Goal: Information Seeking & Learning: Compare options

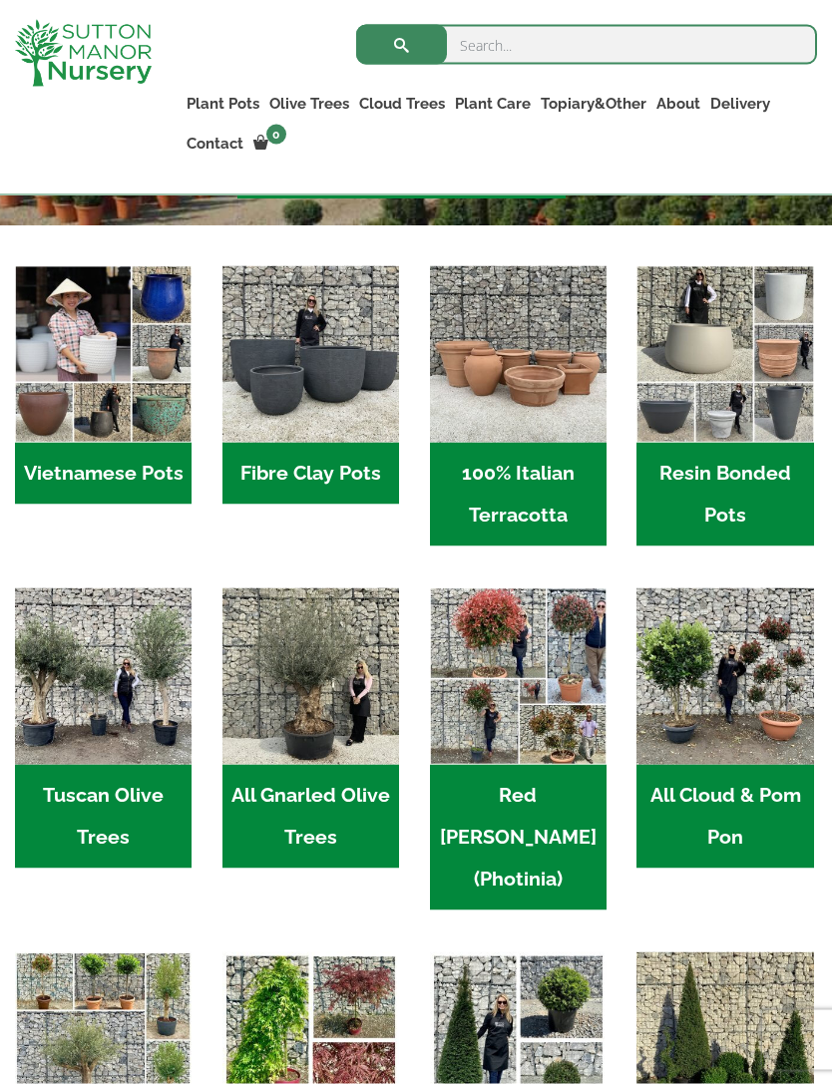
scroll to position [534, 0]
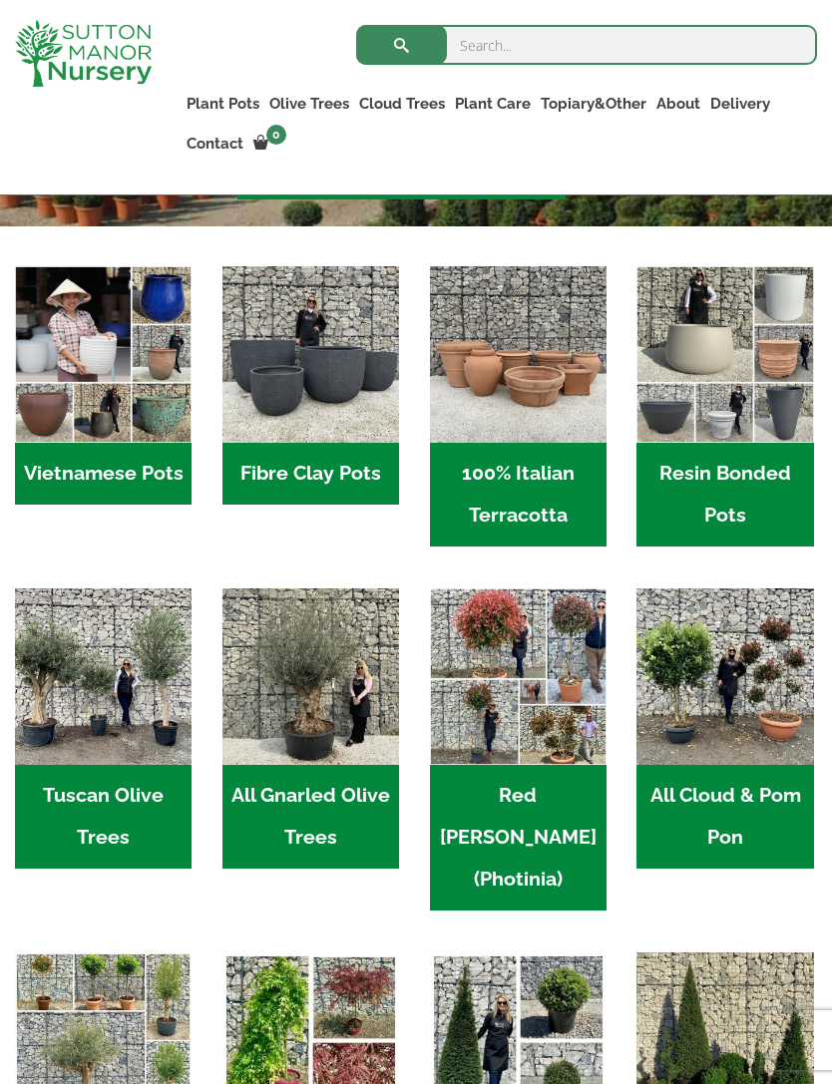
click at [161, 788] on h2 "Tuscan Olive Trees (6)" at bounding box center [103, 817] width 176 height 104
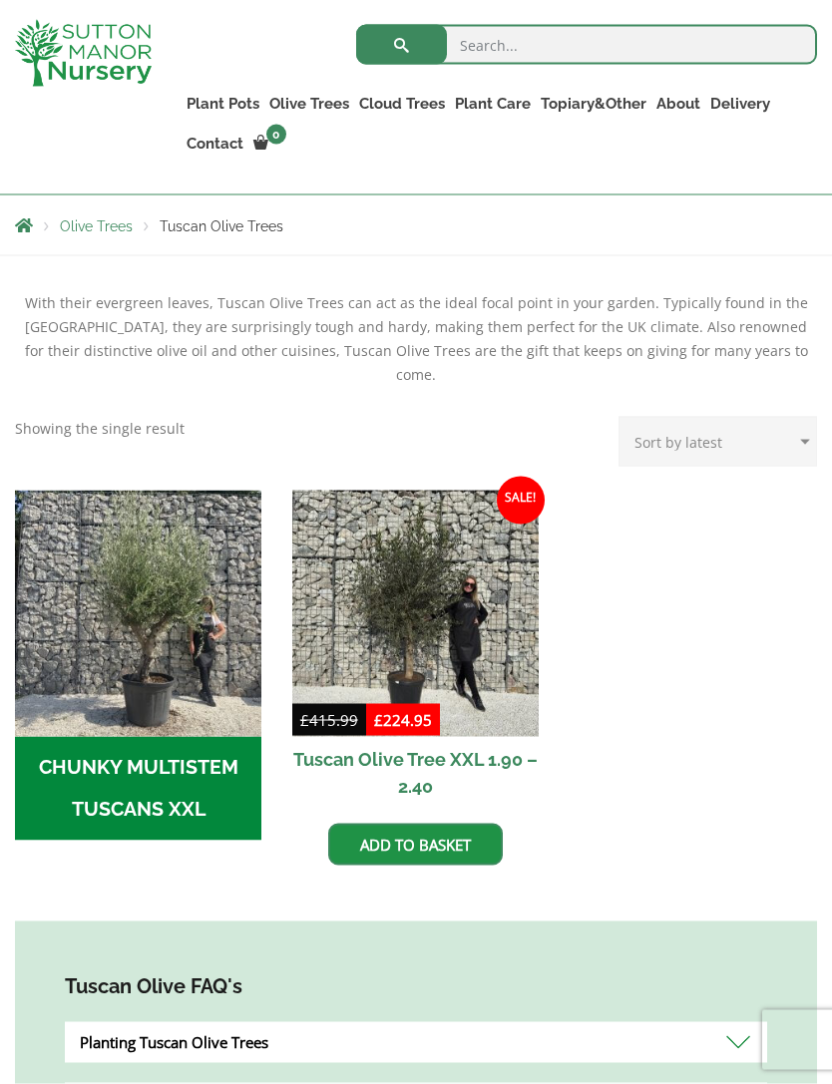
scroll to position [392, 0]
click at [106, 743] on h2 "CHUNKY MULTISTEM TUSCANS XXL (5)" at bounding box center [138, 788] width 246 height 104
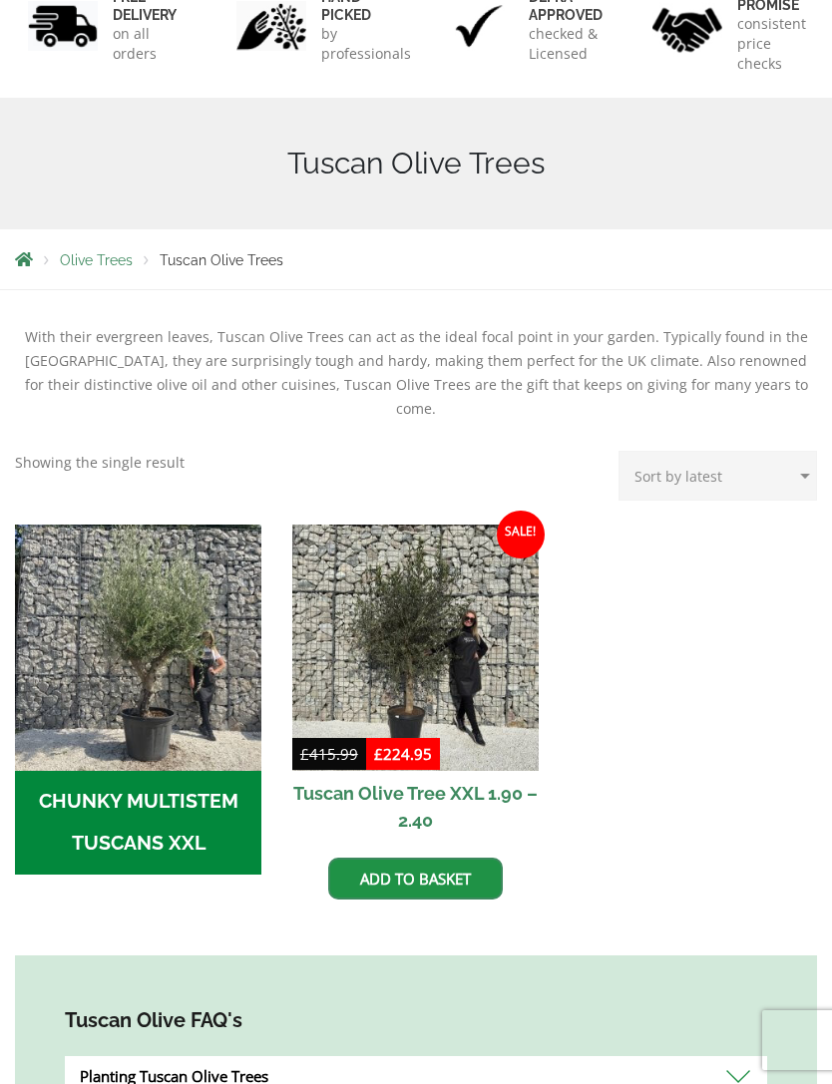
scroll to position [456, 0]
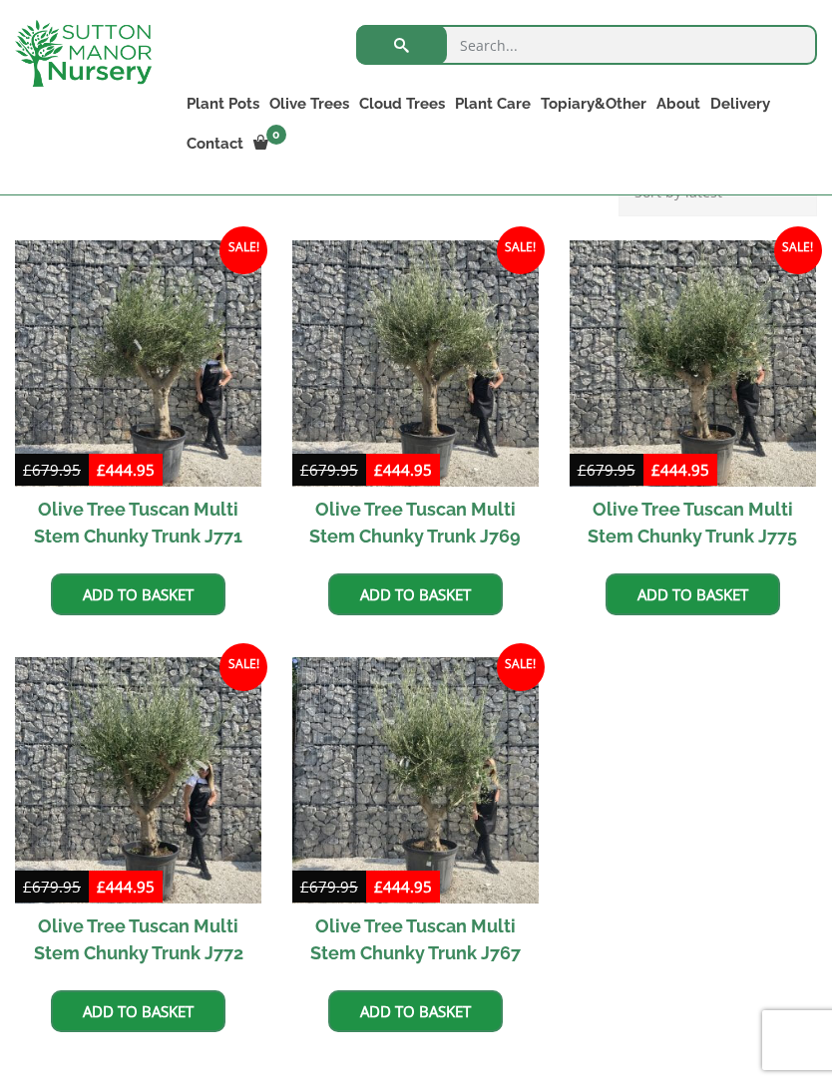
scroll to position [517, 0]
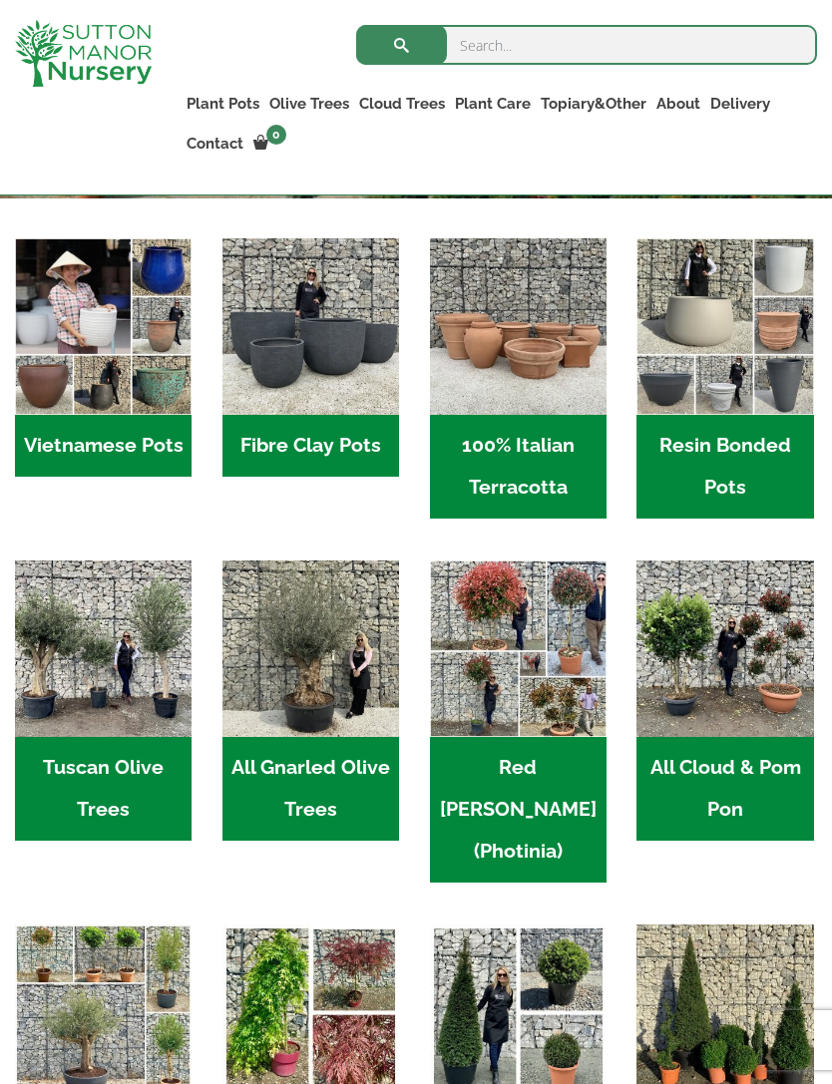
click at [336, 722] on img "Visit product category All Gnarled Olive Trees" at bounding box center [310, 648] width 176 height 176
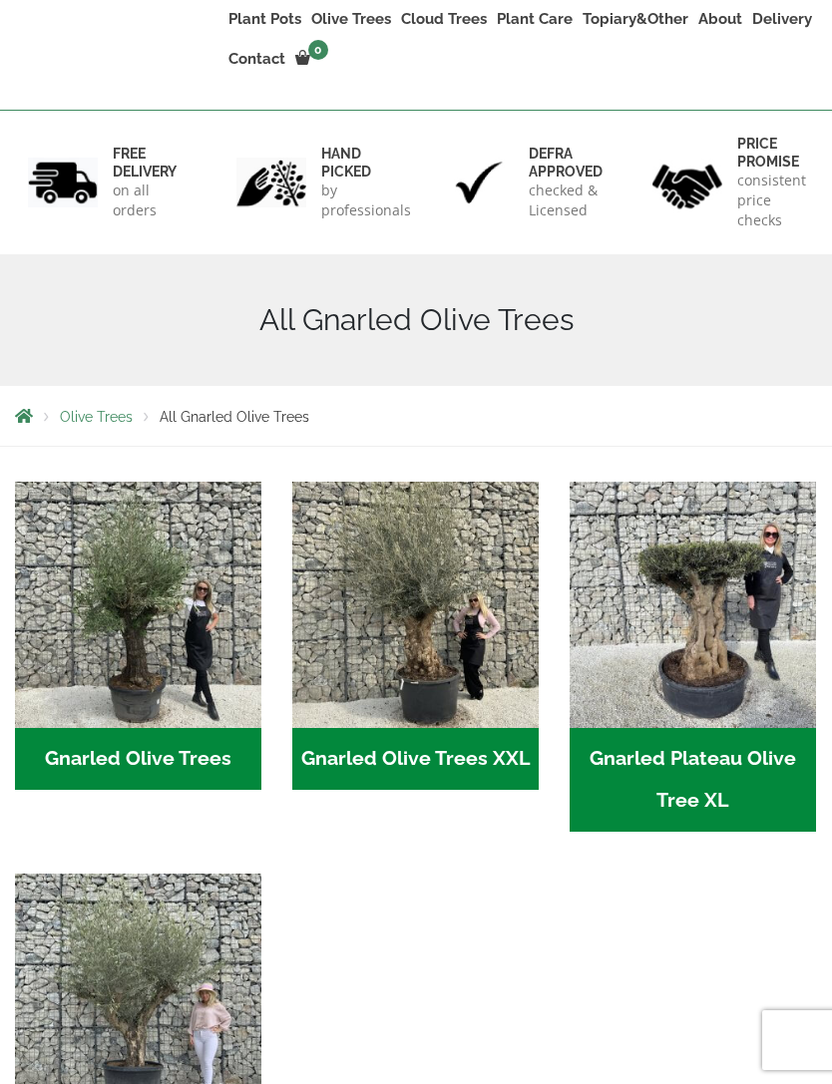
scroll to position [244, 0]
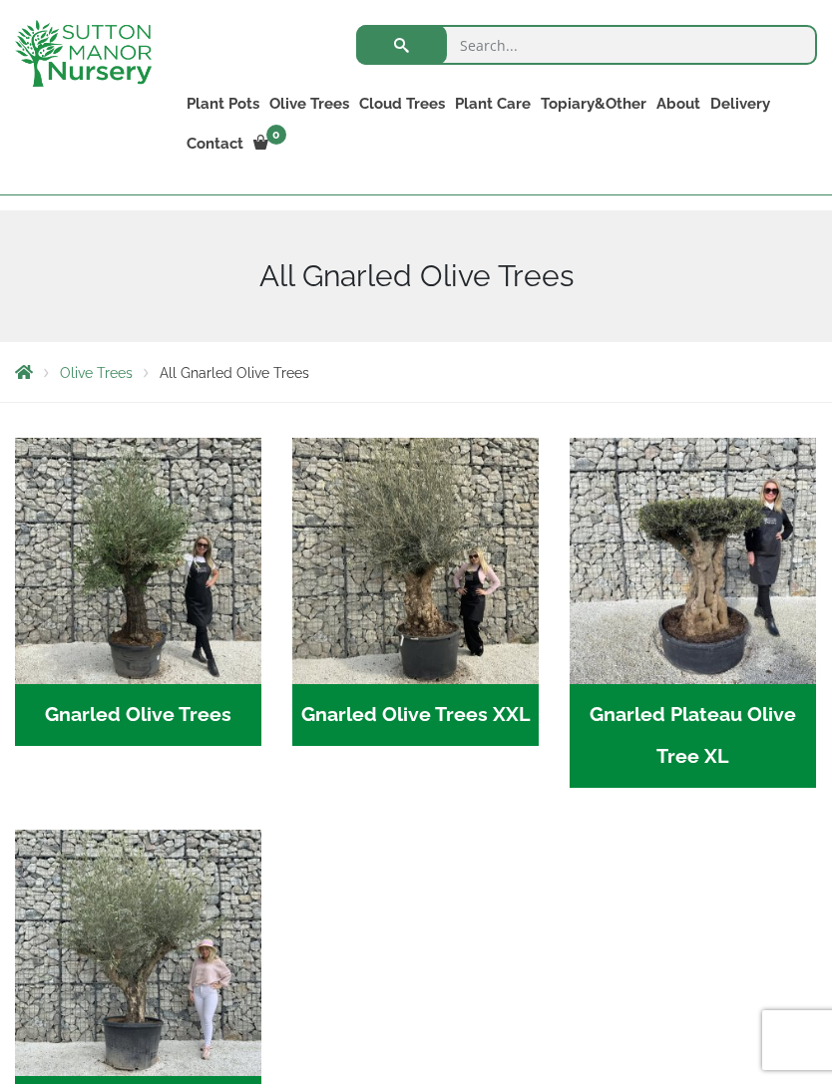
click at [81, 633] on img "Visit product category Gnarled Olive Trees" at bounding box center [138, 561] width 246 height 246
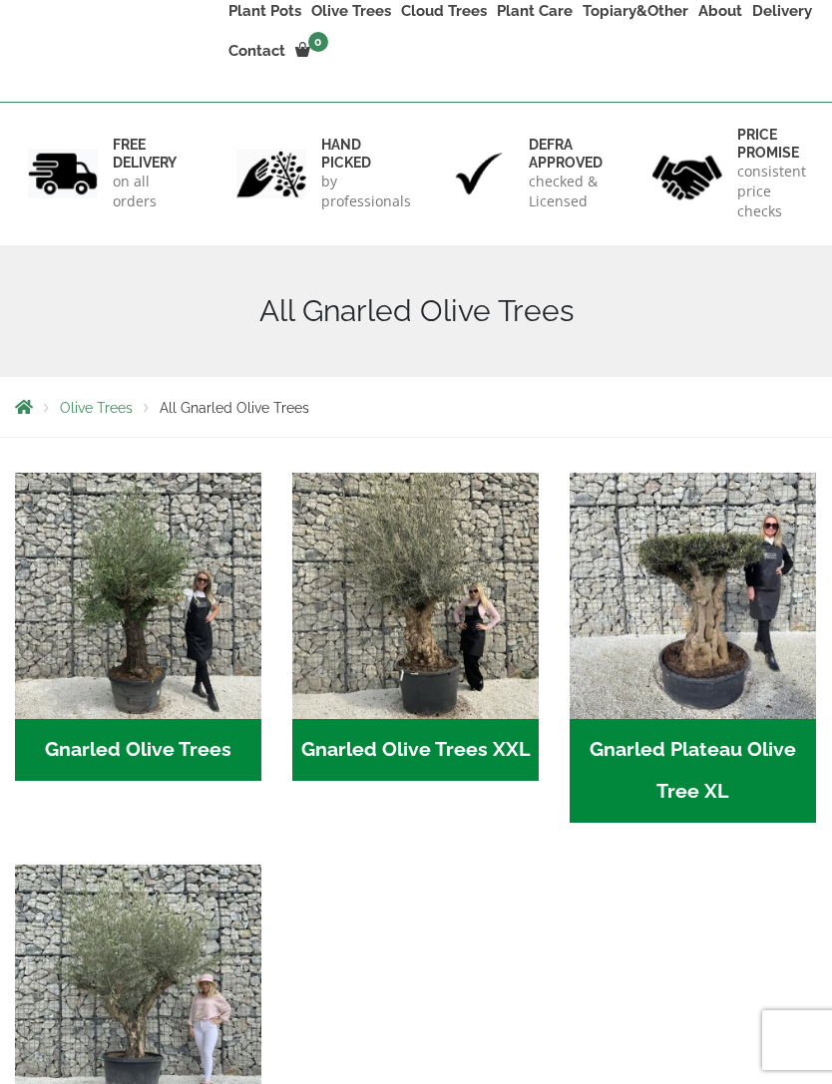
scroll to position [308, 0]
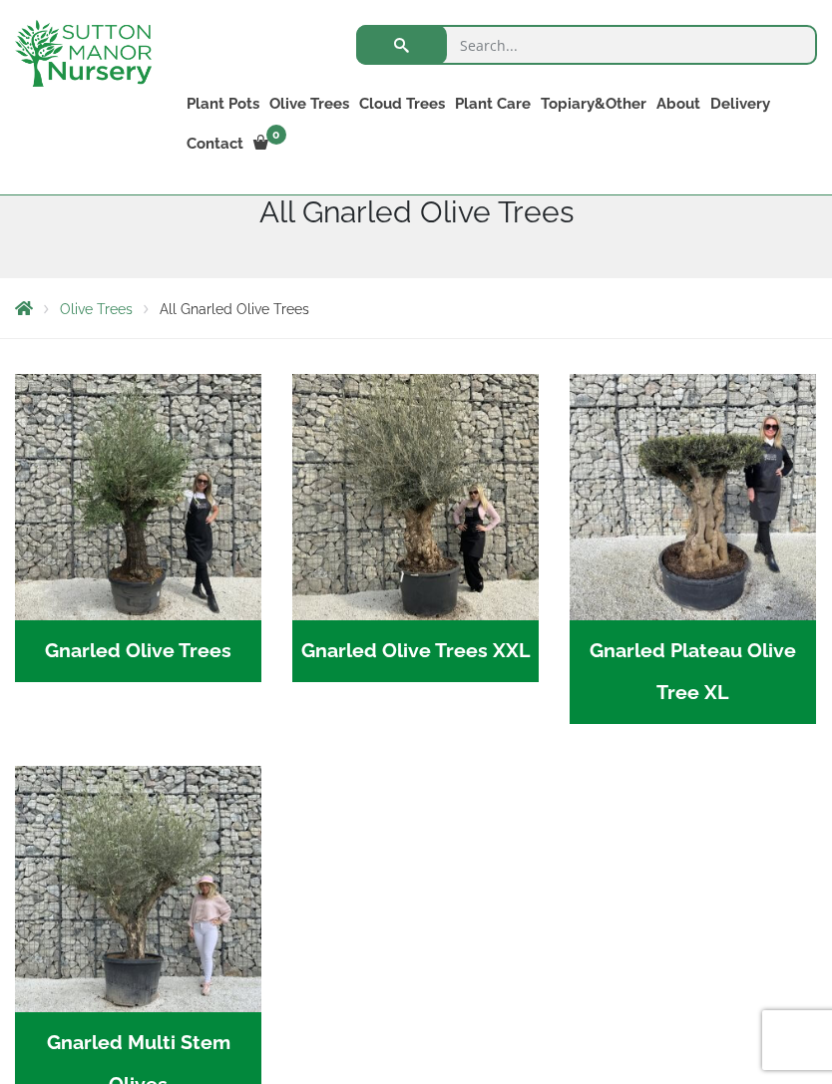
click at [134, 848] on img "Visit product category Gnarled Multi Stem Olives" at bounding box center [138, 889] width 246 height 246
click at [66, 617] on img "Visit product category Gnarled Olive Trees" at bounding box center [138, 497] width 246 height 246
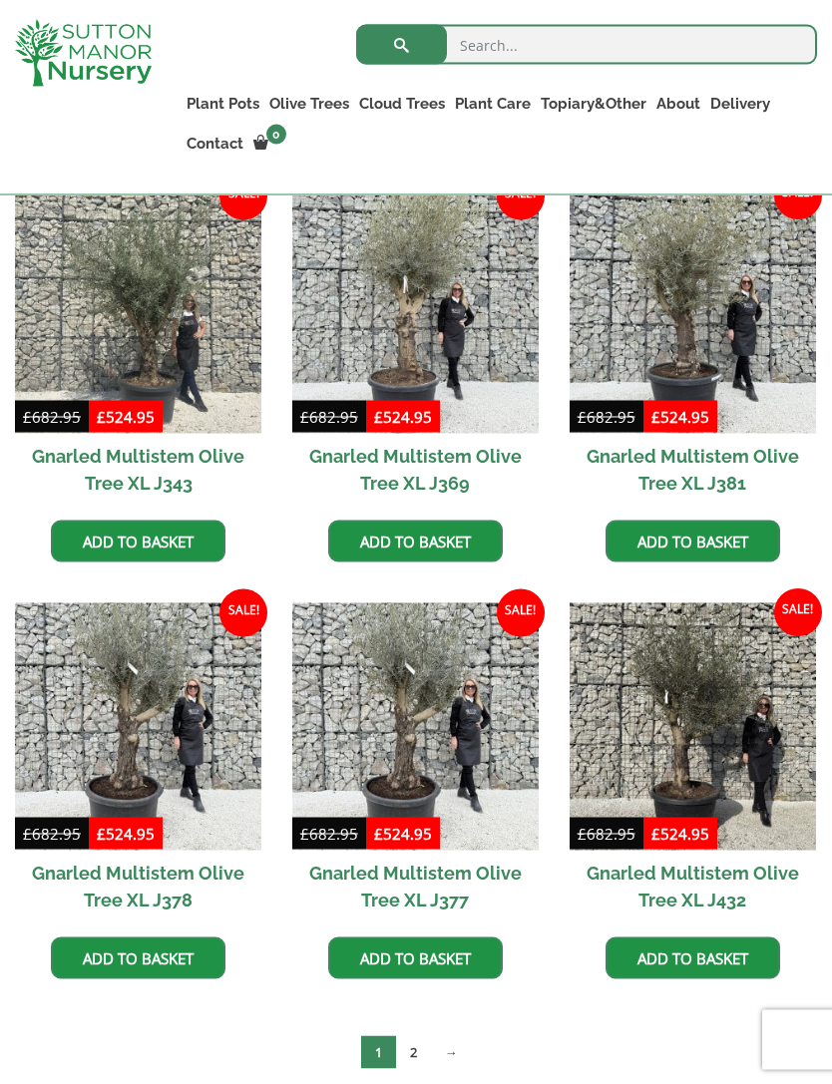
scroll to position [2617, 0]
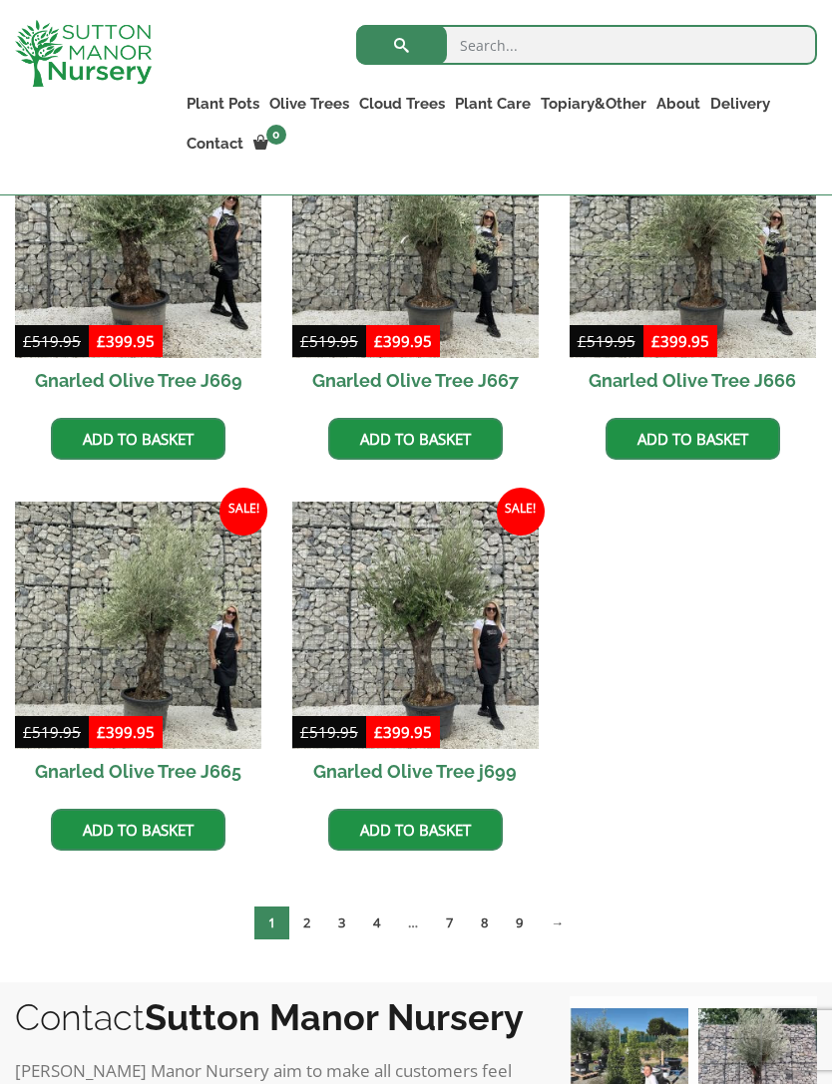
scroll to position [1557, 0]
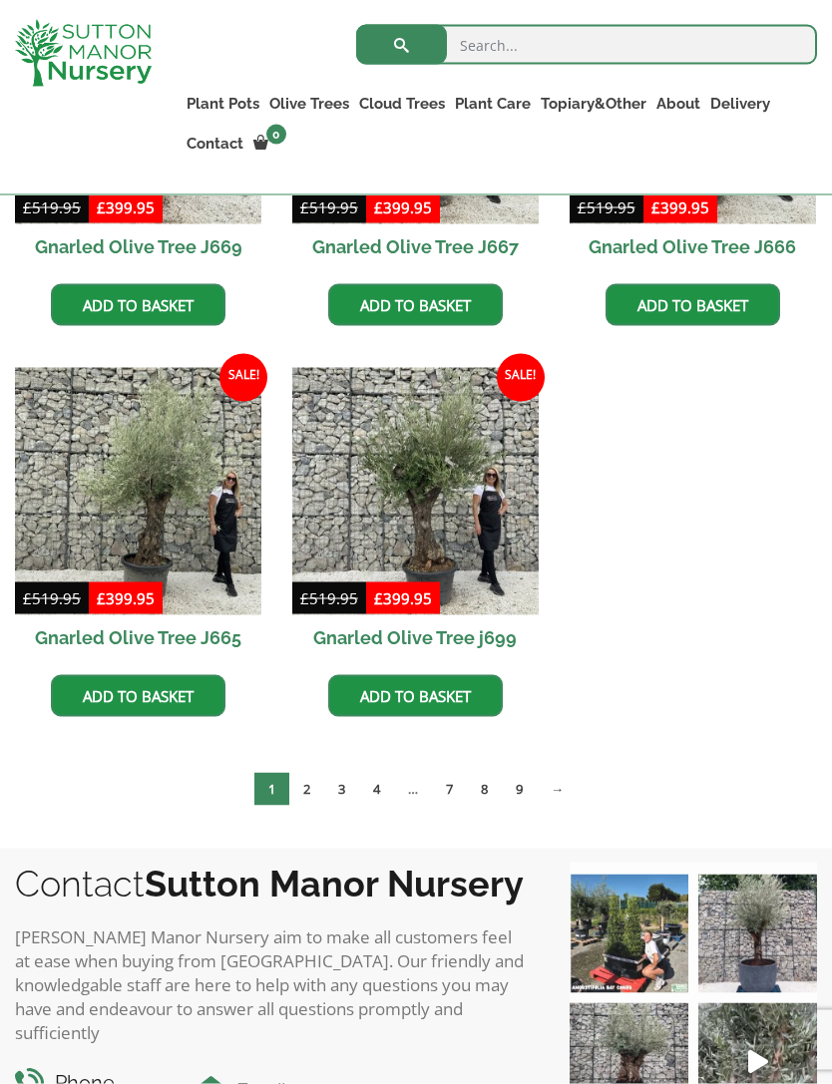
click at [309, 797] on link "2" at bounding box center [306, 789] width 35 height 33
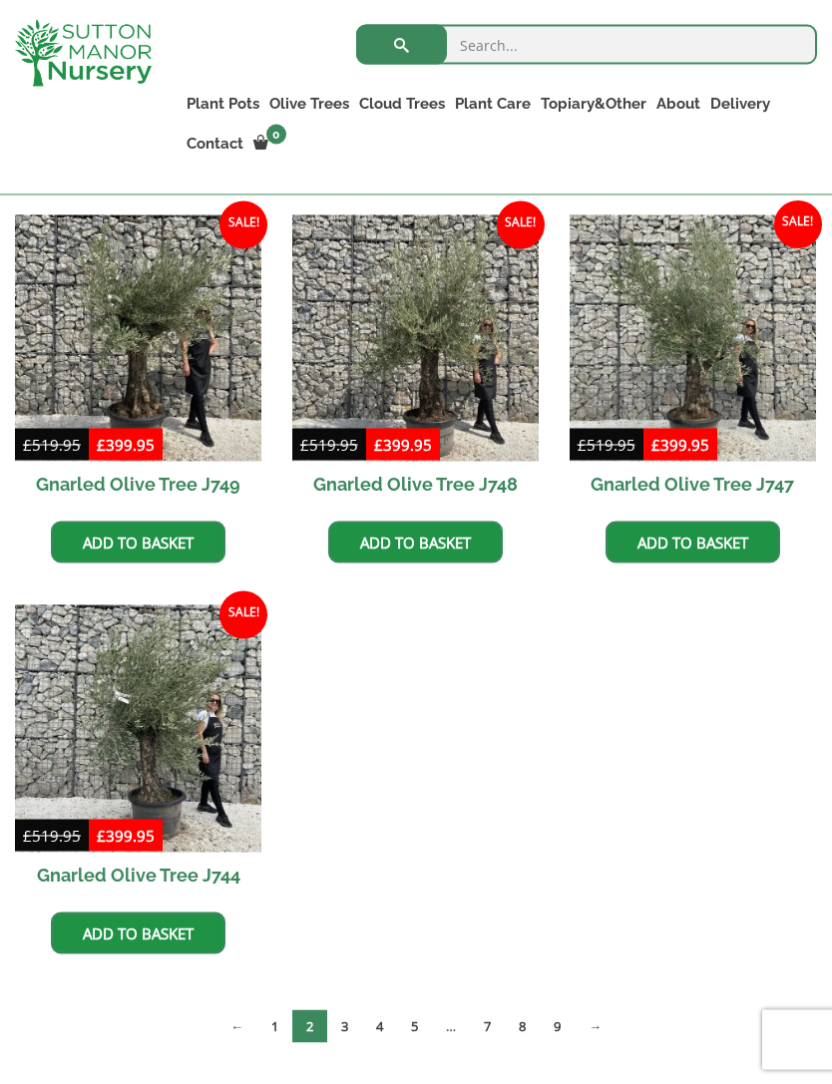
scroll to position [1420, 0]
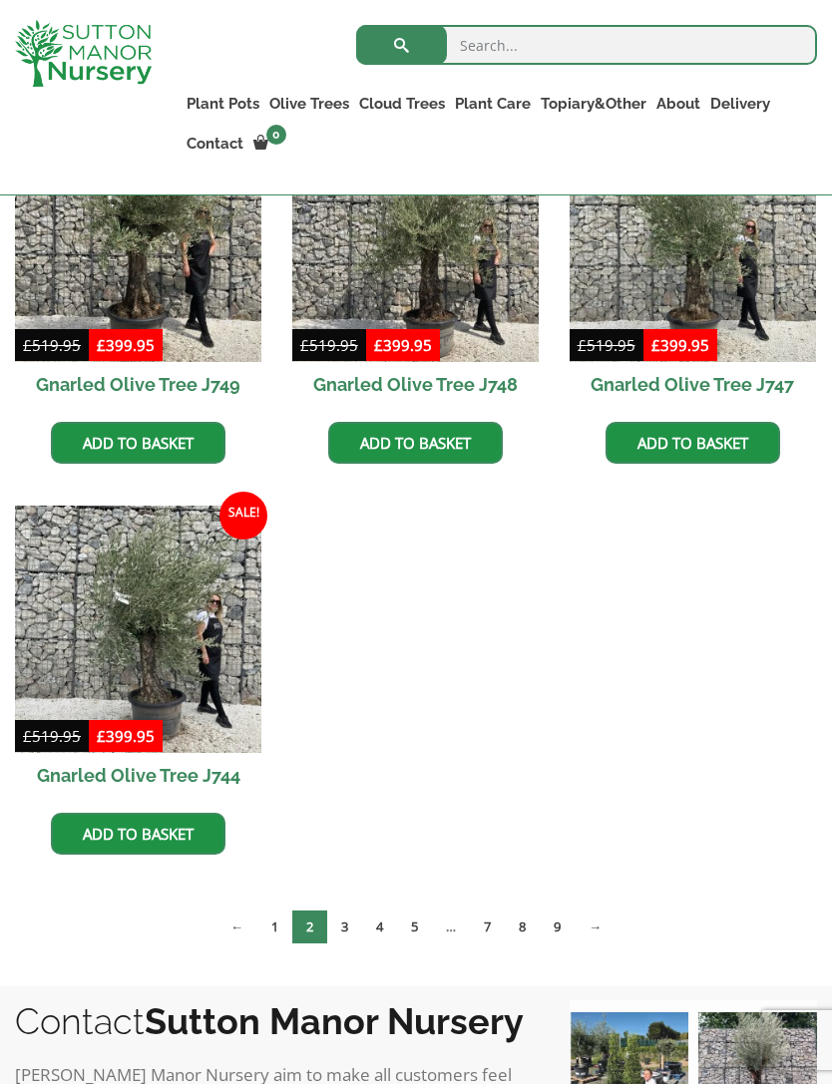
click at [342, 932] on link "3" at bounding box center [344, 926] width 35 height 33
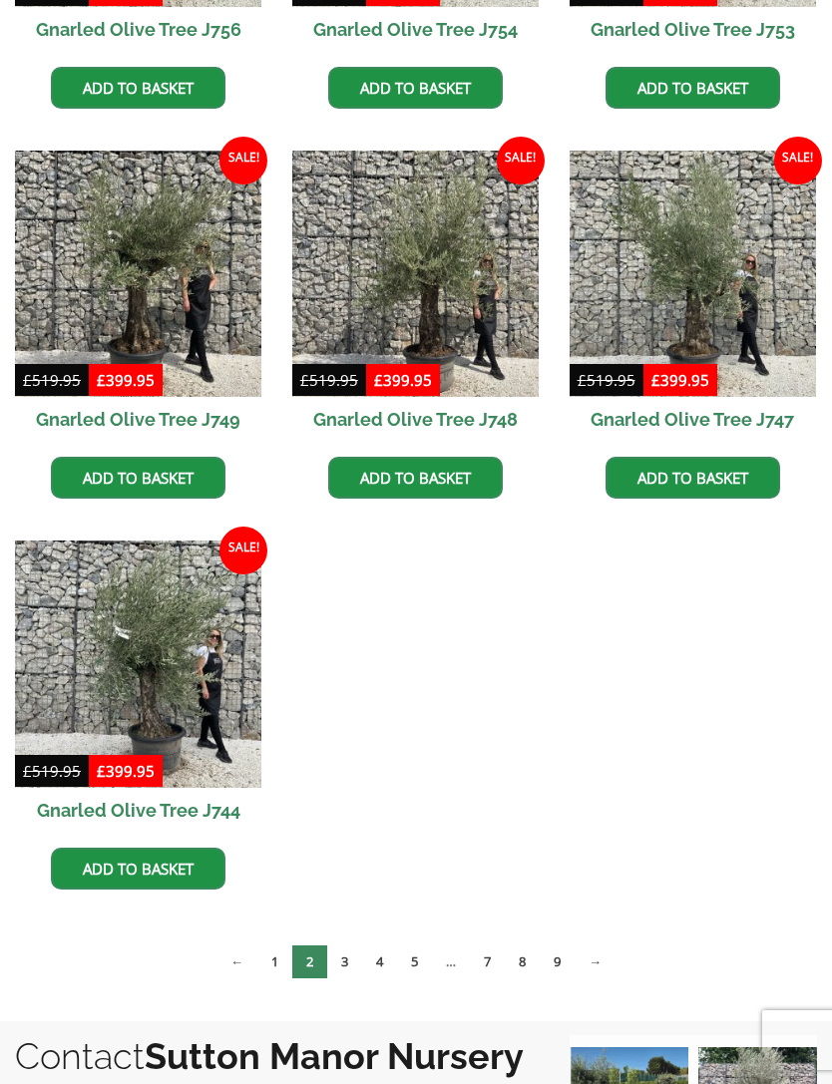
scroll to position [1484, 0]
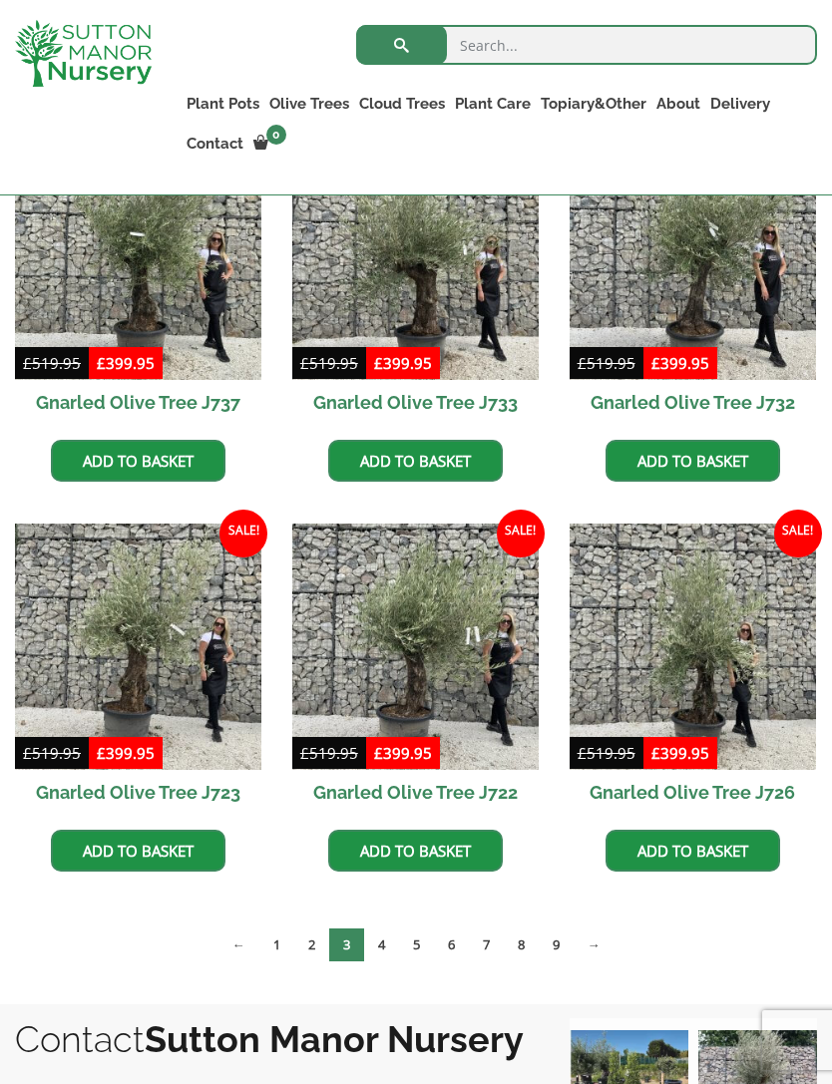
scroll to position [1216, 0]
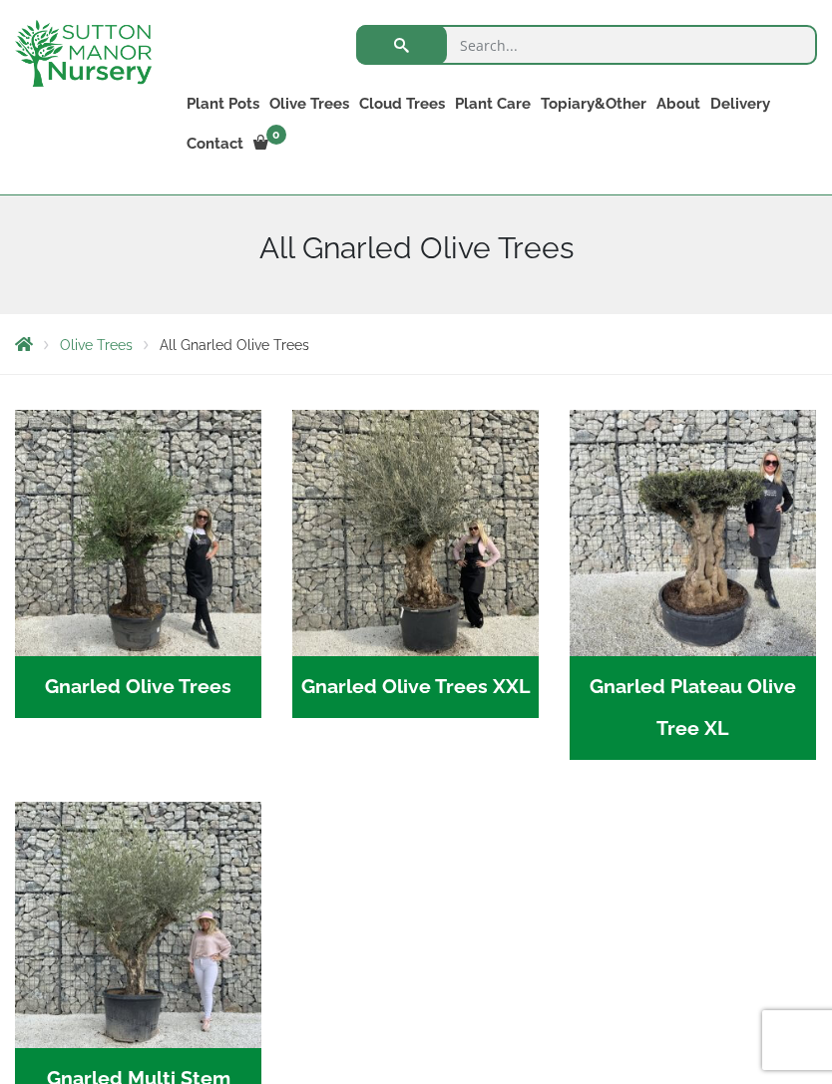
click at [484, 627] on img "Visit product category Gnarled Olive Trees XXL" at bounding box center [415, 533] width 246 height 246
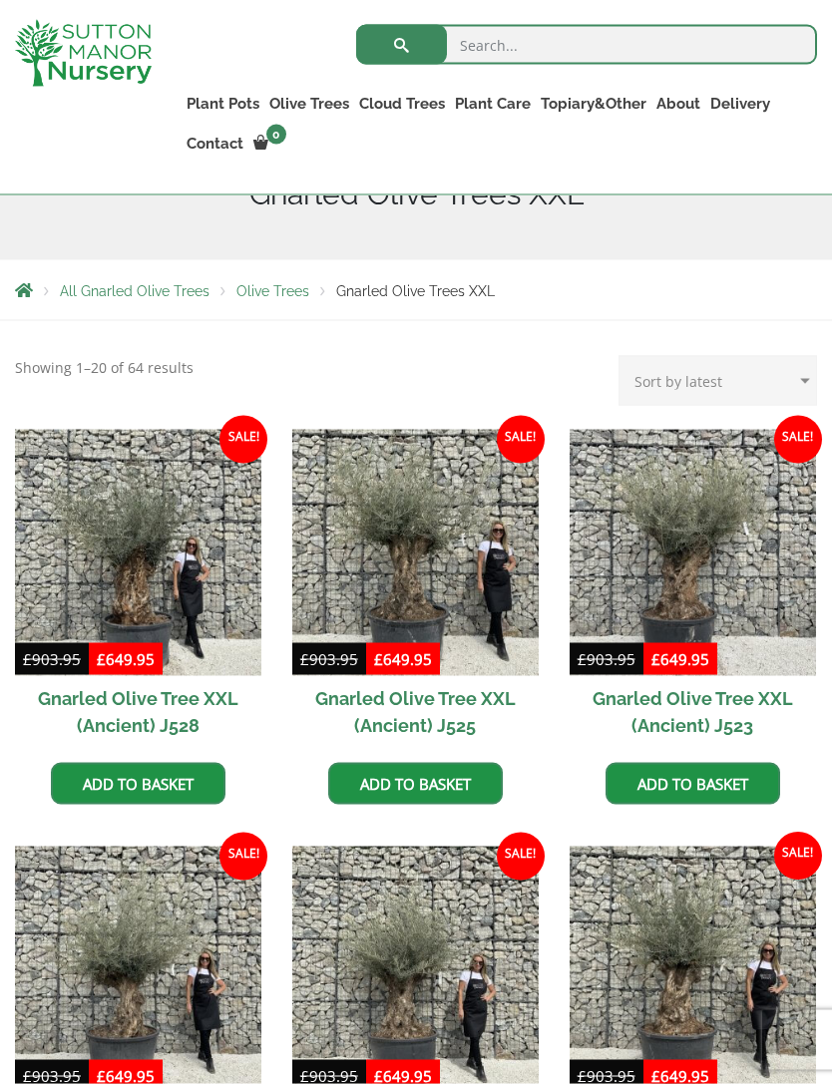
scroll to position [327, 0]
click at [748, 381] on select "Sort by popularity Sort by latest Sort by price: low to high Sort by price: hig…" at bounding box center [717, 380] width 198 height 50
select select "price"
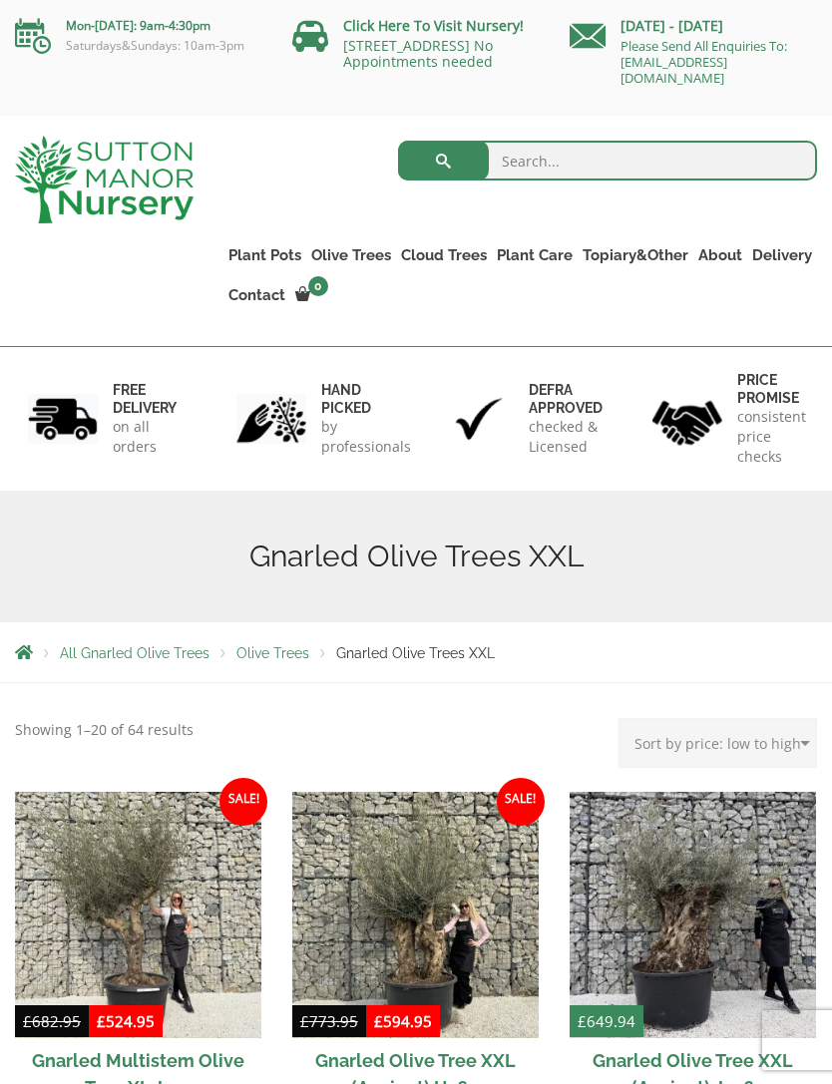
click at [0, 0] on link "Gnarled Multi Stem Olives" at bounding box center [0, 0] width 0 height 0
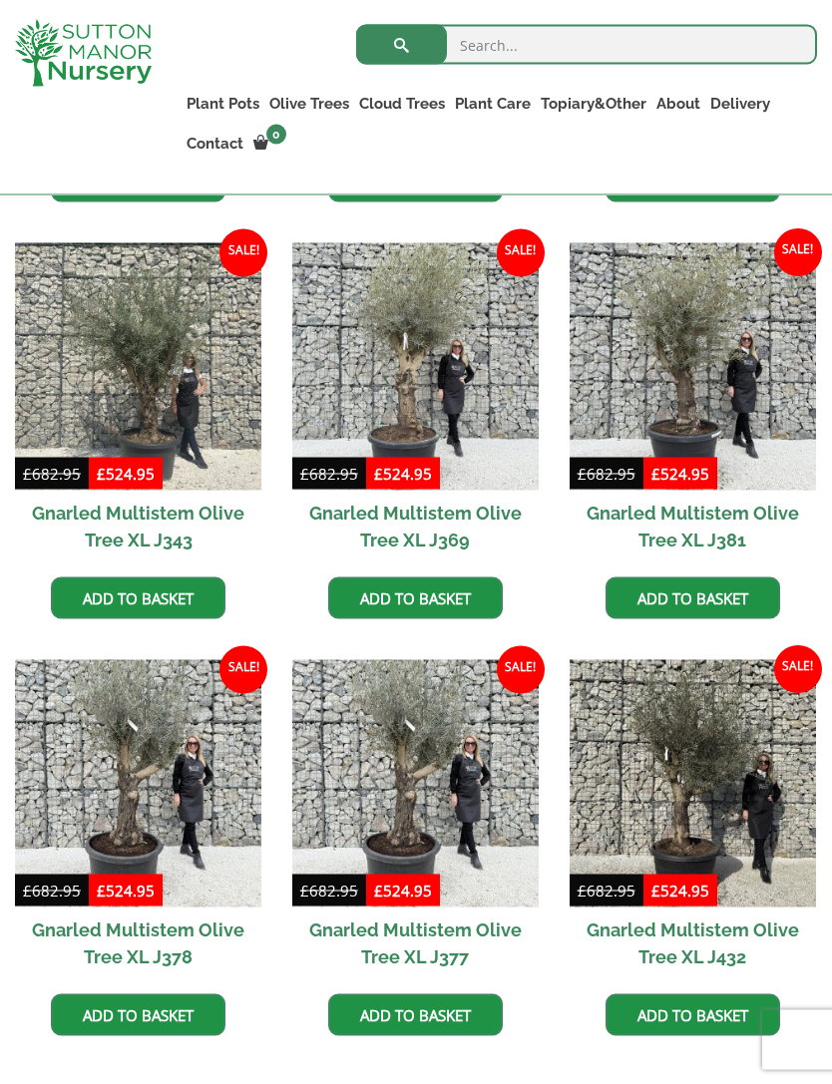
scroll to position [2561, 0]
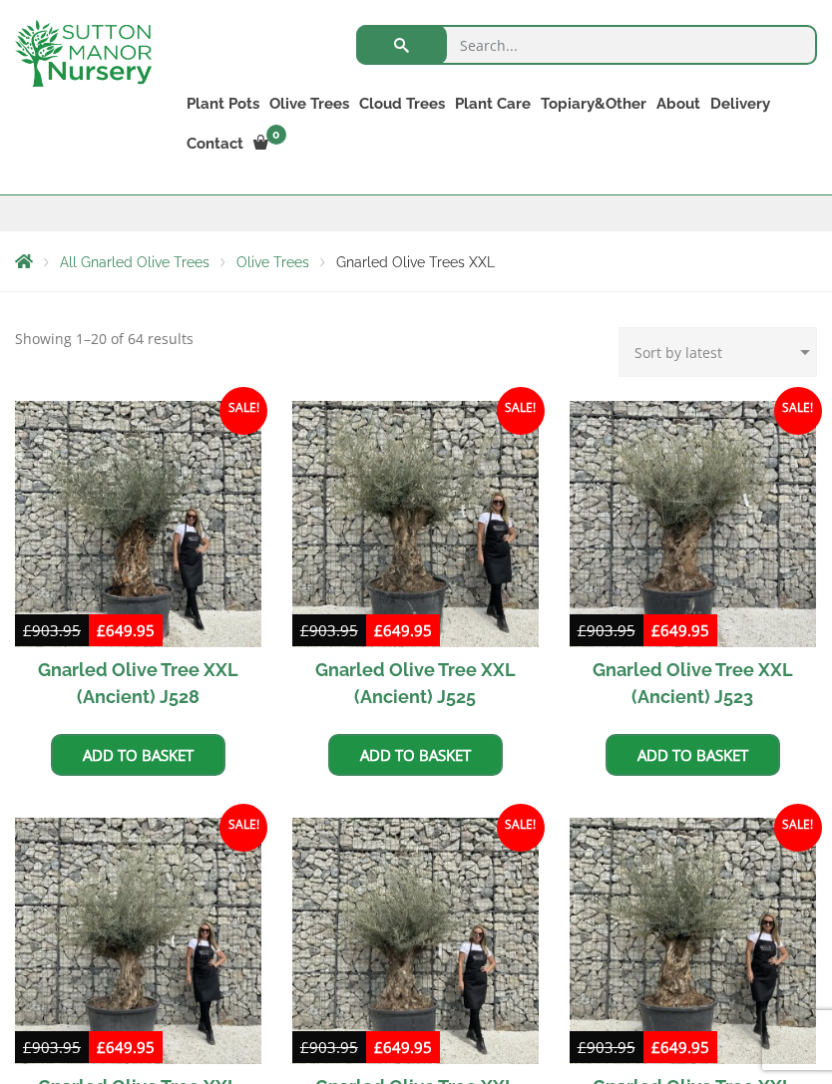
click at [0, 0] on link "Gnarled Olive Trees" at bounding box center [0, 0] width 0 height 0
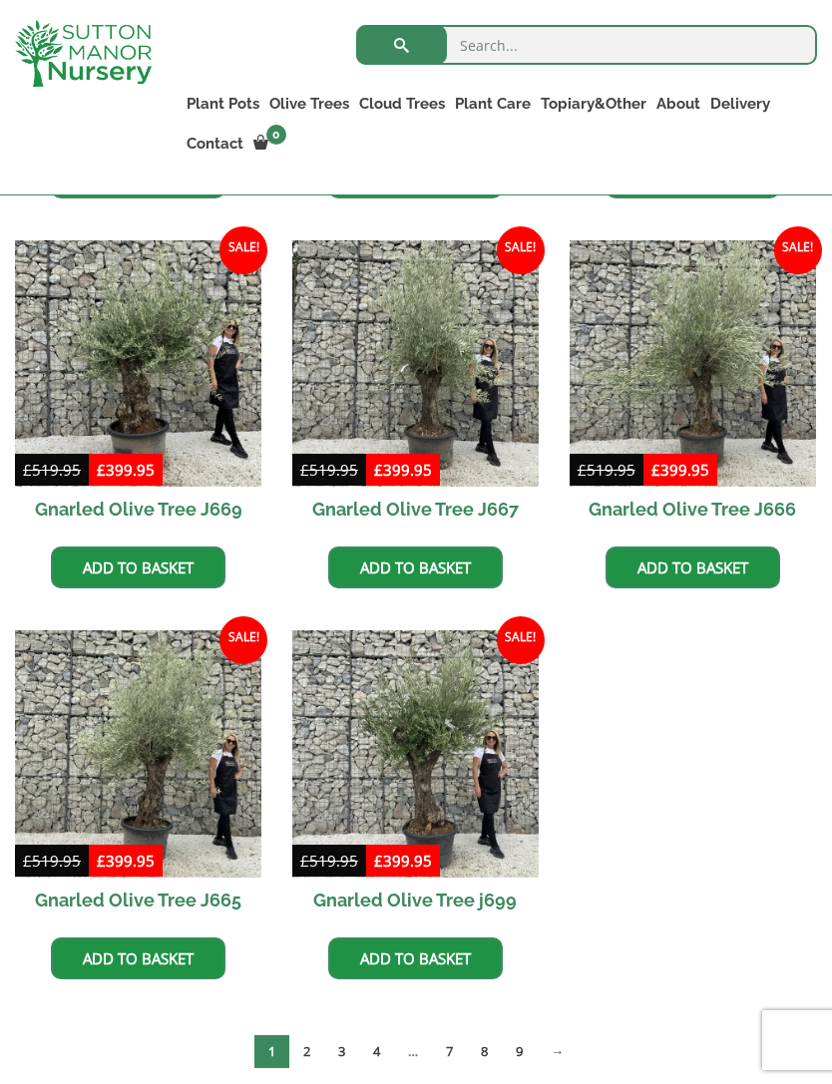
scroll to position [1333, 0]
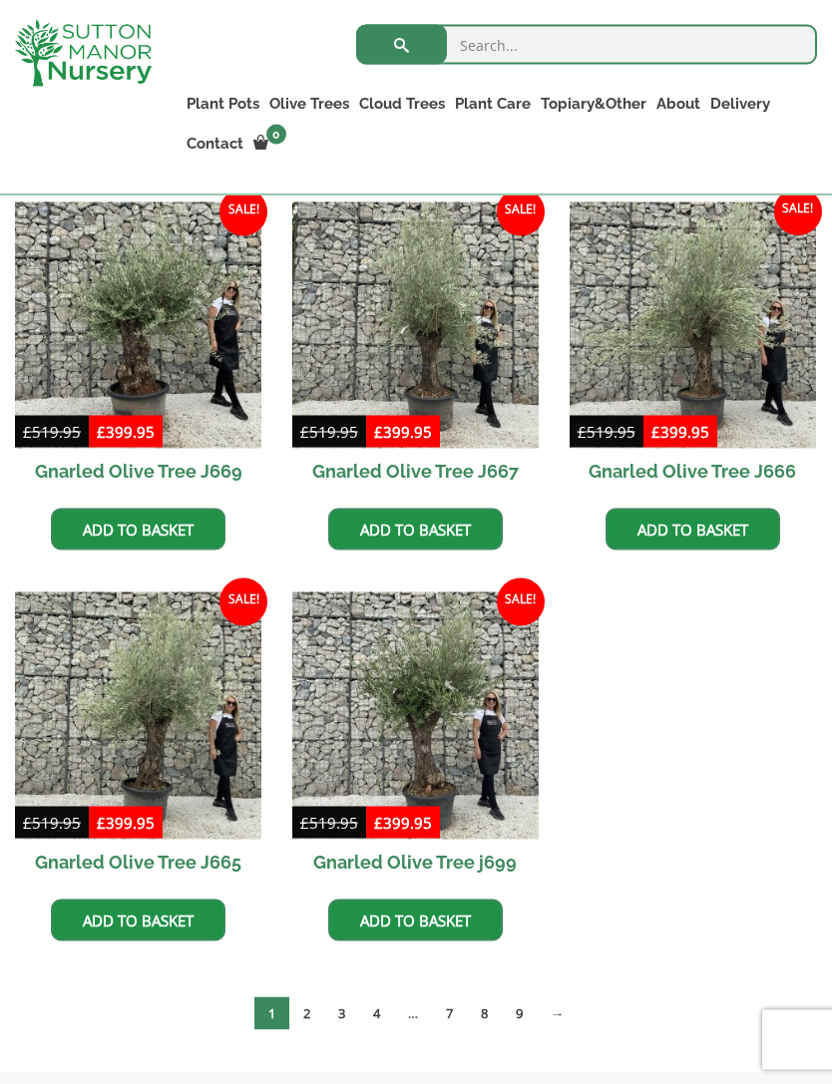
click at [295, 1015] on link "2" at bounding box center [306, 1013] width 35 height 33
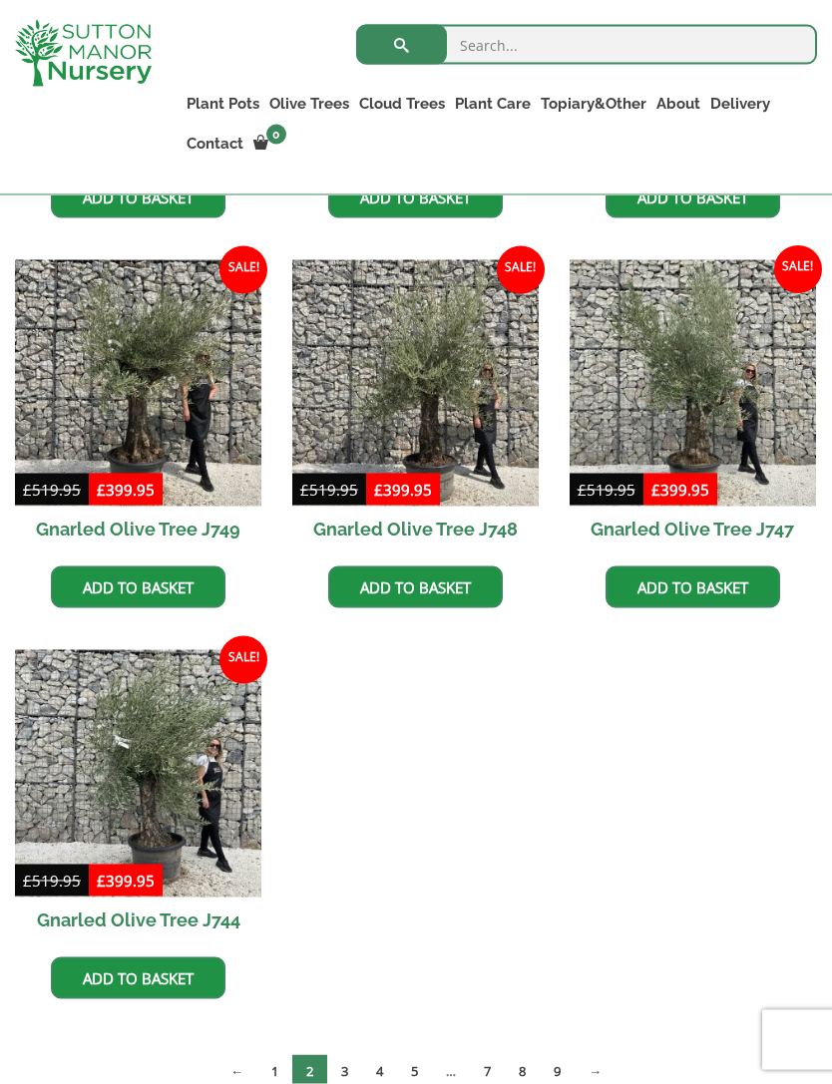
scroll to position [1371, 0]
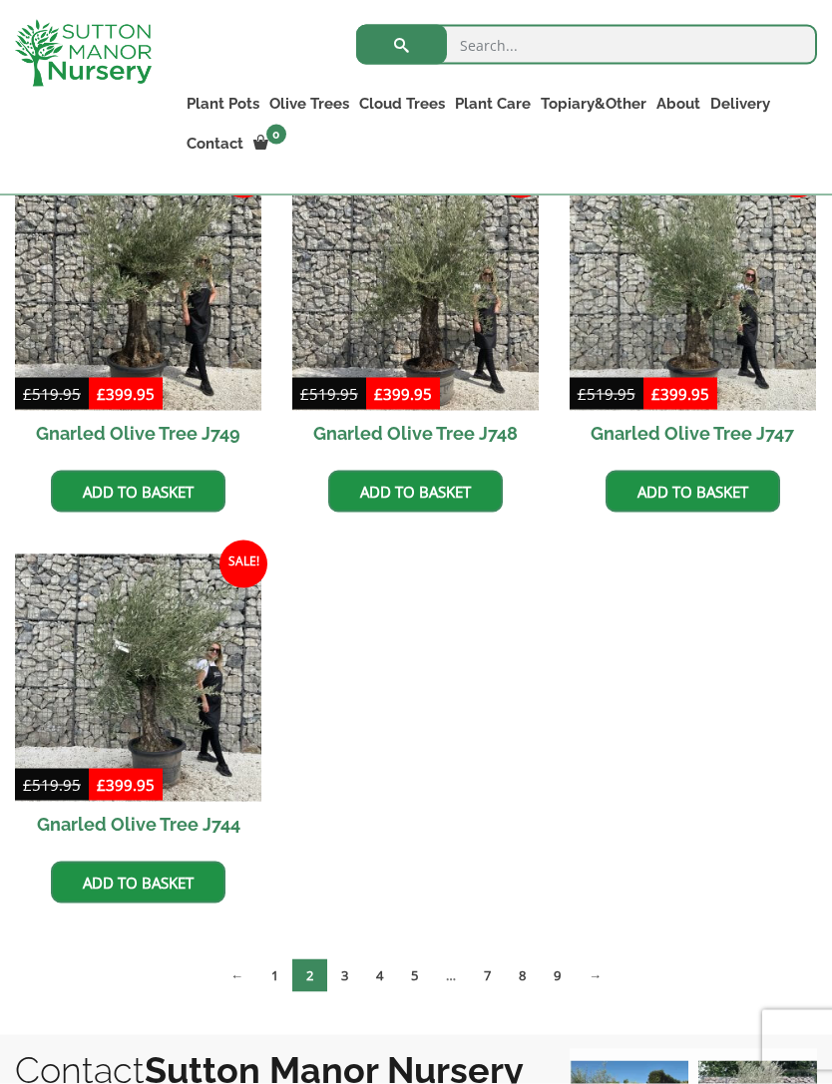
click at [350, 968] on link "3" at bounding box center [344, 975] width 35 height 33
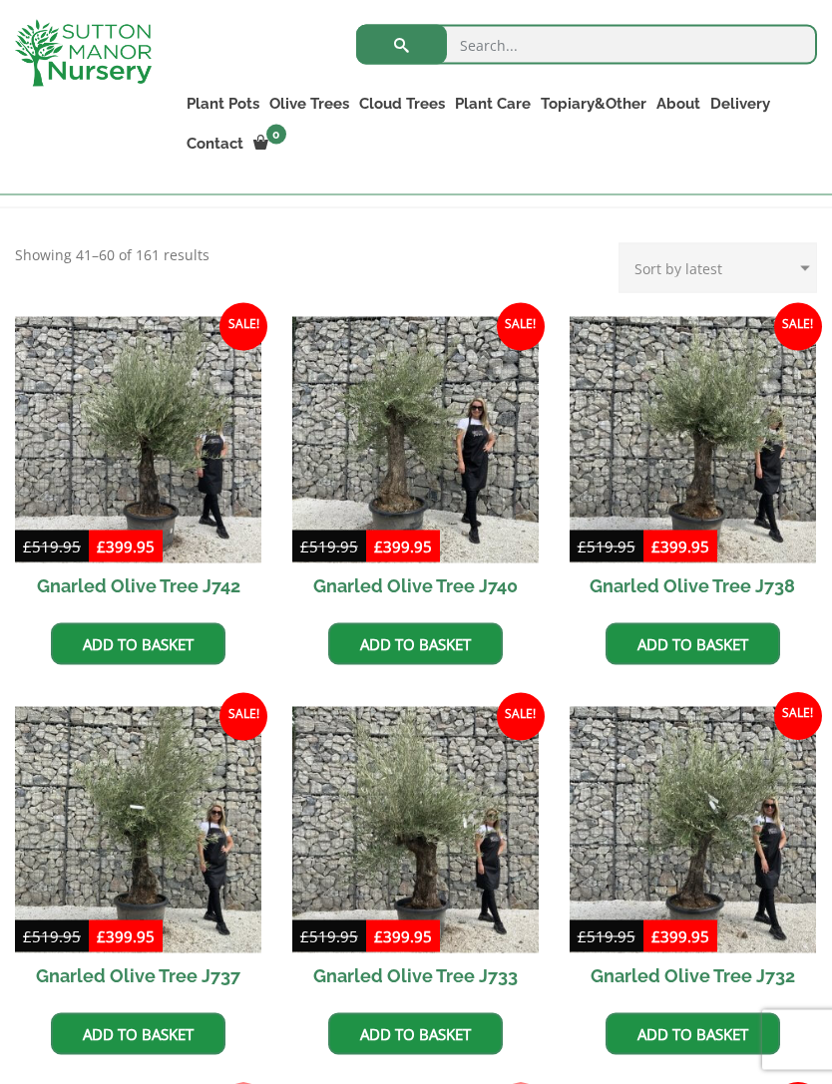
scroll to position [440, 0]
click at [495, 783] on img at bounding box center [415, 829] width 246 height 246
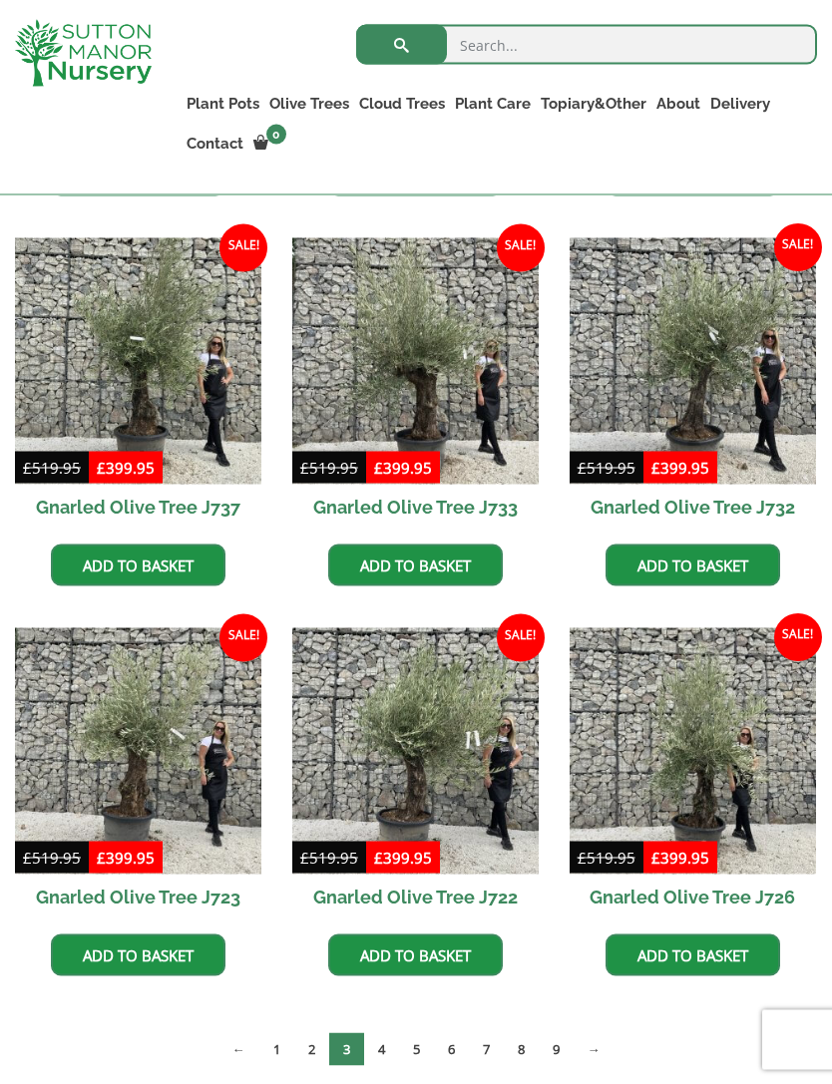
scroll to position [1197, 0]
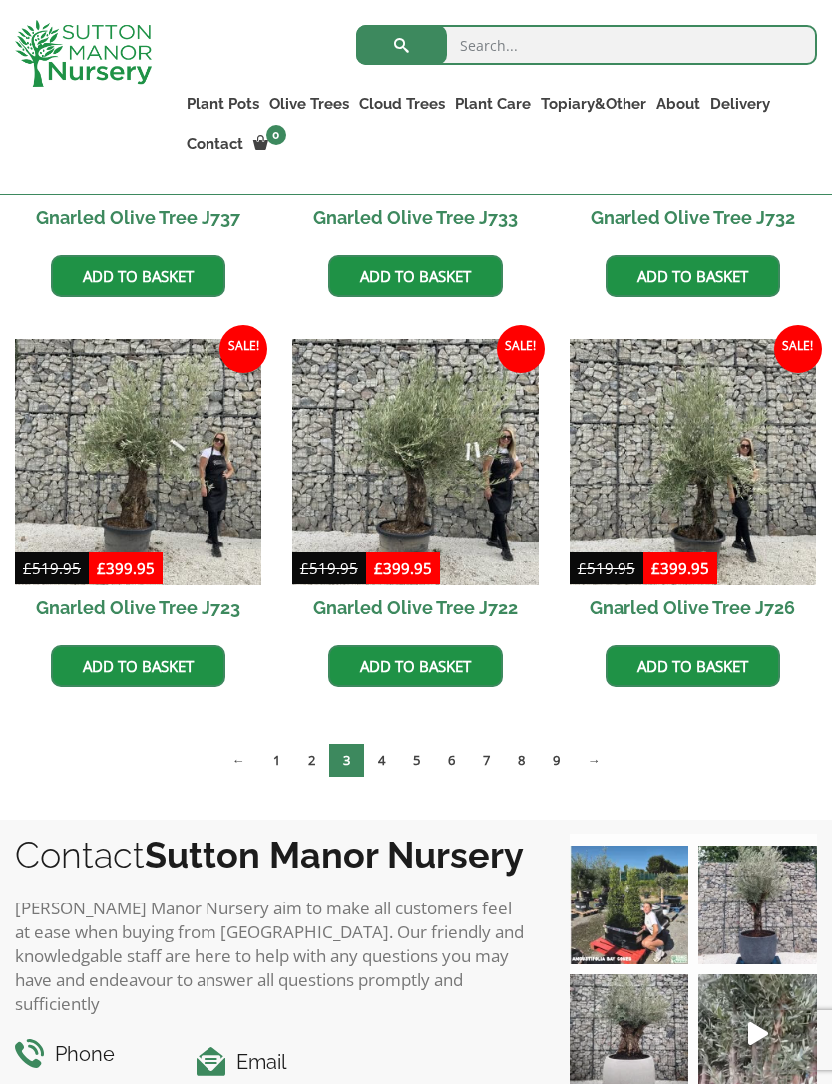
click at [380, 762] on link "4" at bounding box center [381, 760] width 35 height 33
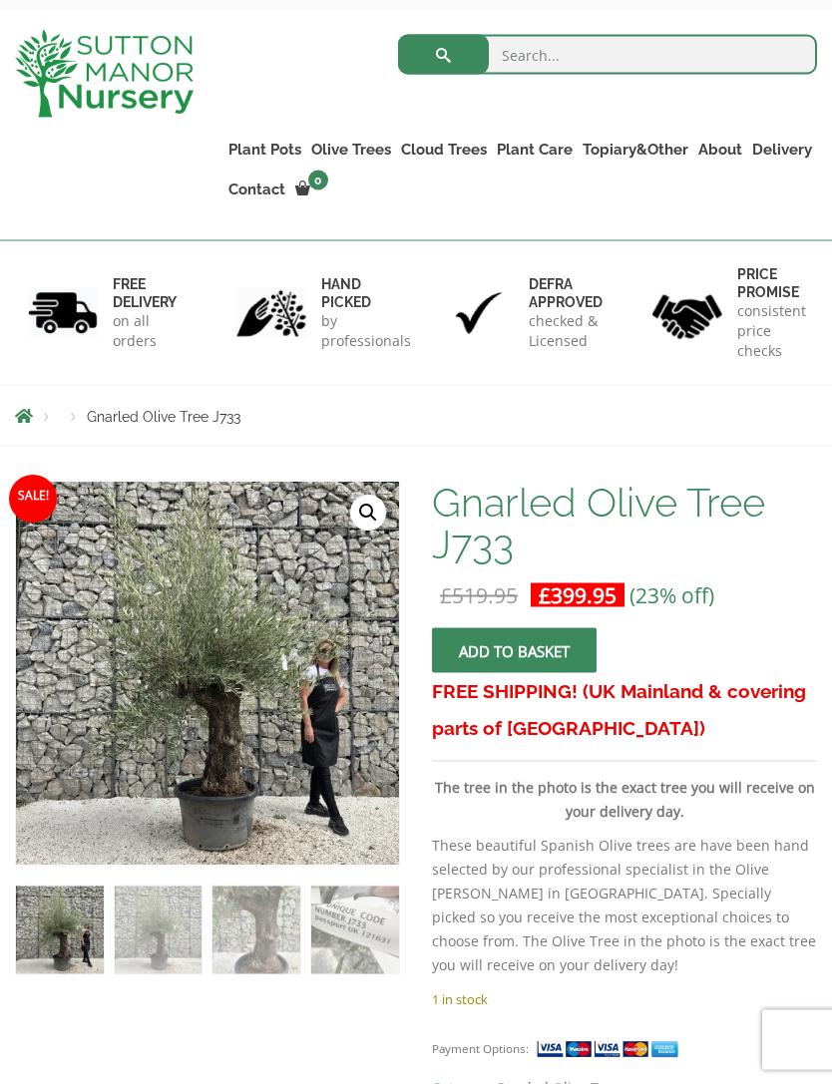
scroll to position [107, 0]
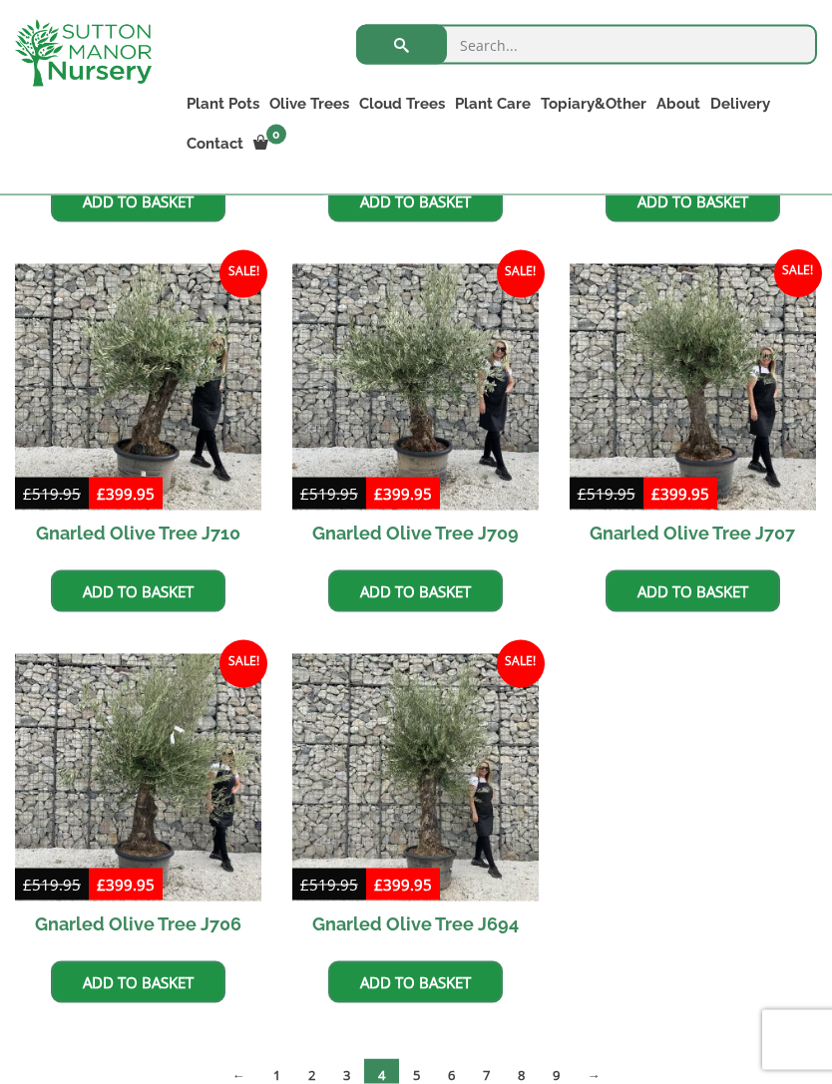
scroll to position [1272, 0]
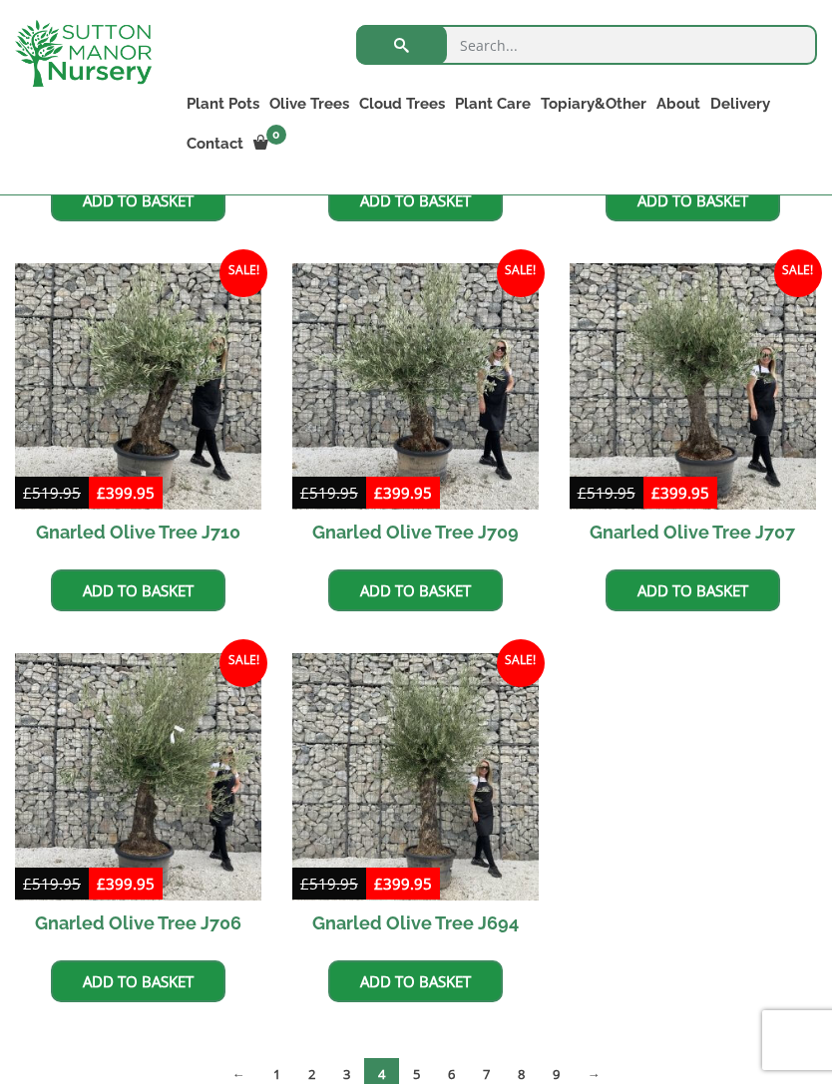
click at [412, 1082] on link "5" at bounding box center [416, 1074] width 35 height 33
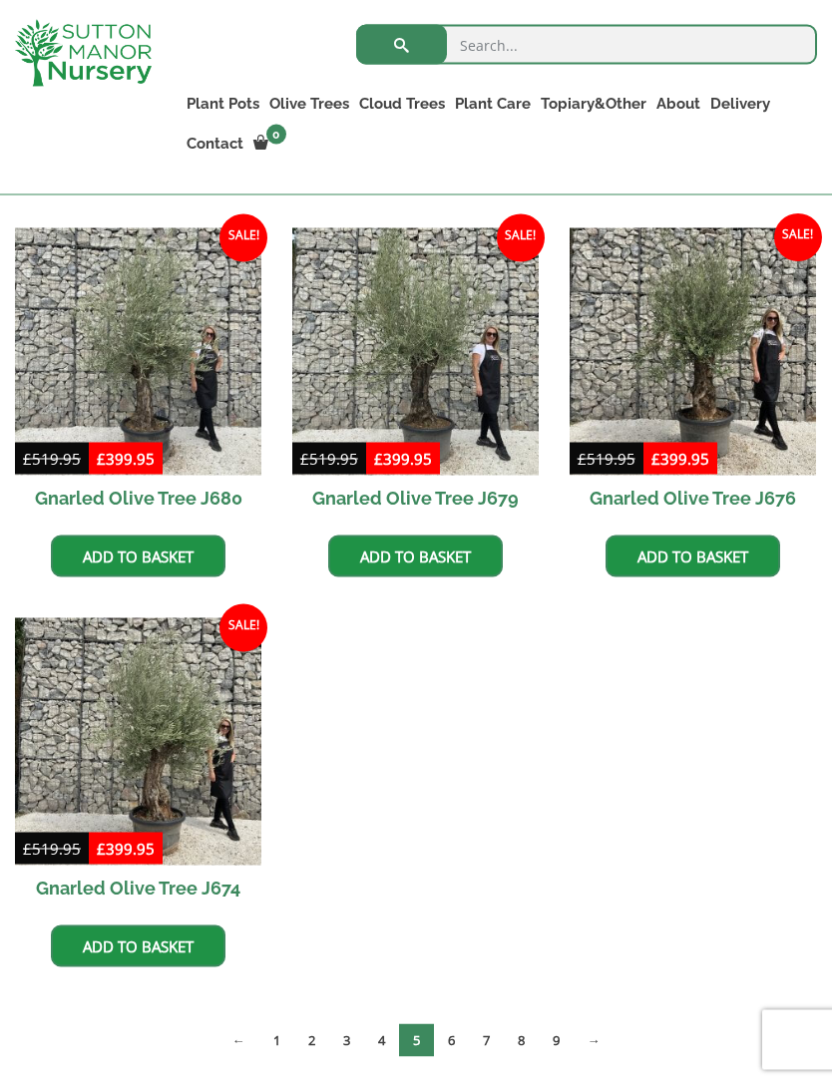
scroll to position [2088, 0]
click at [449, 1040] on link "6" at bounding box center [451, 1039] width 35 height 33
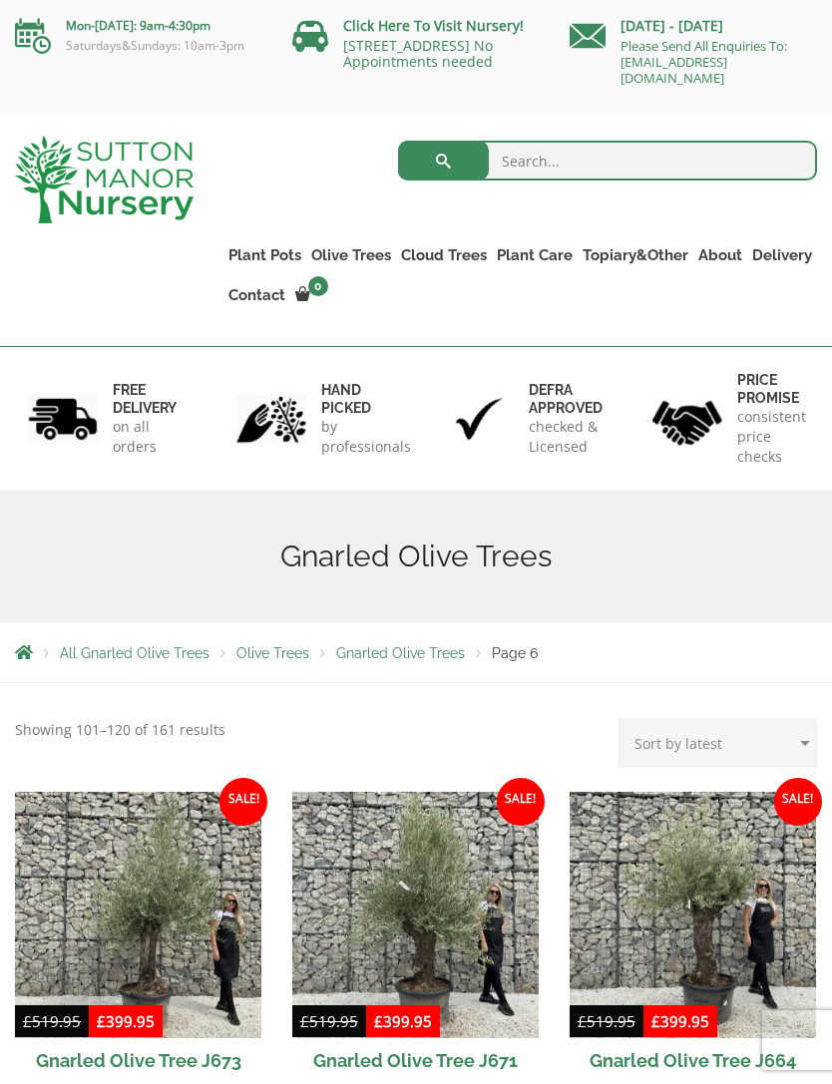
click at [0, 0] on link "Gnarled Olive Trees XXL" at bounding box center [0, 0] width 0 height 0
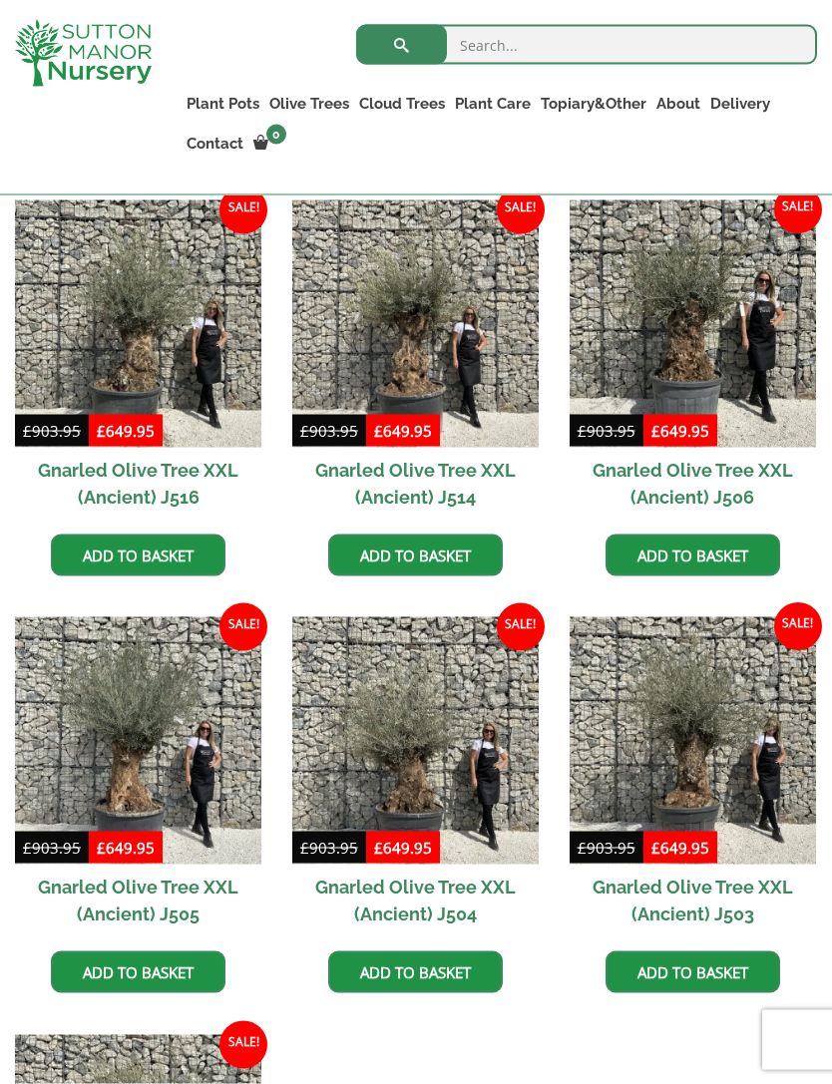
scroll to position [2606, 0]
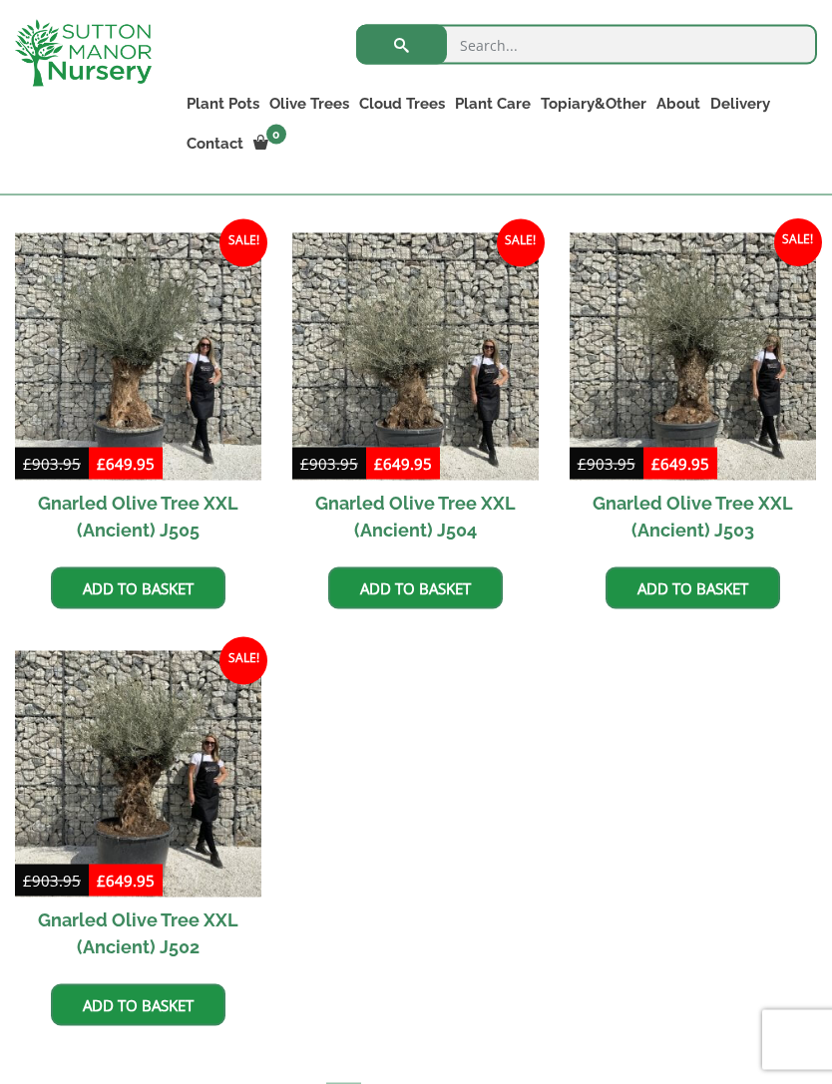
click at [389, 1083] on link "2" at bounding box center [378, 1099] width 35 height 33
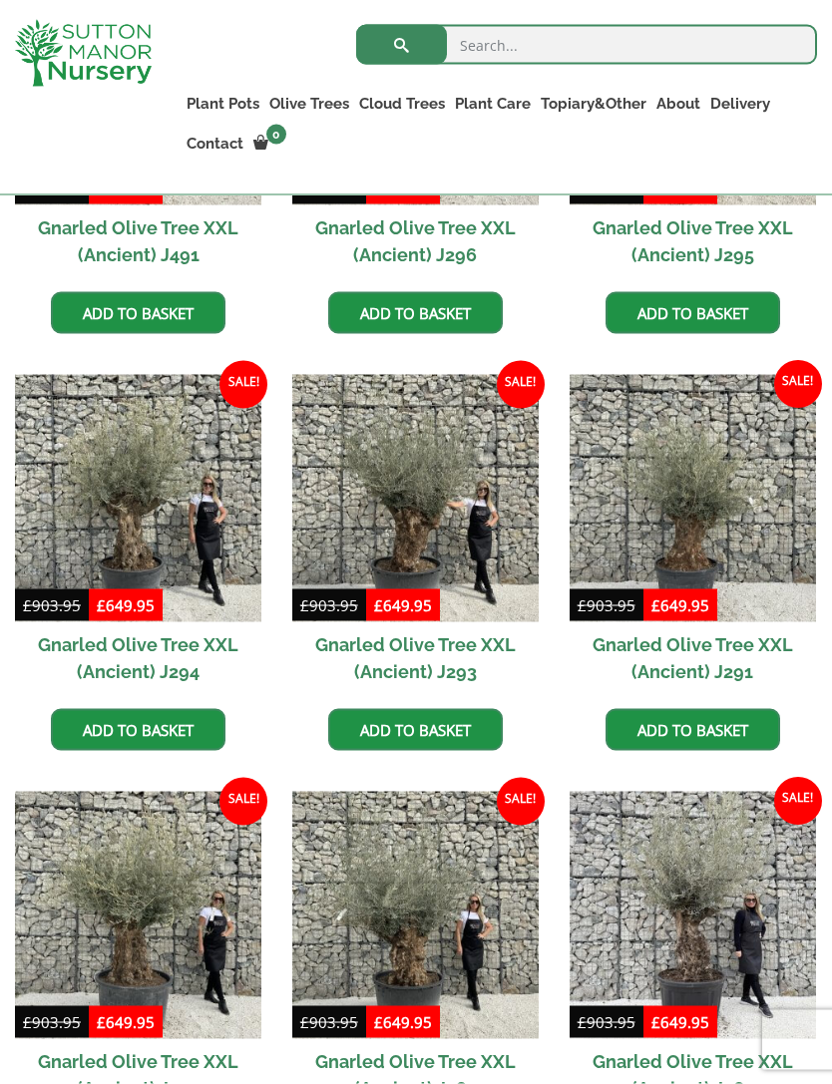
scroll to position [2049, 0]
click at [169, 540] on img at bounding box center [138, 497] width 246 height 246
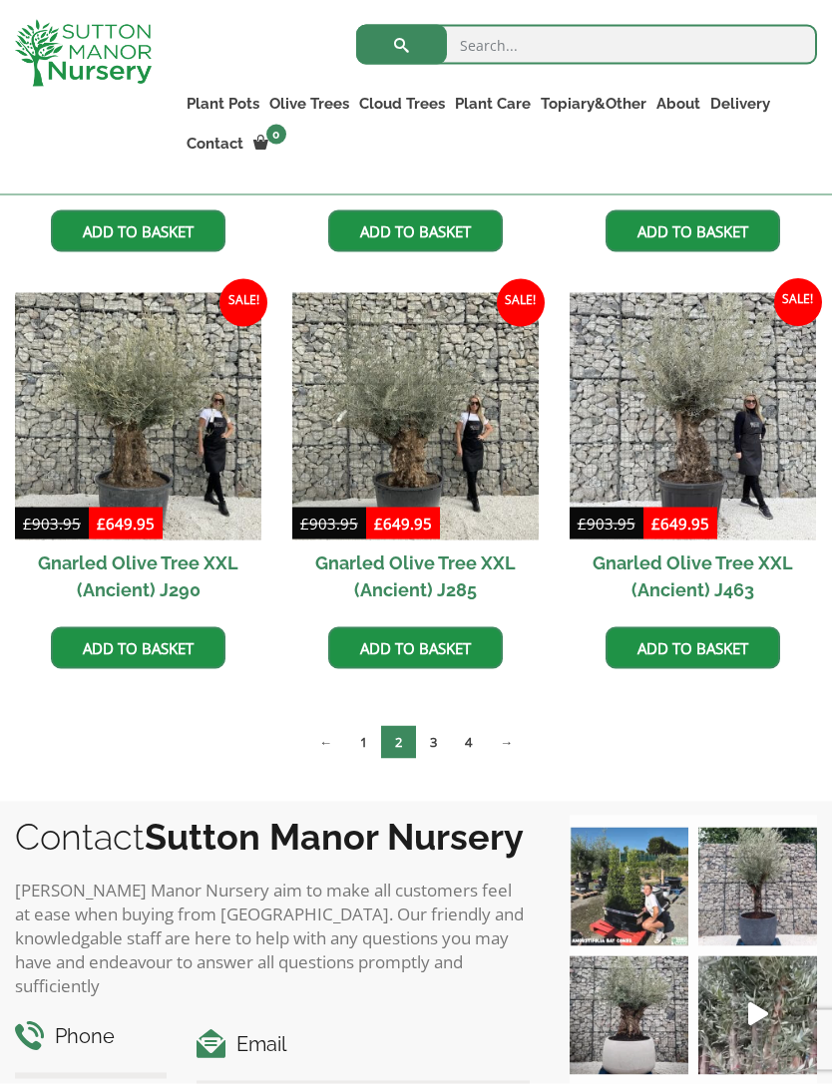
scroll to position [2548, 0]
click at [437, 746] on link "3" at bounding box center [433, 741] width 35 height 33
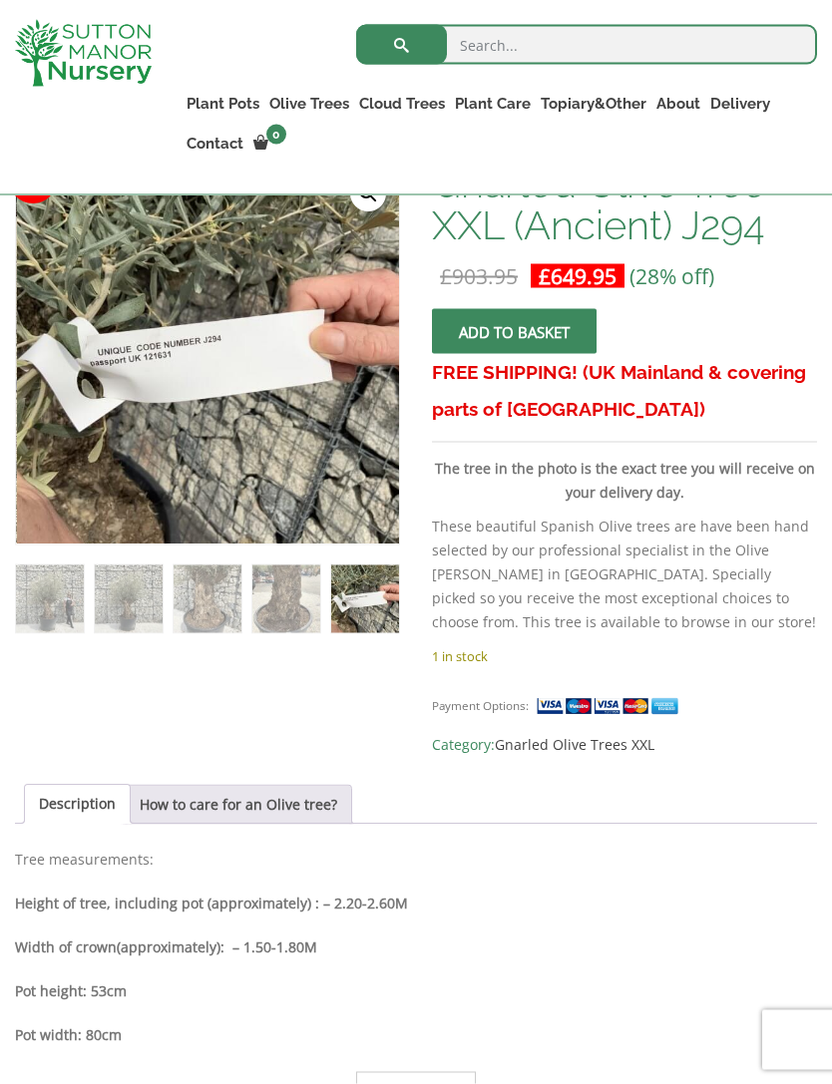
scroll to position [390, 0]
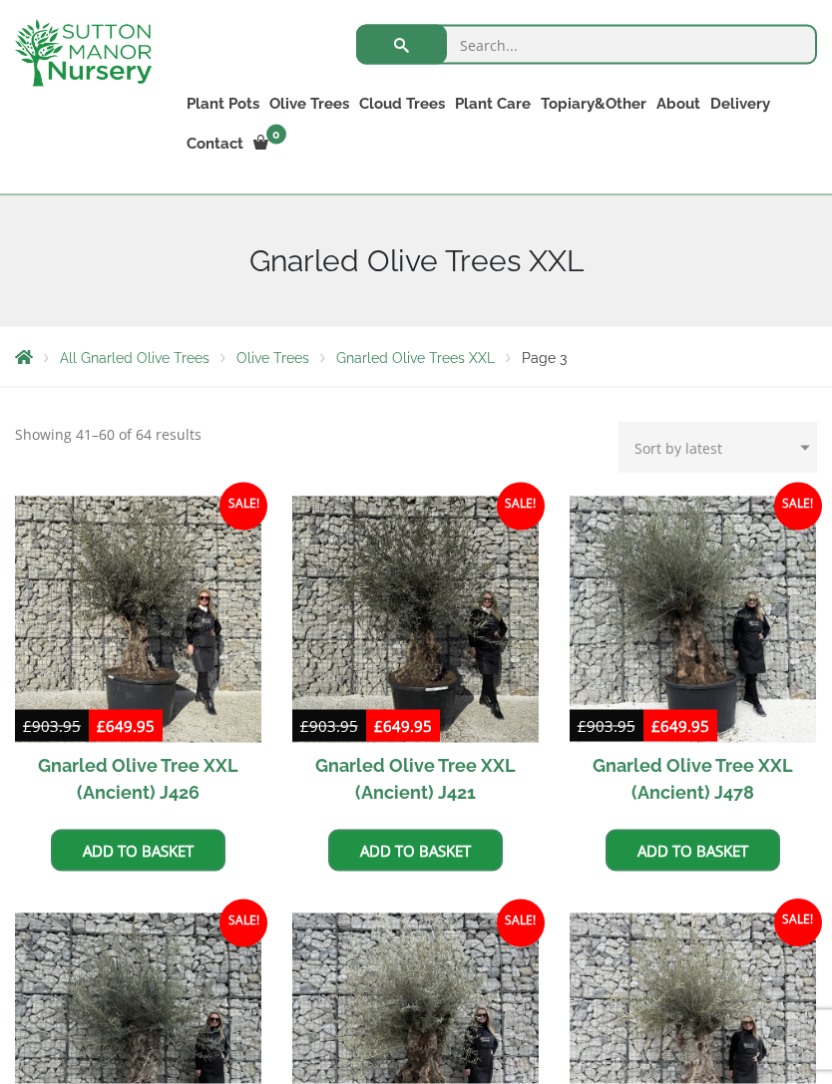
scroll to position [260, 0]
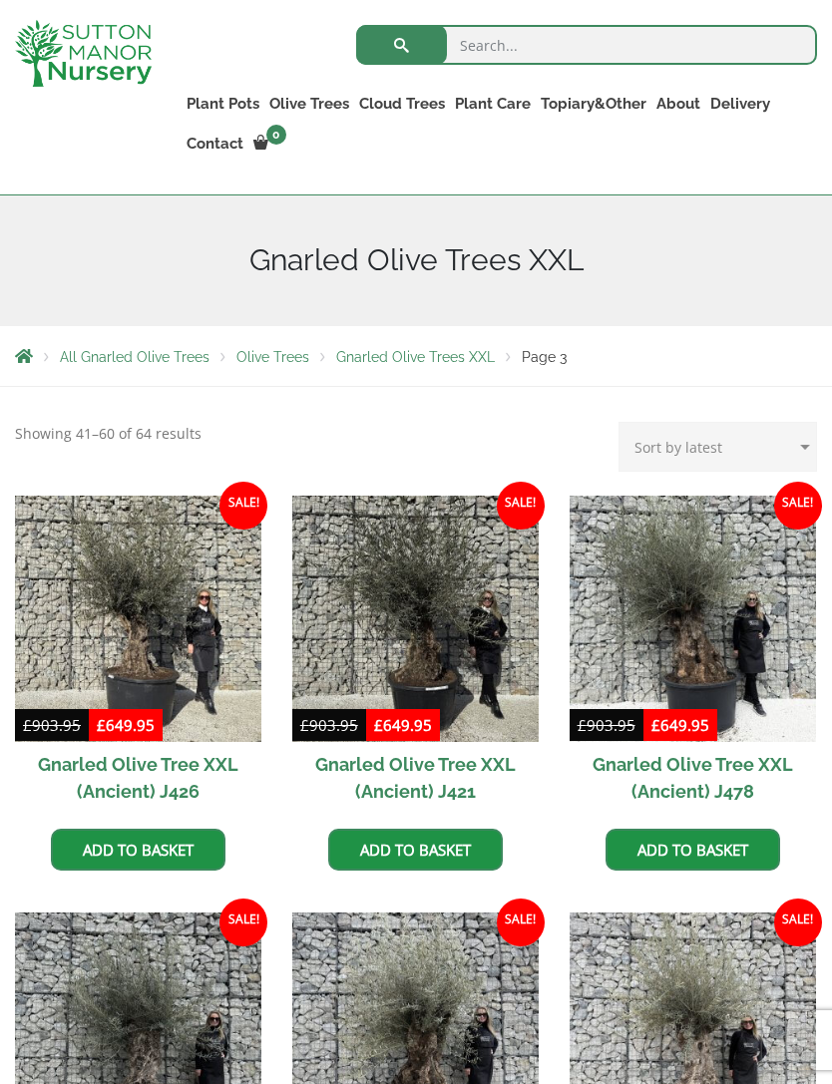
click at [0, 0] on link "Gnarled Plateau Olive Tree XL" at bounding box center [0, 0] width 0 height 0
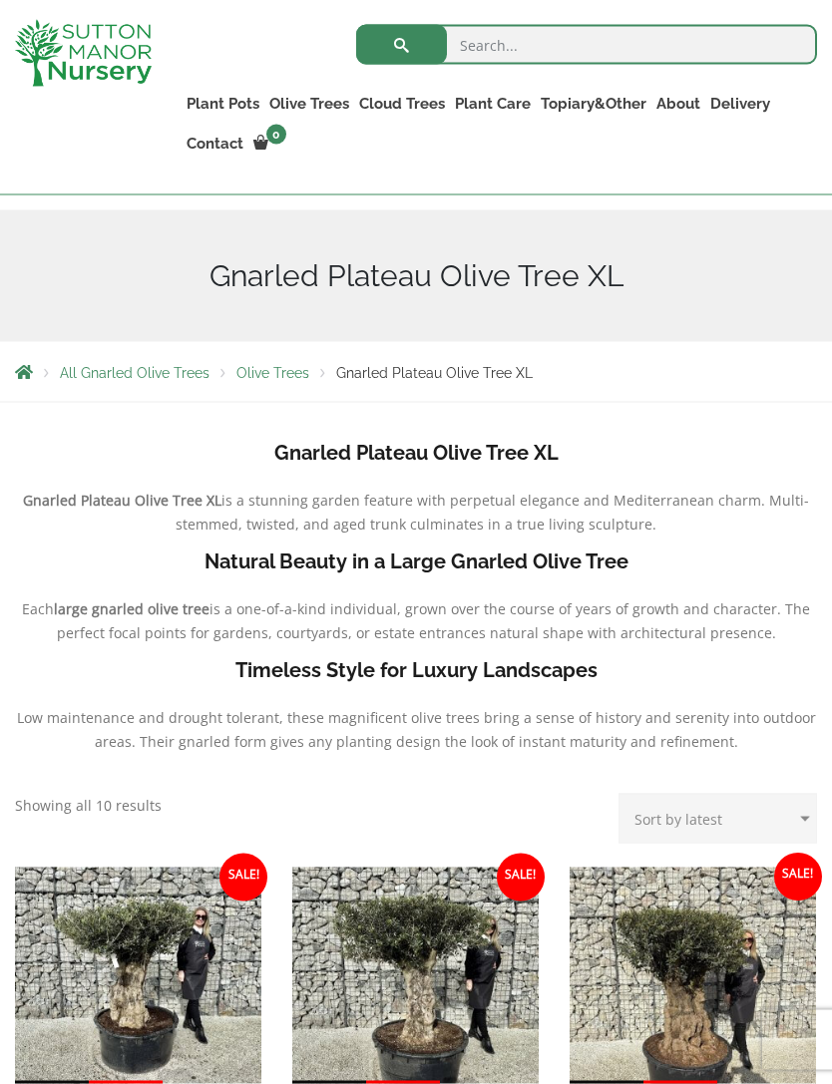
scroll to position [245, 0]
click at [0, 0] on link "Gnarled Multi Stem Olives" at bounding box center [0, 0] width 0 height 0
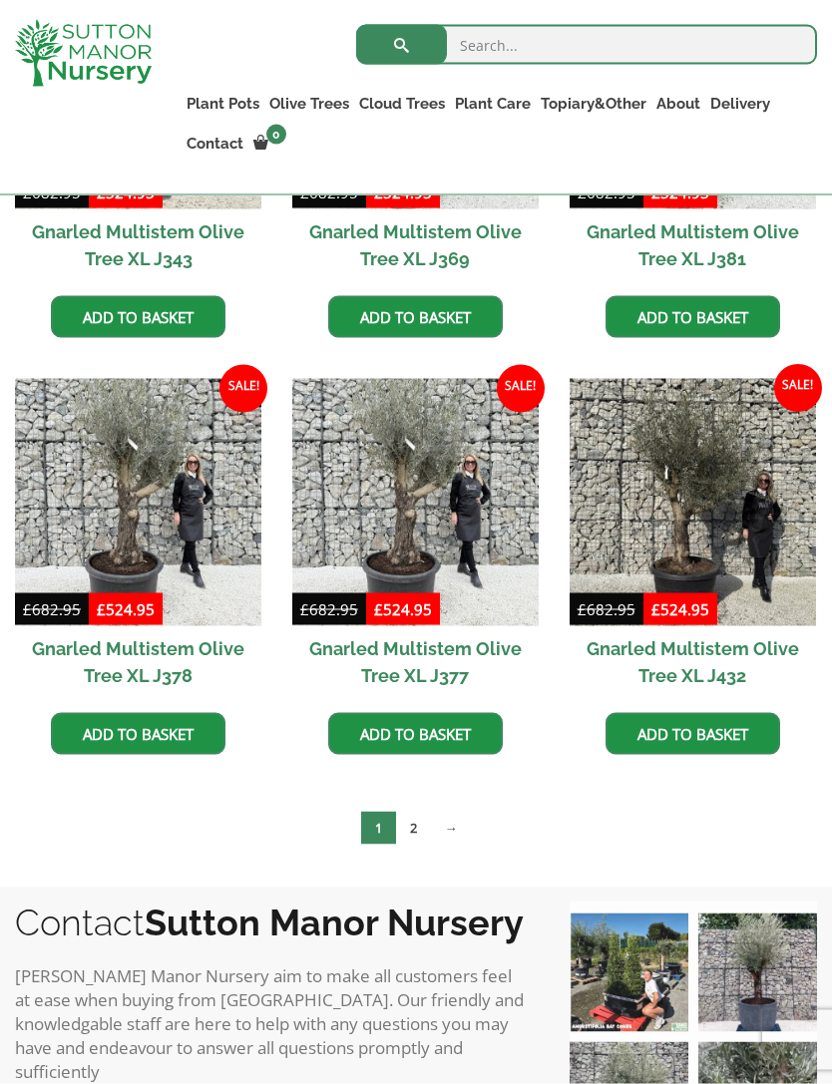
scroll to position [2842, 0]
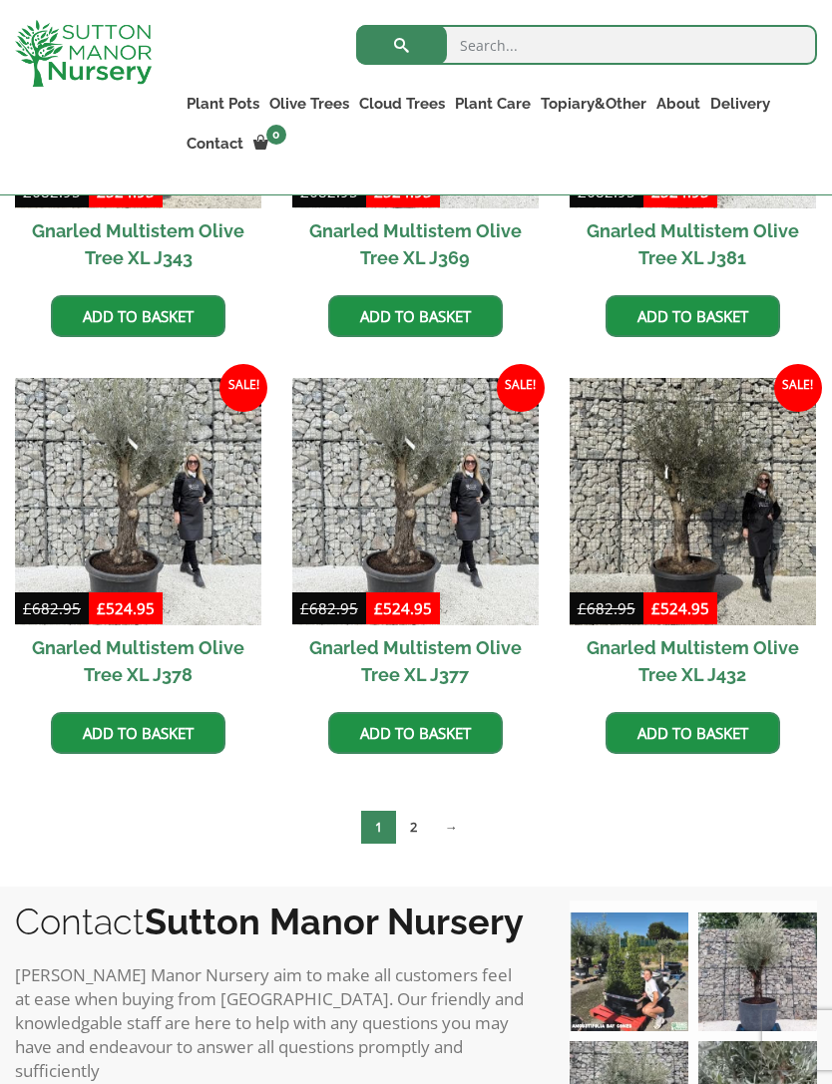
click at [420, 817] on link "2" at bounding box center [413, 827] width 35 height 33
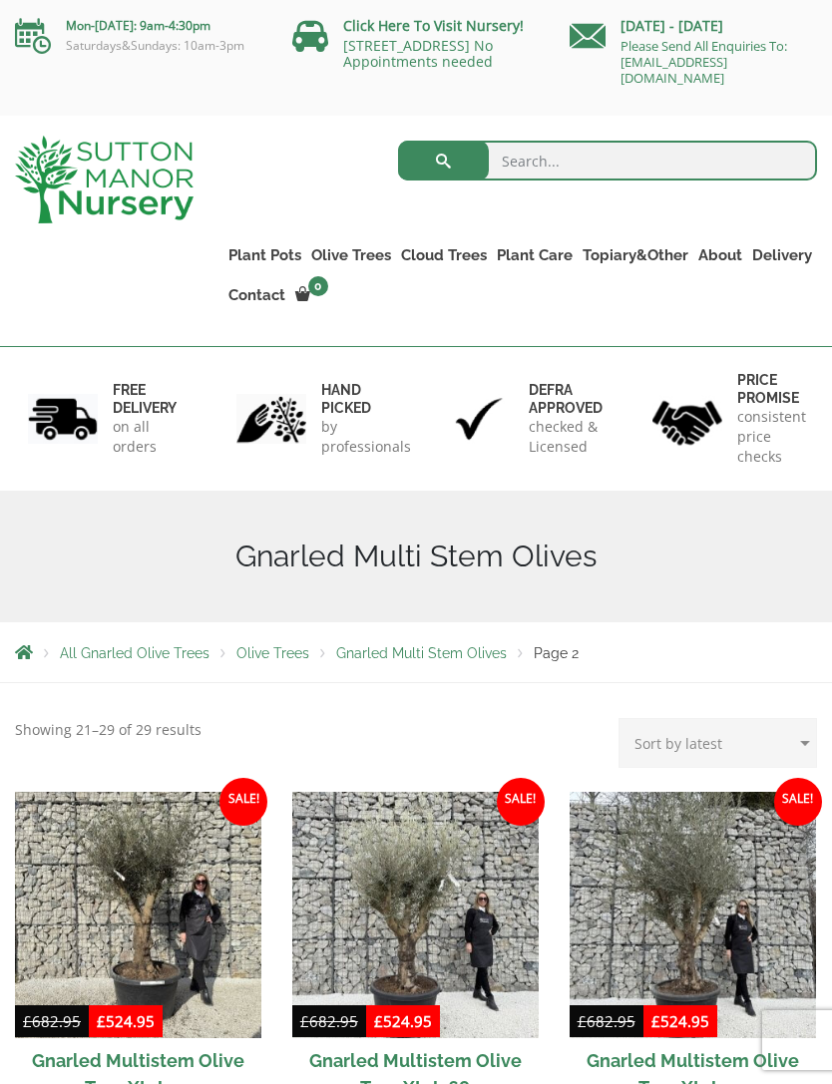
click at [0, 0] on link "Gnarled Olive Trees" at bounding box center [0, 0] width 0 height 0
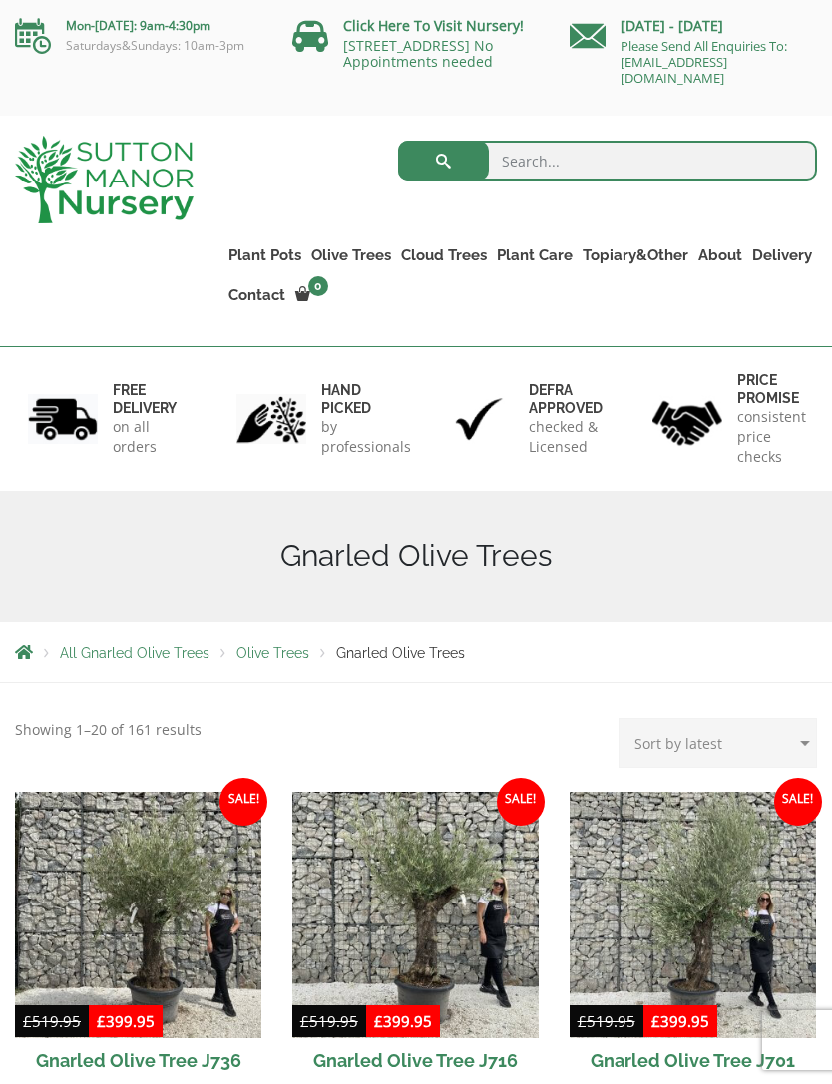
click at [193, 907] on img at bounding box center [138, 915] width 246 height 246
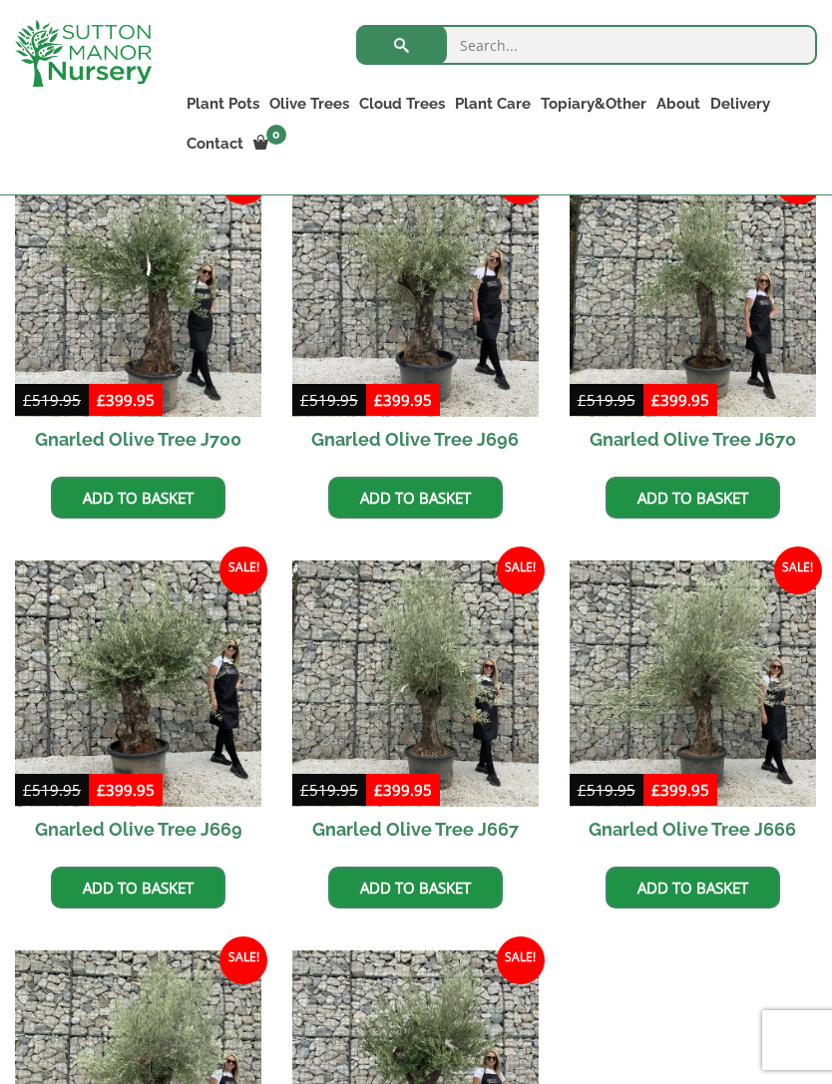
scroll to position [1017, 0]
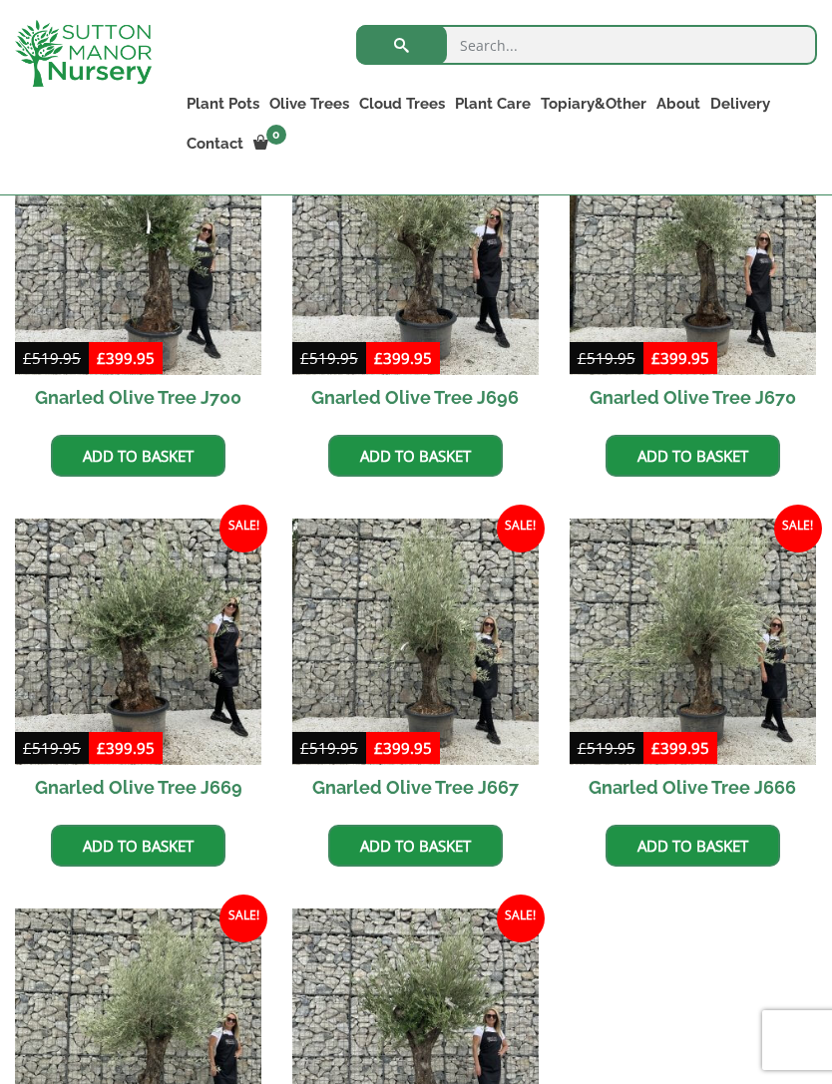
click at [733, 661] on img at bounding box center [692, 641] width 246 height 246
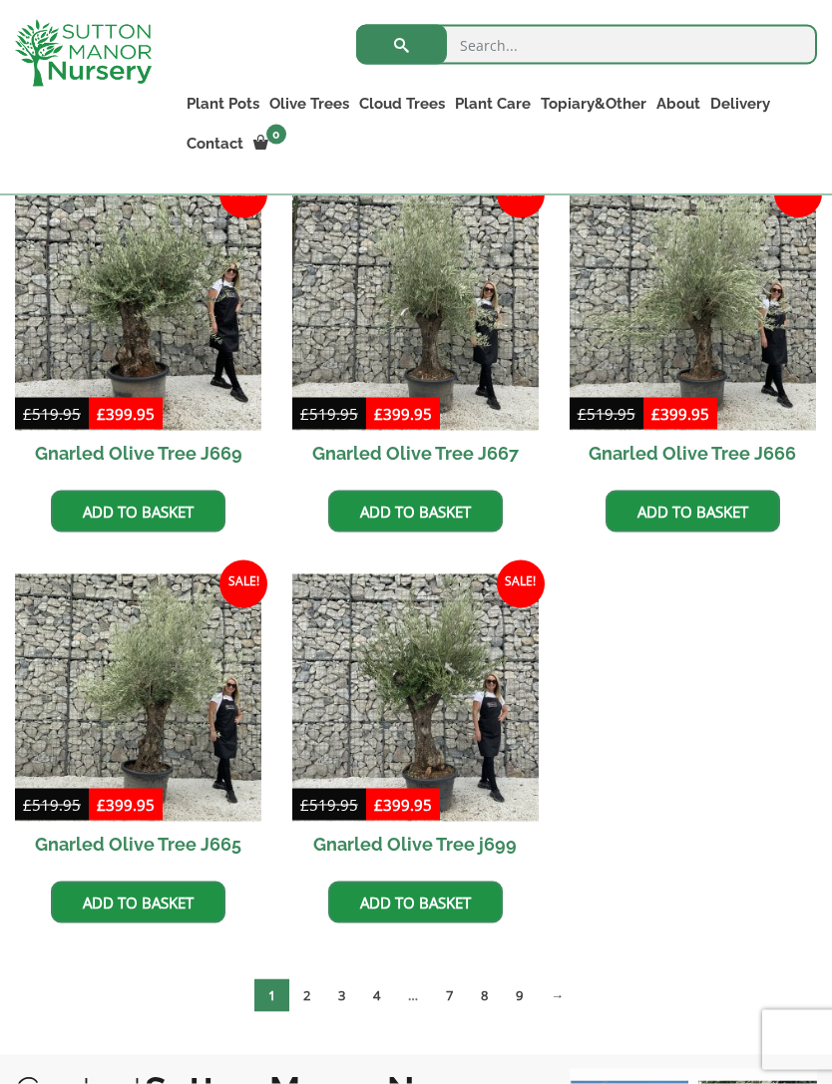
scroll to position [1368, 0]
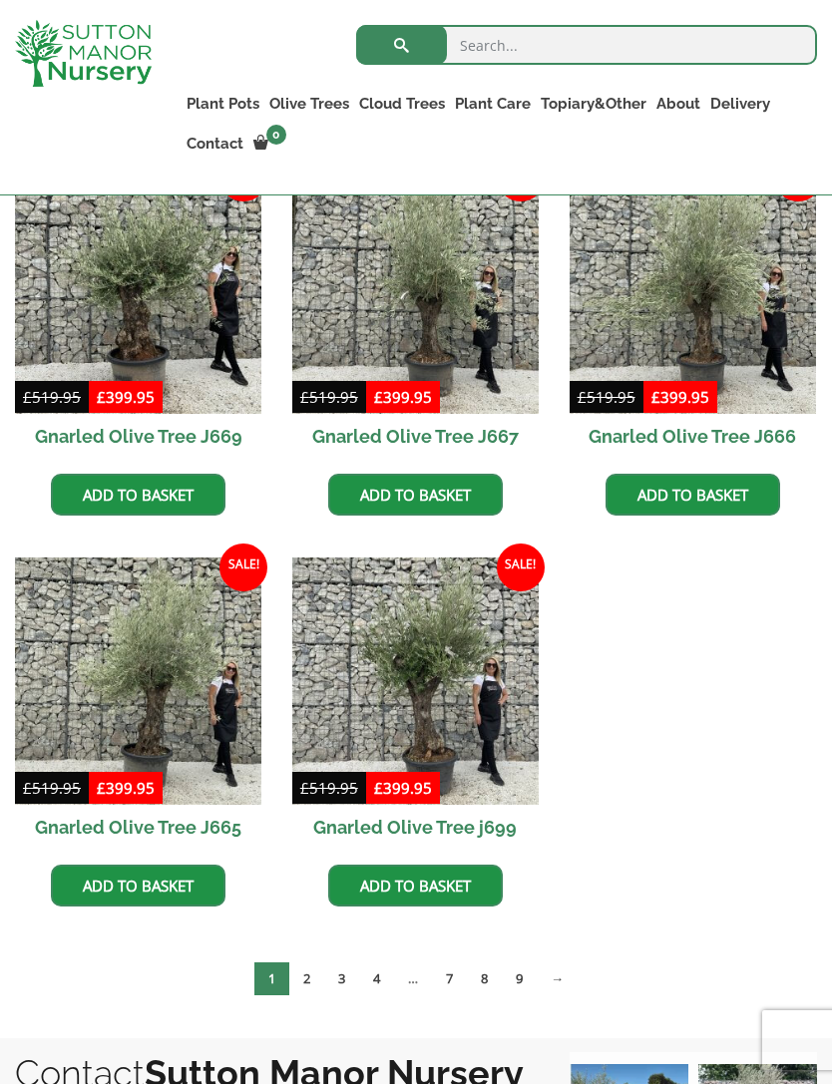
click at [311, 990] on link "2" at bounding box center [306, 978] width 35 height 33
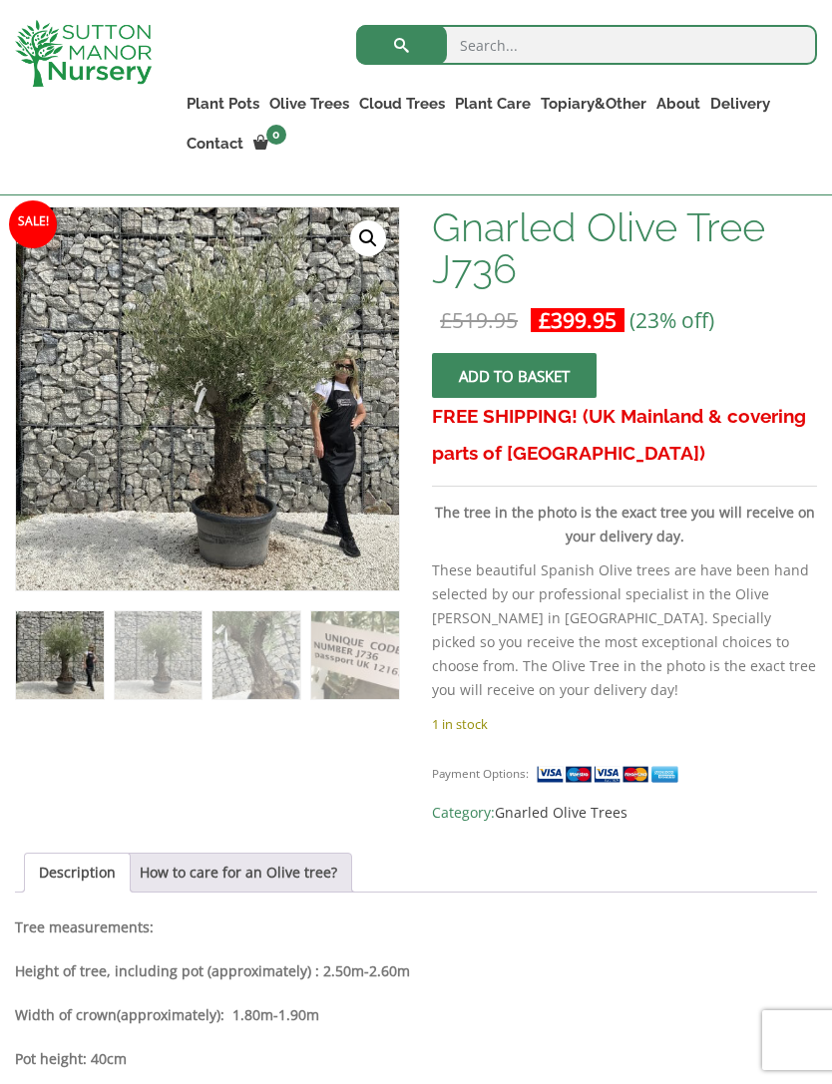
scroll to position [328, 0]
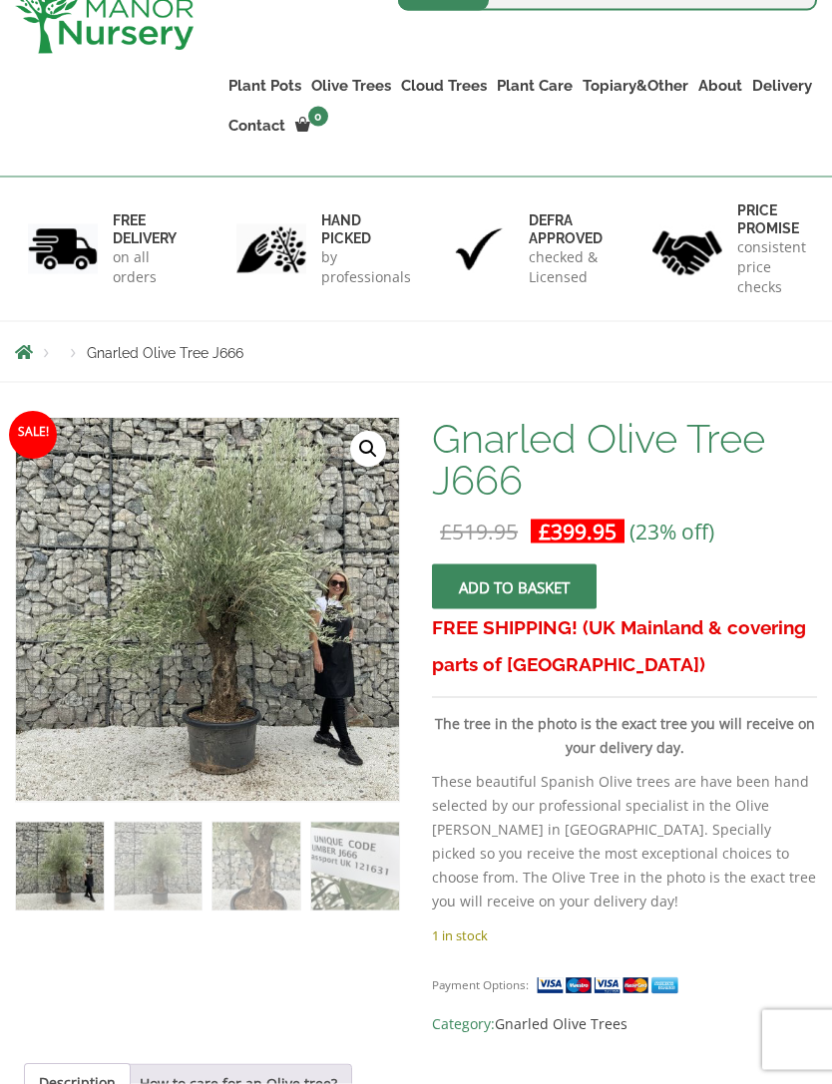
scroll to position [171, 0]
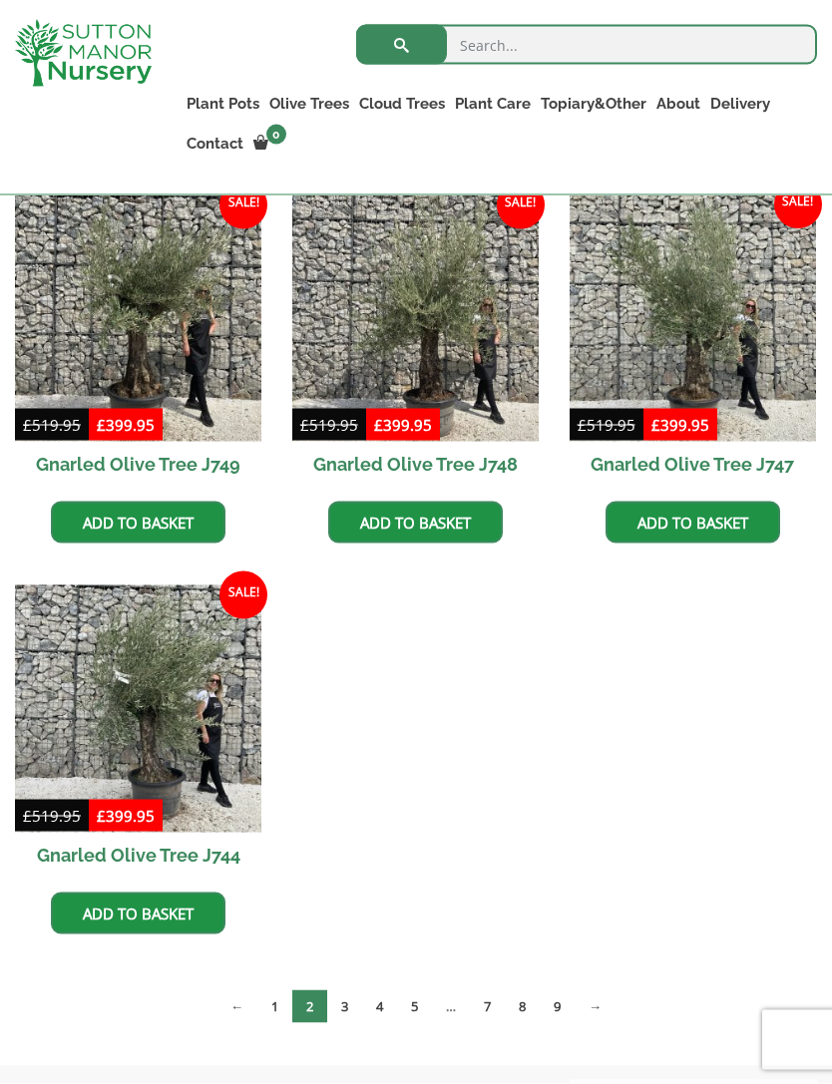
scroll to position [1341, 0]
click at [348, 1007] on link "3" at bounding box center [344, 1005] width 35 height 33
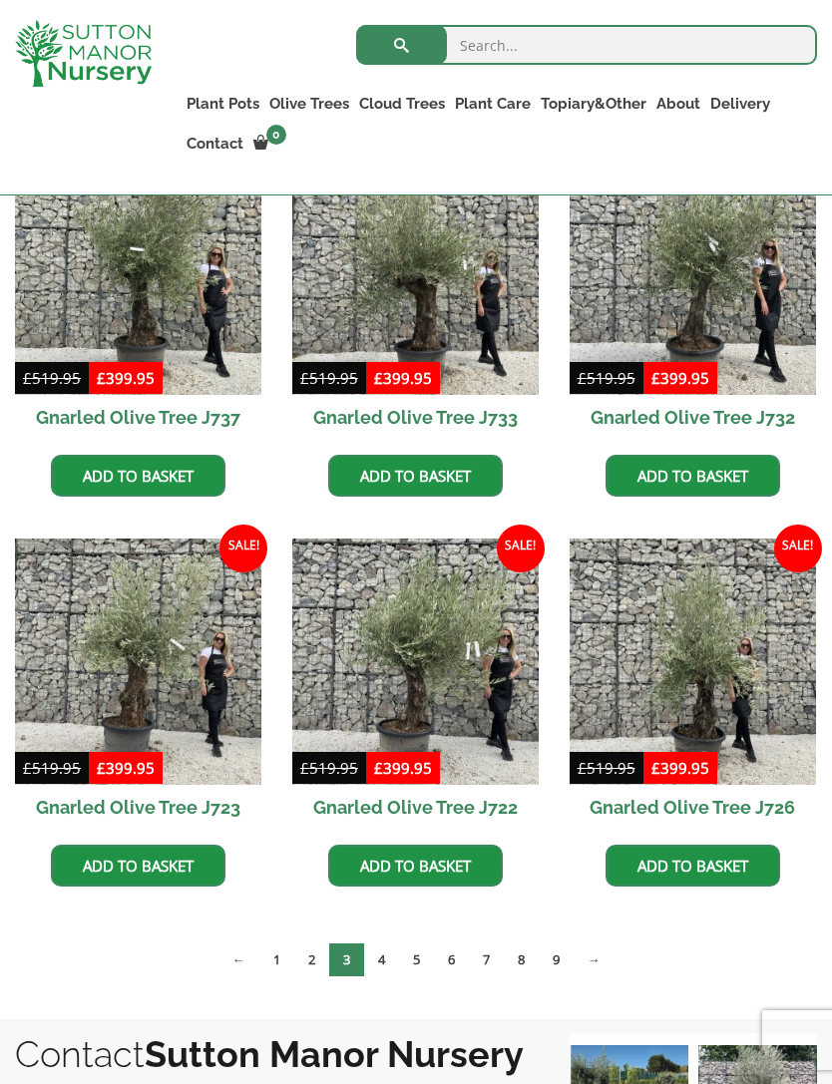
scroll to position [1300, 0]
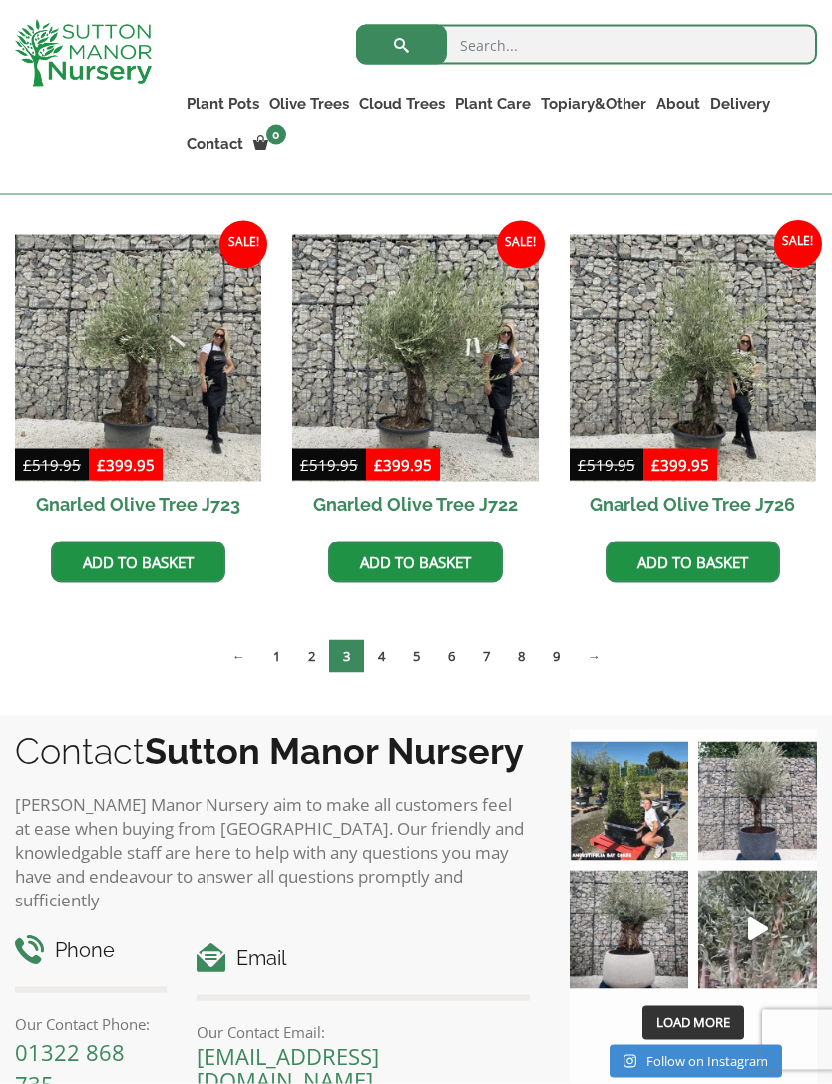
click at [385, 664] on link "4" at bounding box center [381, 656] width 35 height 33
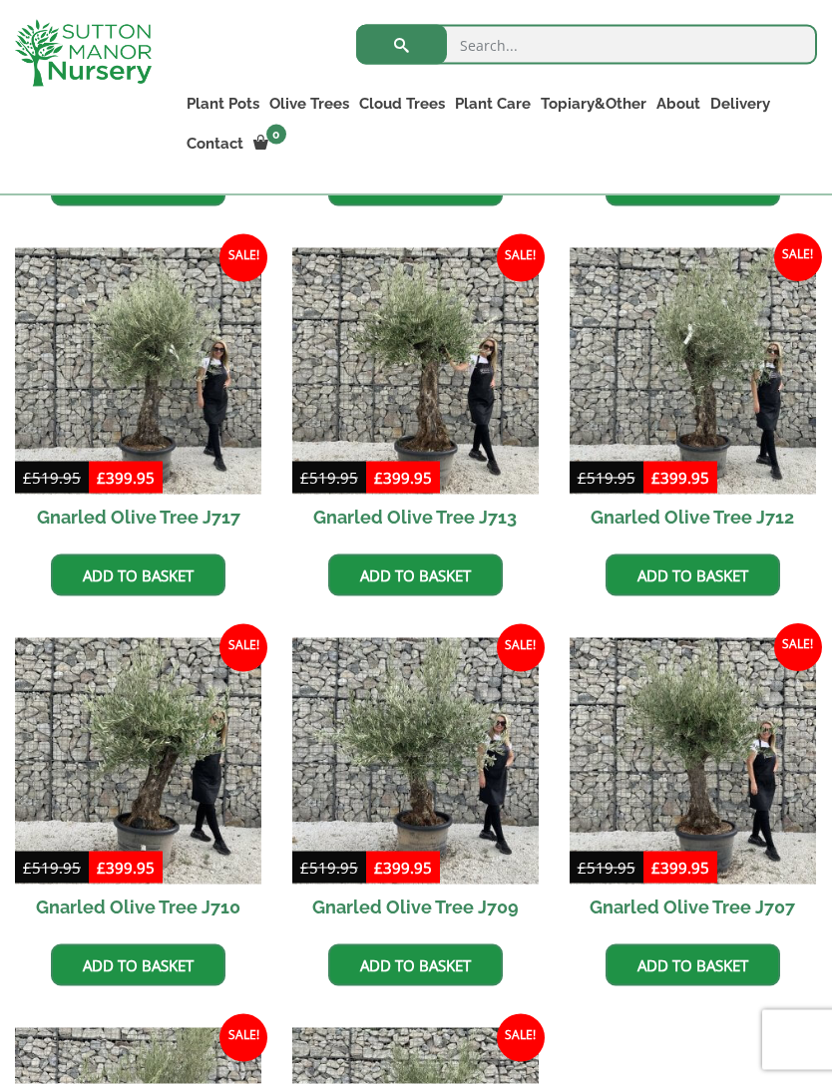
scroll to position [898, 0]
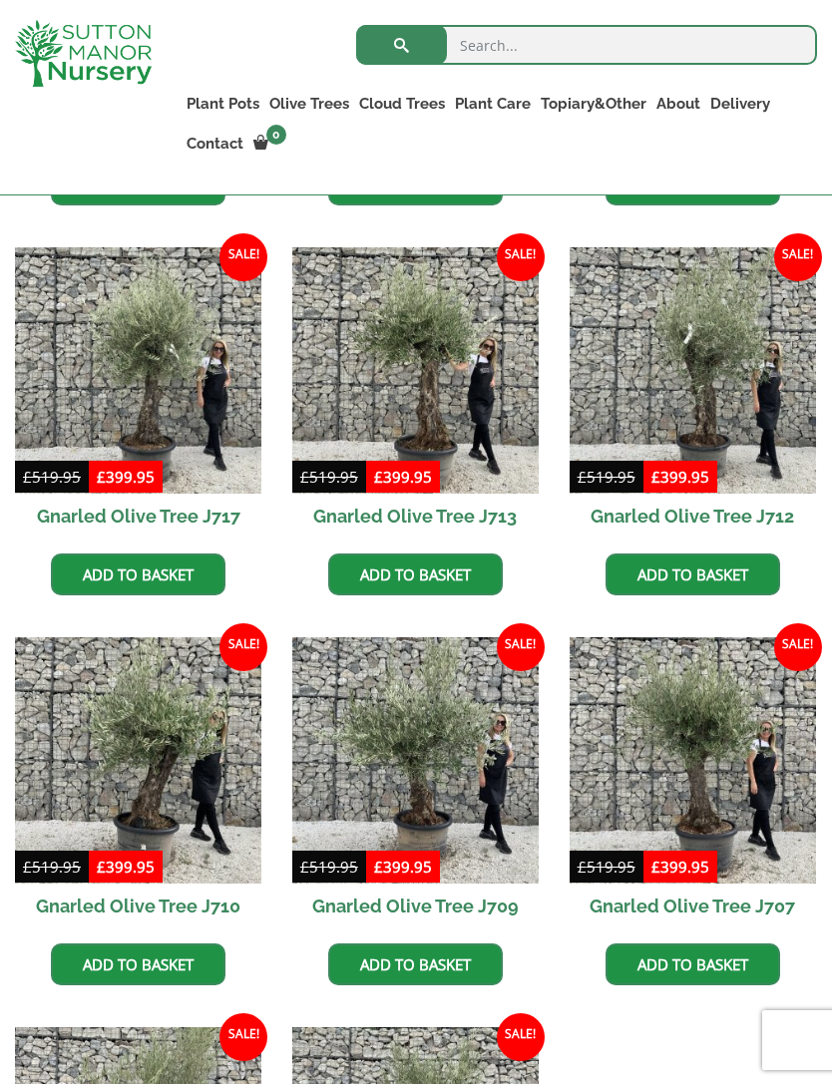
click at [473, 792] on img at bounding box center [415, 760] width 246 height 246
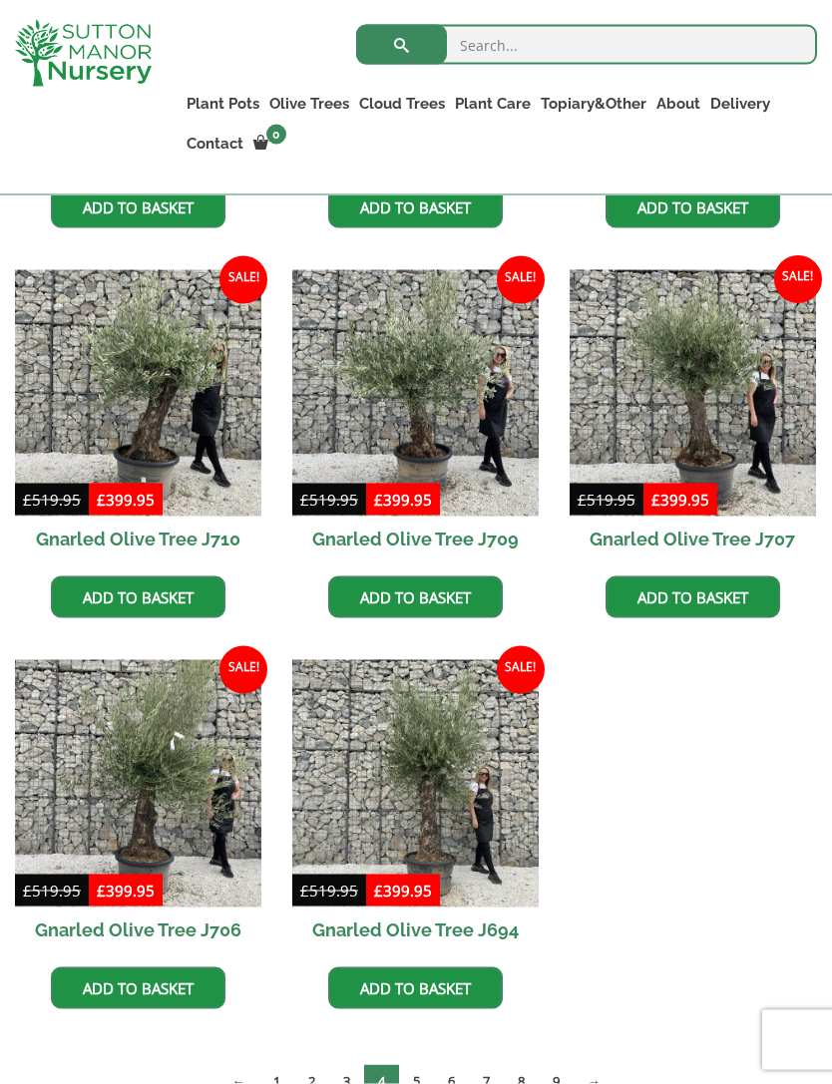
scroll to position [1266, 0]
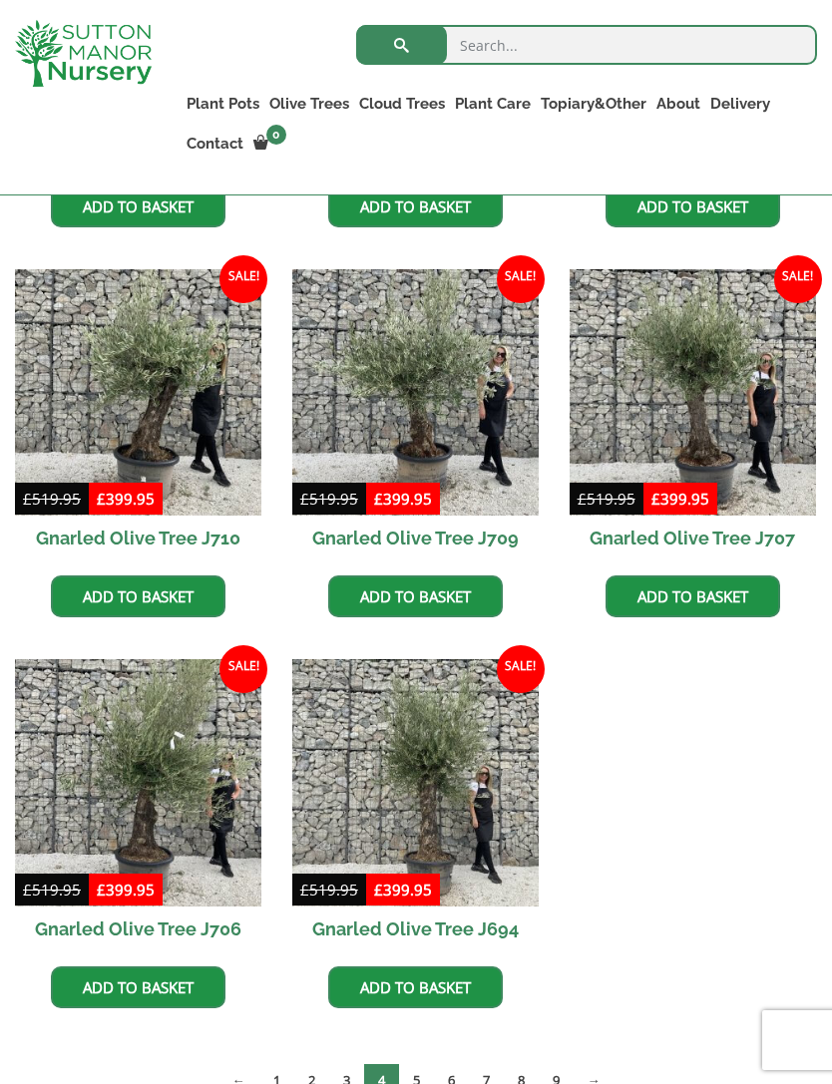
click at [425, 1082] on link "5" at bounding box center [416, 1080] width 35 height 33
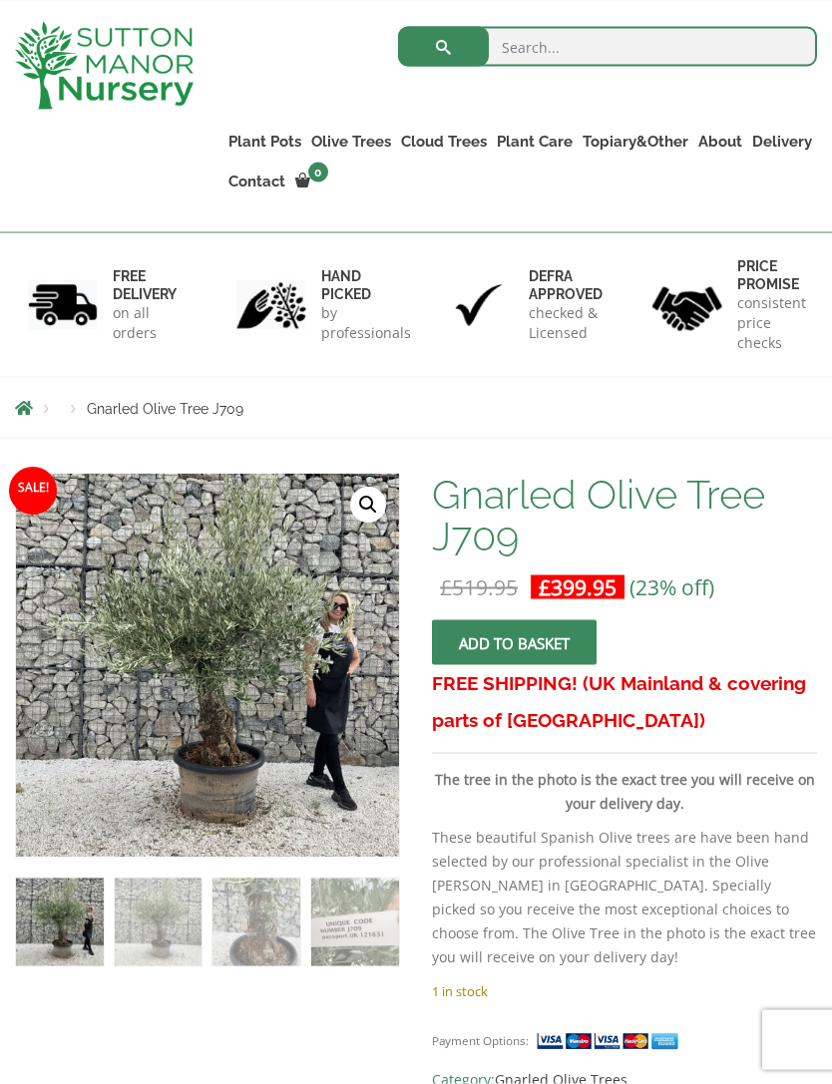
scroll to position [200, 0]
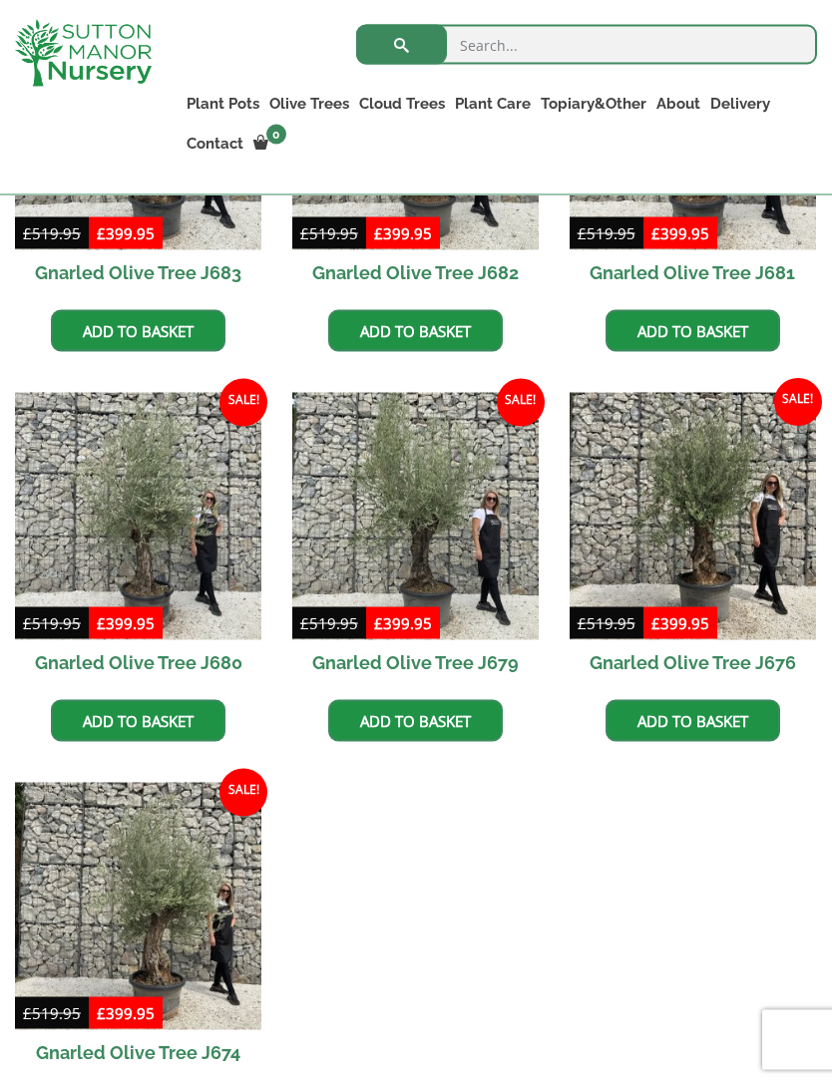
scroll to position [2109, 0]
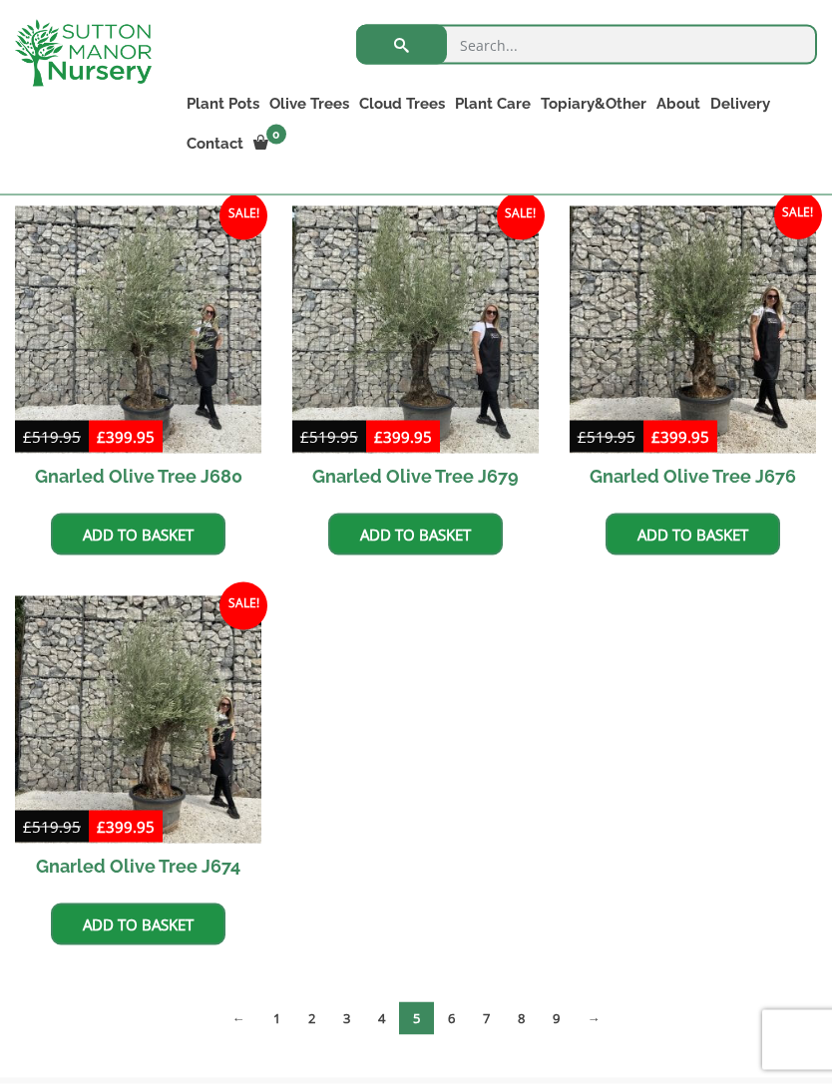
click at [453, 1008] on link "6" at bounding box center [451, 1018] width 35 height 33
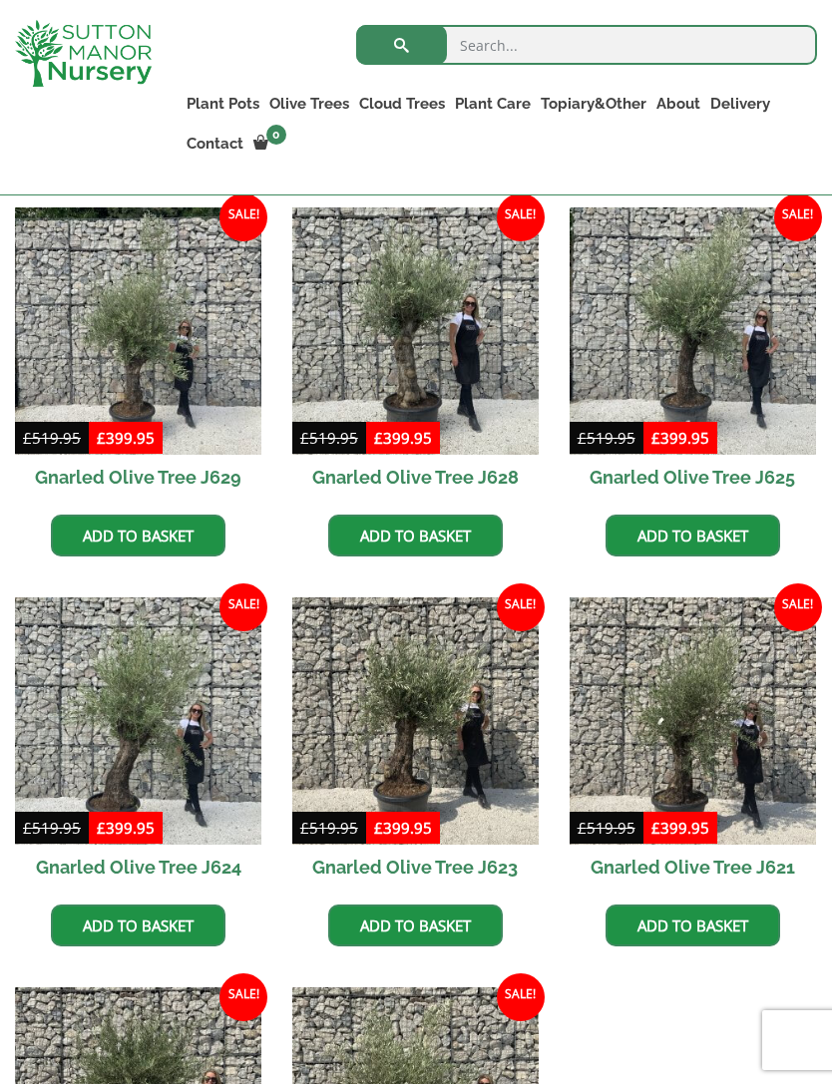
scroll to position [1719, 0]
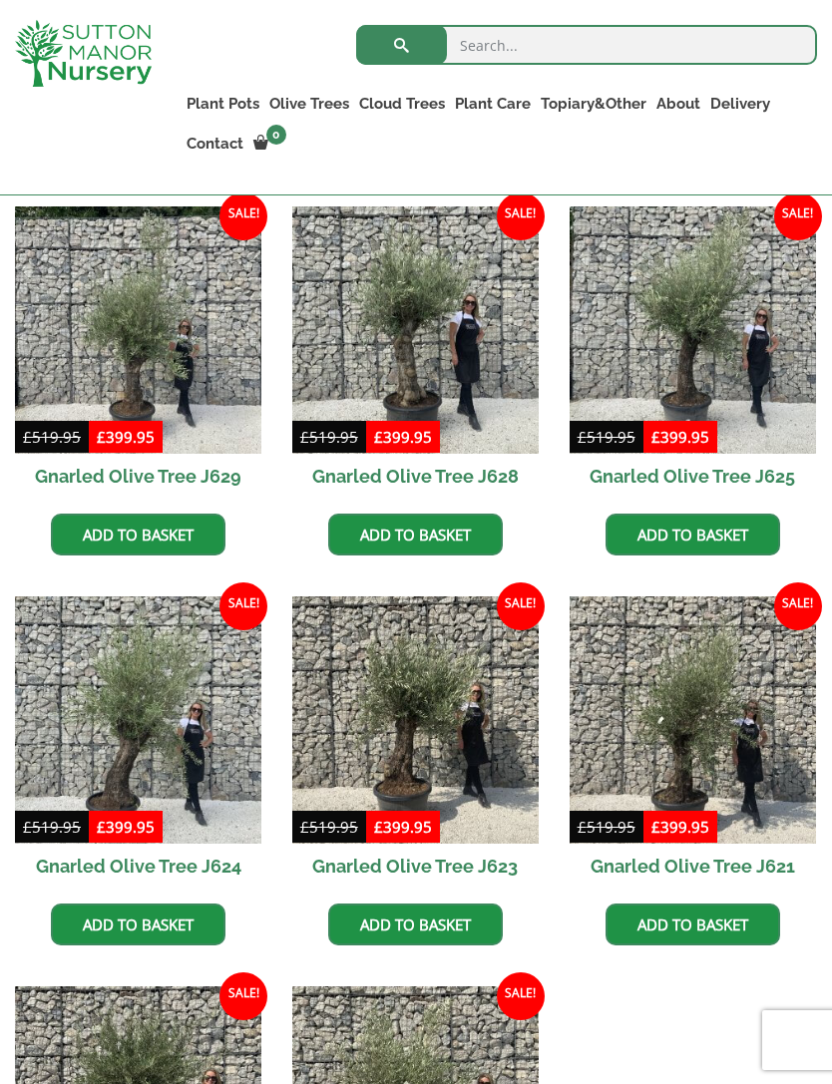
click at [190, 409] on img at bounding box center [138, 329] width 246 height 246
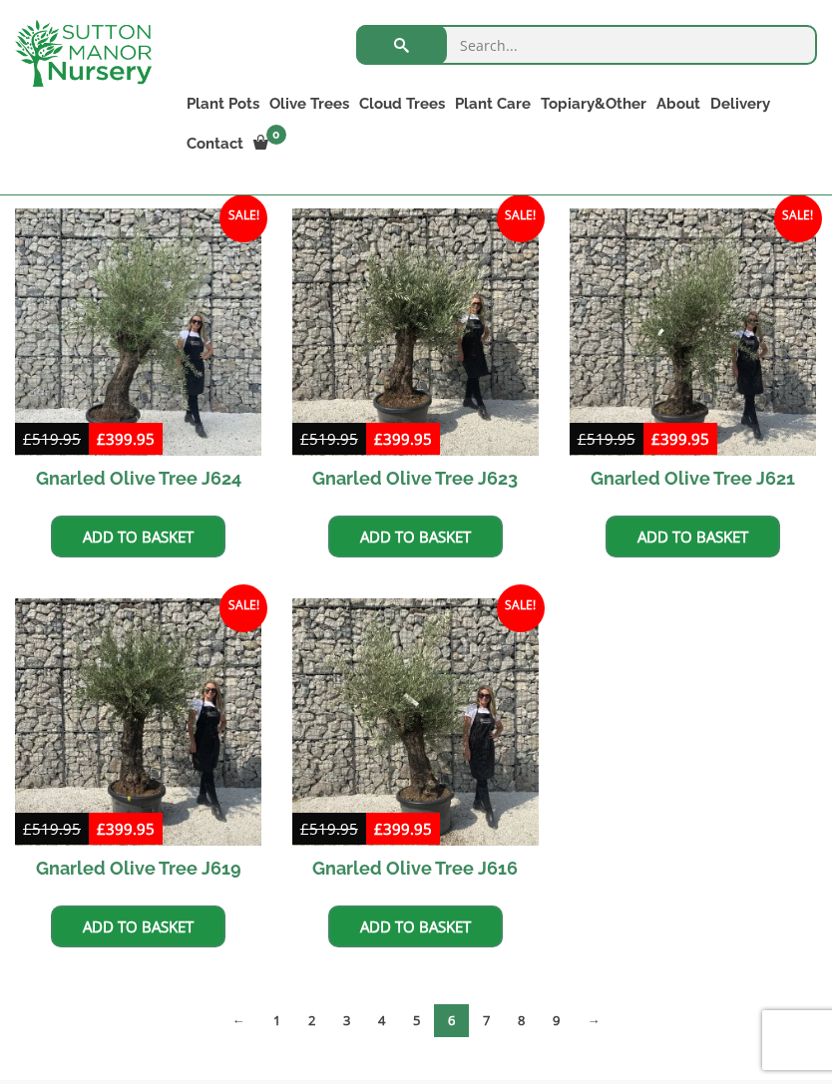
scroll to position [2159, 0]
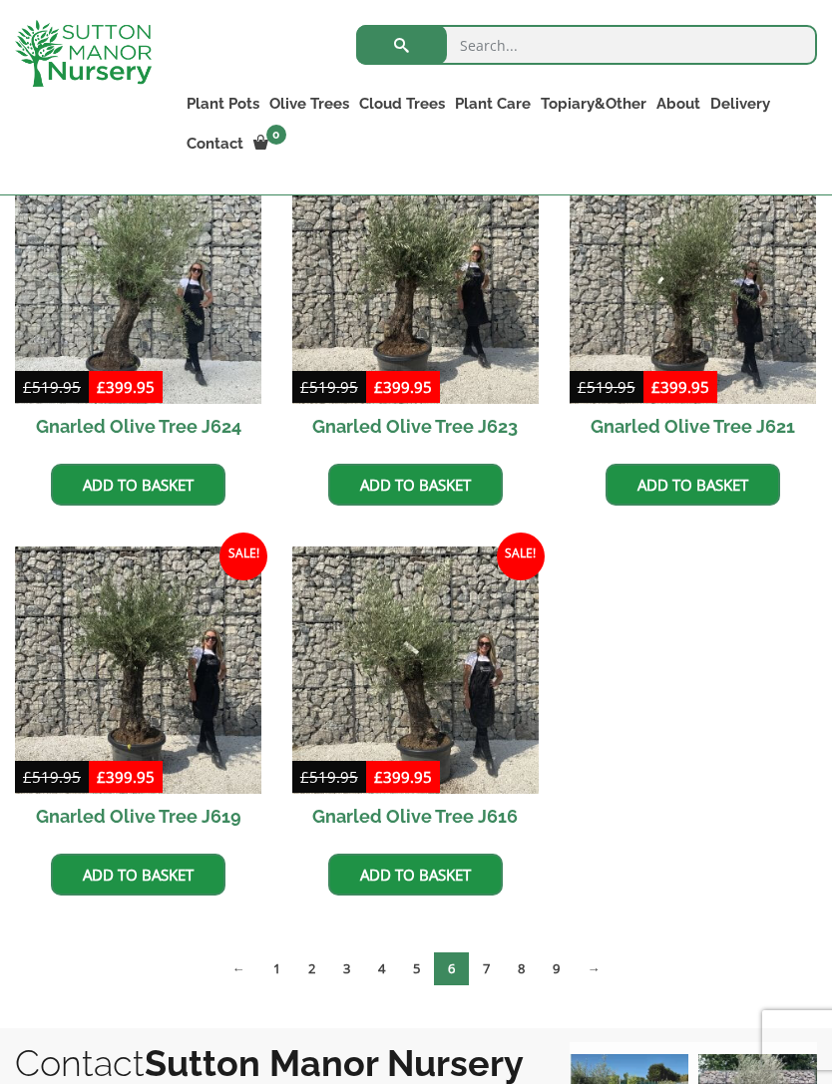
click at [493, 978] on link "7" at bounding box center [486, 968] width 35 height 33
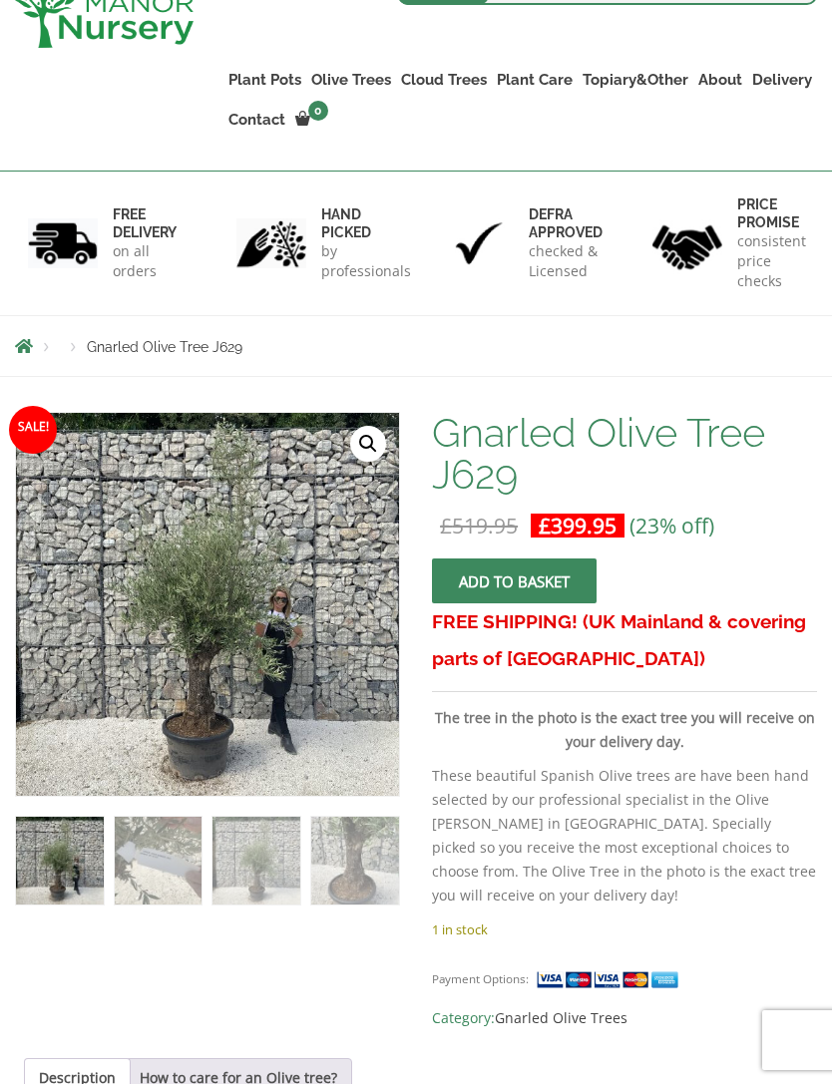
scroll to position [175, 0]
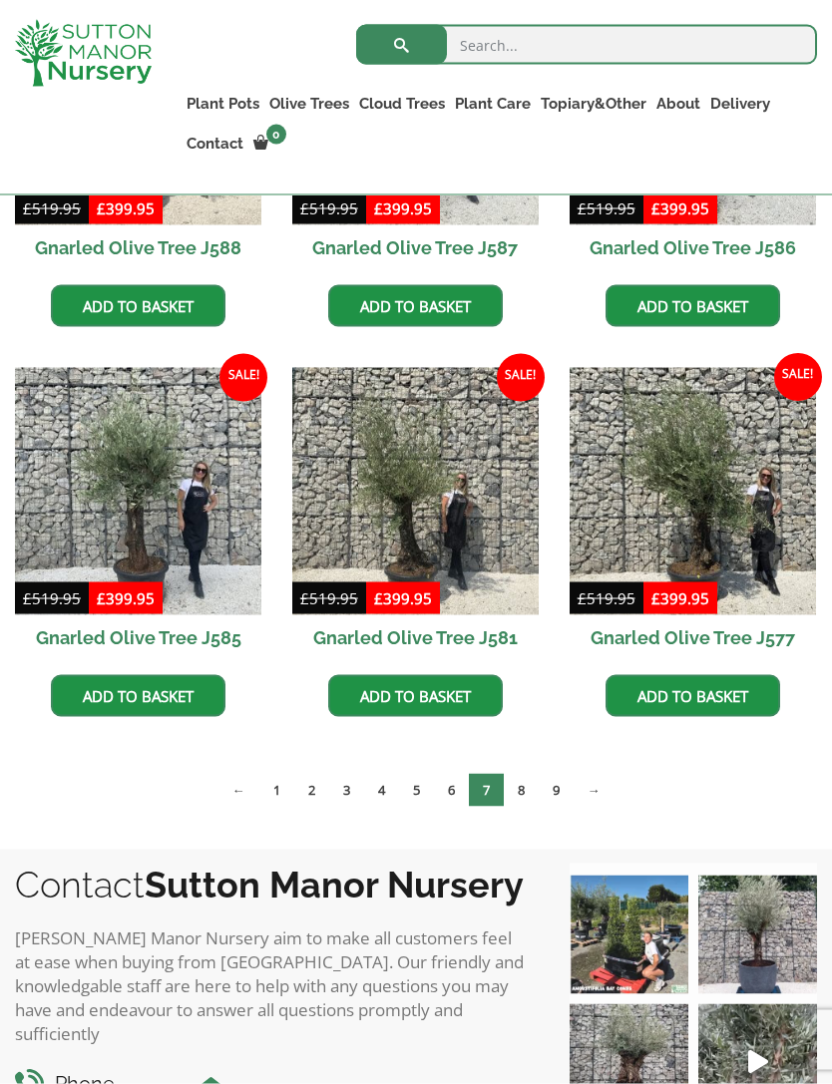
scroll to position [2343, 0]
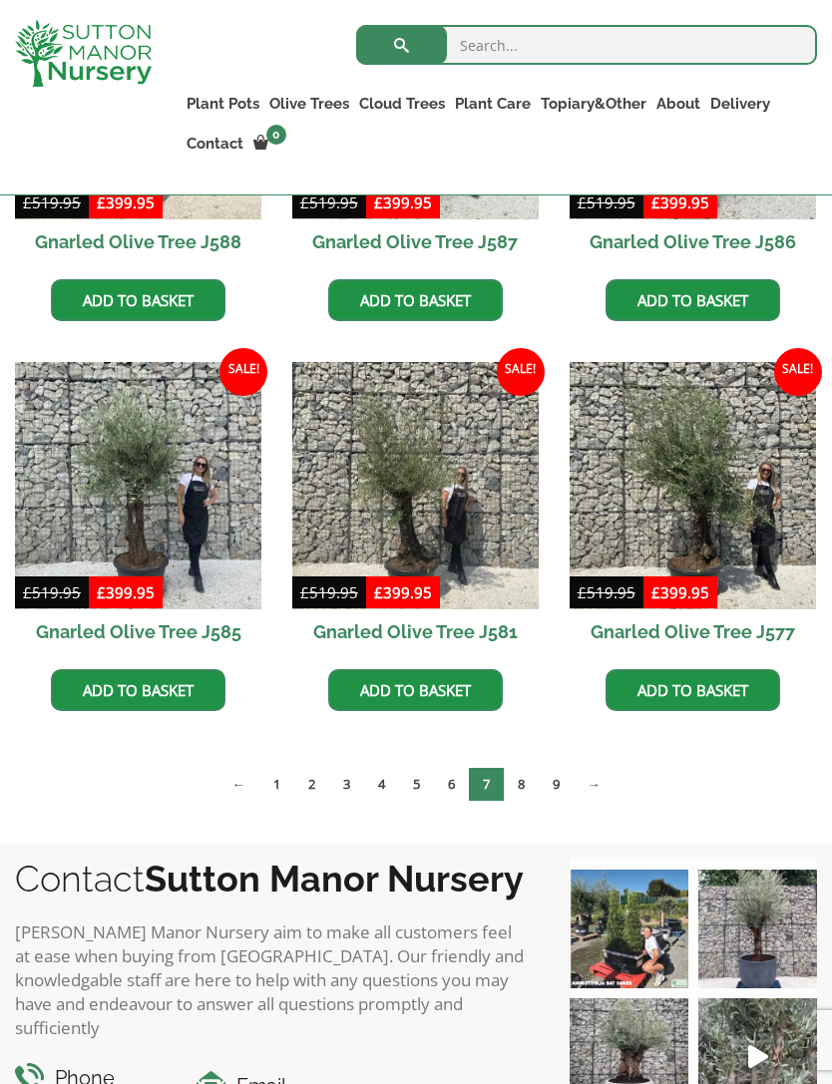
click at [525, 782] on link "8" at bounding box center [521, 784] width 35 height 33
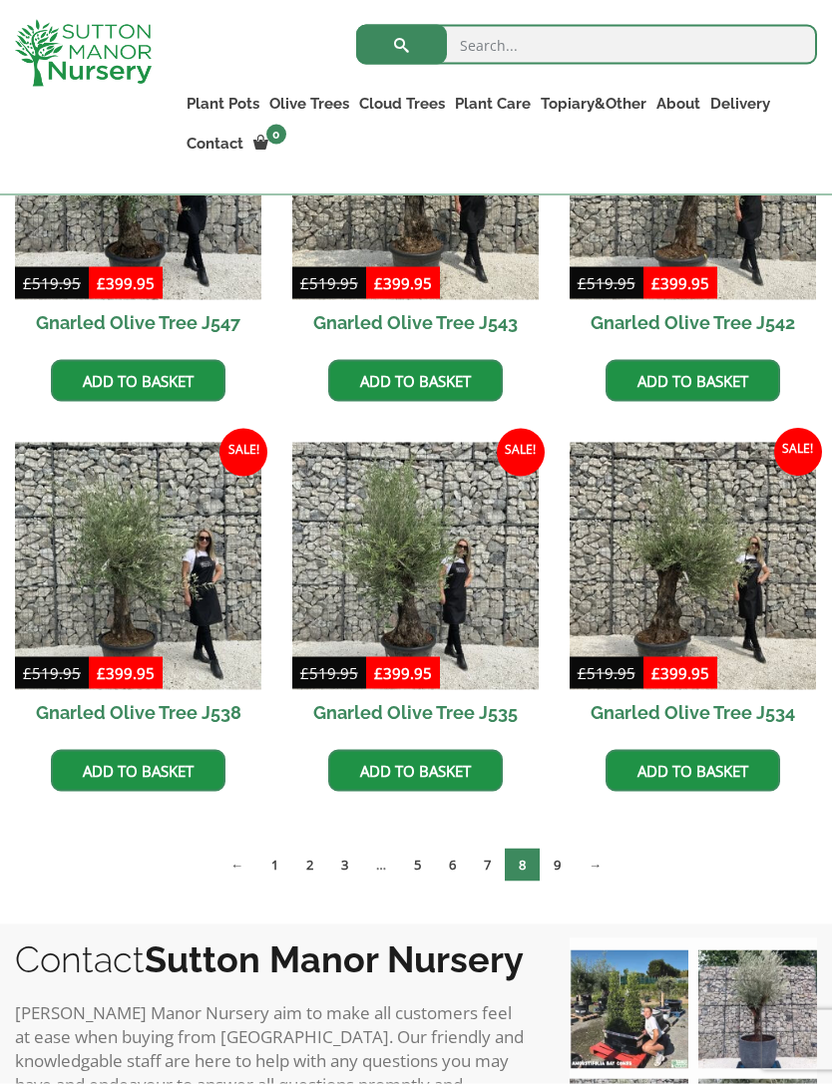
scroll to position [2263, 0]
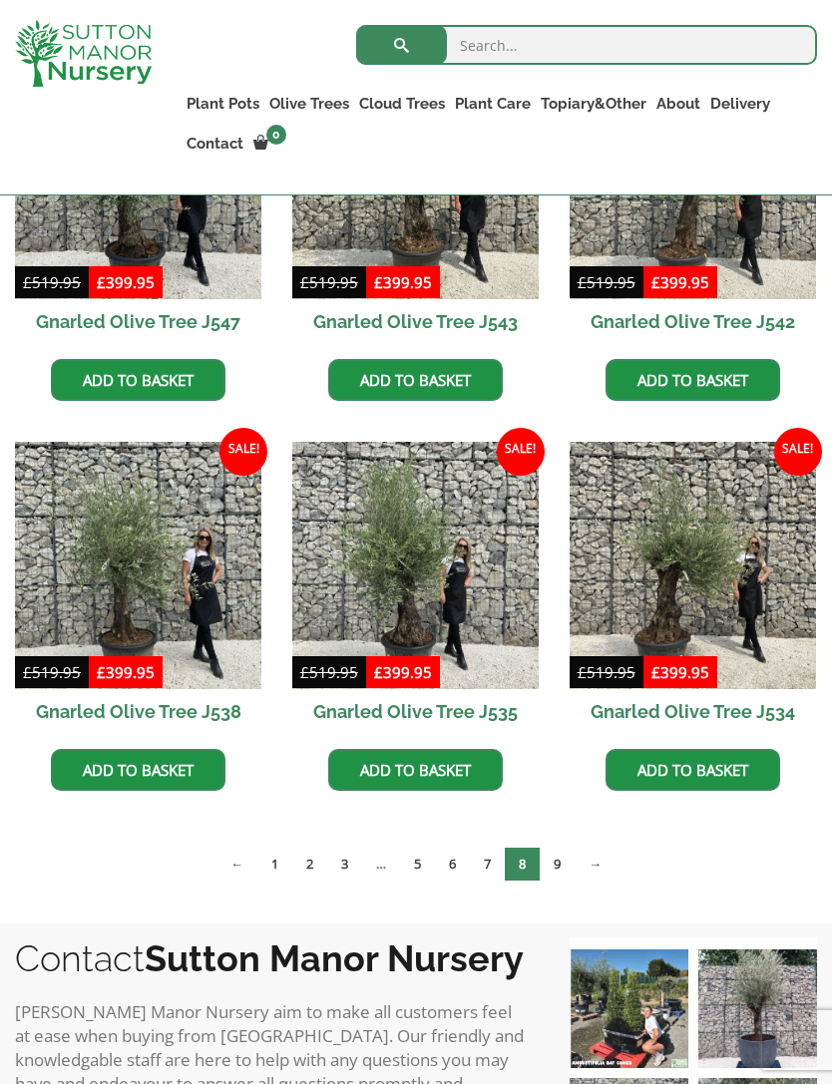
click at [553, 864] on link "9" at bounding box center [556, 864] width 35 height 33
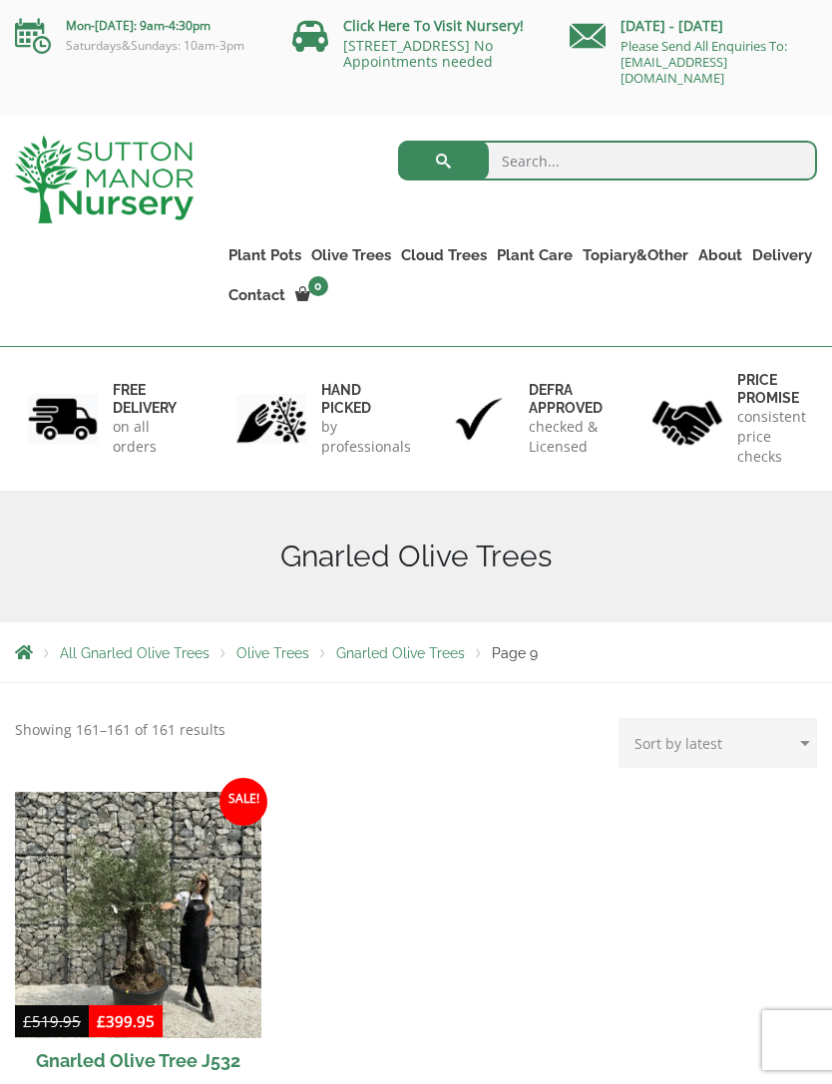
click at [725, 3] on div "Monday - Sunday Please Send All Enquiries To: enquiries@suttonmanornursery.co.uk" at bounding box center [692, 48] width 277 height 96
click at [655, 1] on div "Monday - Sunday Please Send All Enquiries To: enquiries@suttonmanornursery.co.uk" at bounding box center [692, 48] width 277 height 96
click at [625, 1] on div "Monday - Sunday Please Send All Enquiries To: enquiries@suttonmanornursery.co.uk" at bounding box center [692, 48] width 277 height 96
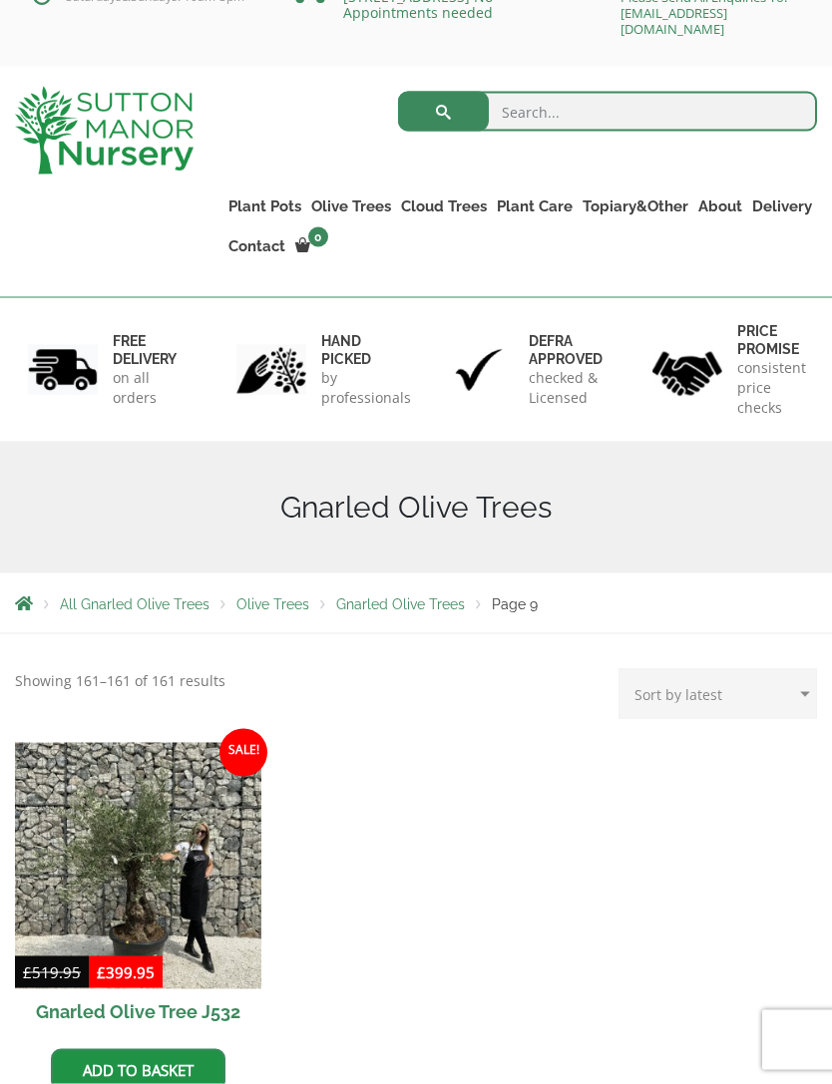
scroll to position [50, 0]
click at [0, 0] on link "Gnarled Olive Trees XXL" at bounding box center [0, 0] width 0 height 0
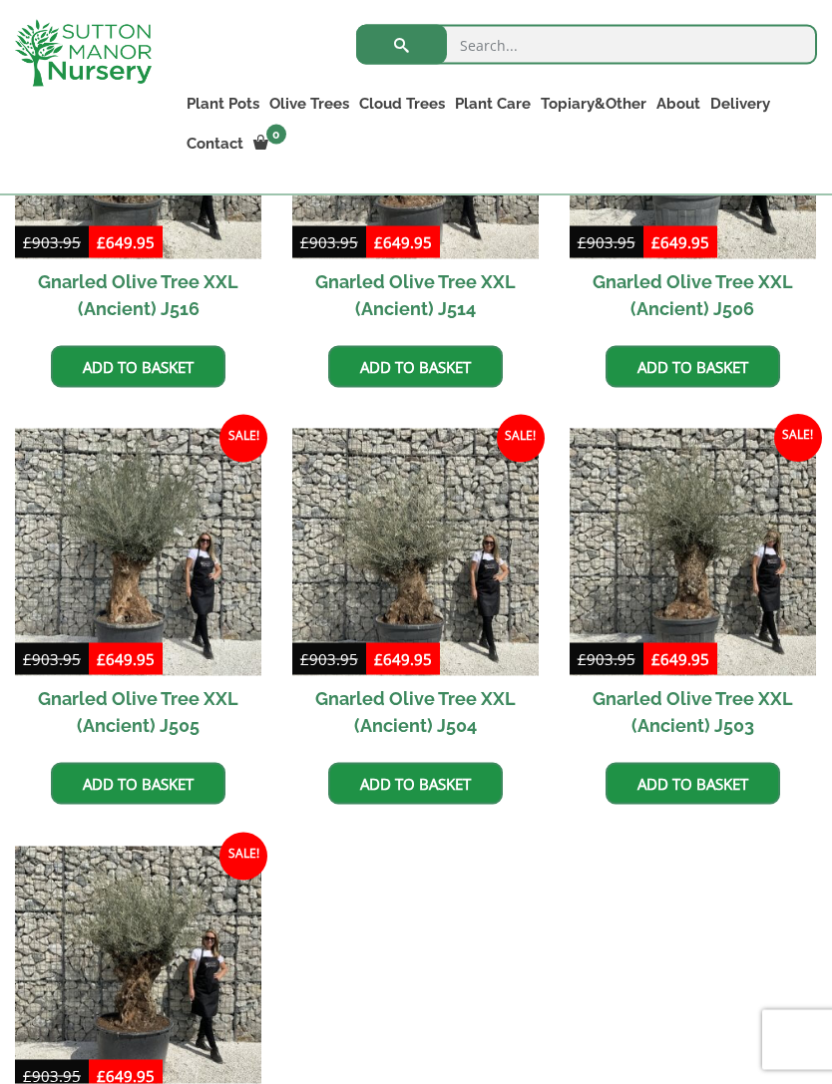
scroll to position [2412, 0]
click at [152, 534] on img at bounding box center [138, 551] width 246 height 246
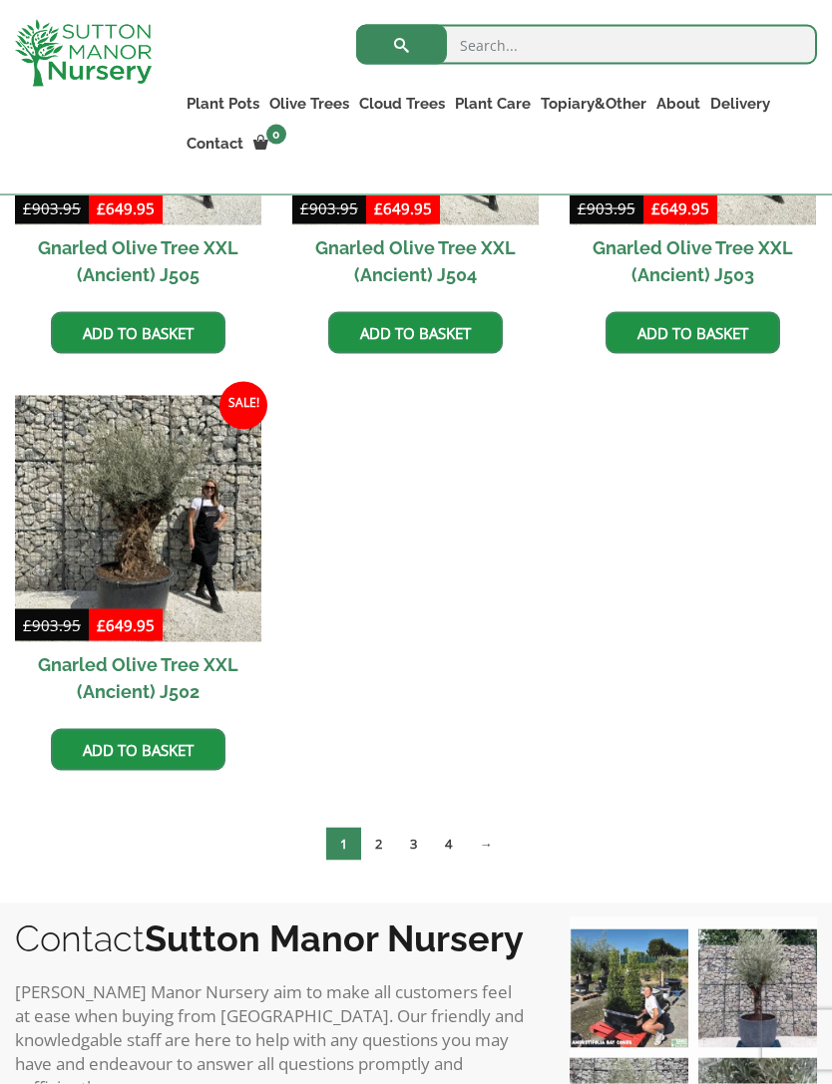
scroll to position [2863, 0]
click at [379, 845] on link "2" at bounding box center [378, 843] width 35 height 33
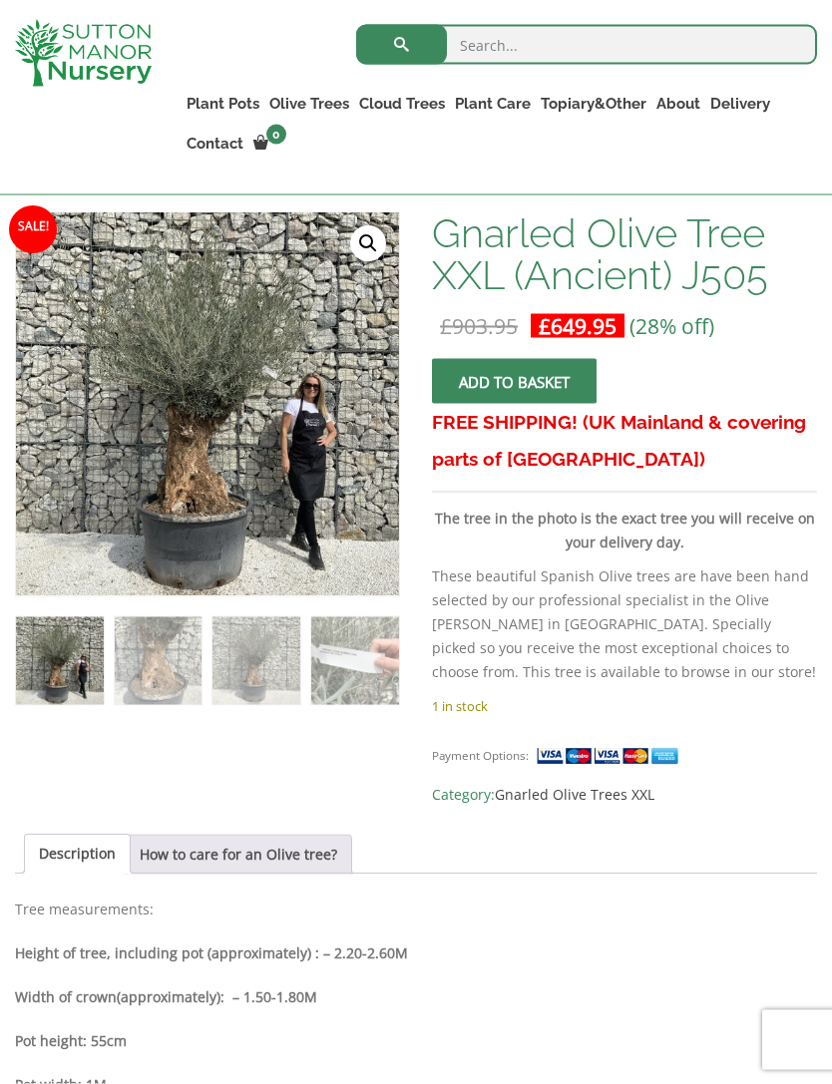
scroll to position [322, 0]
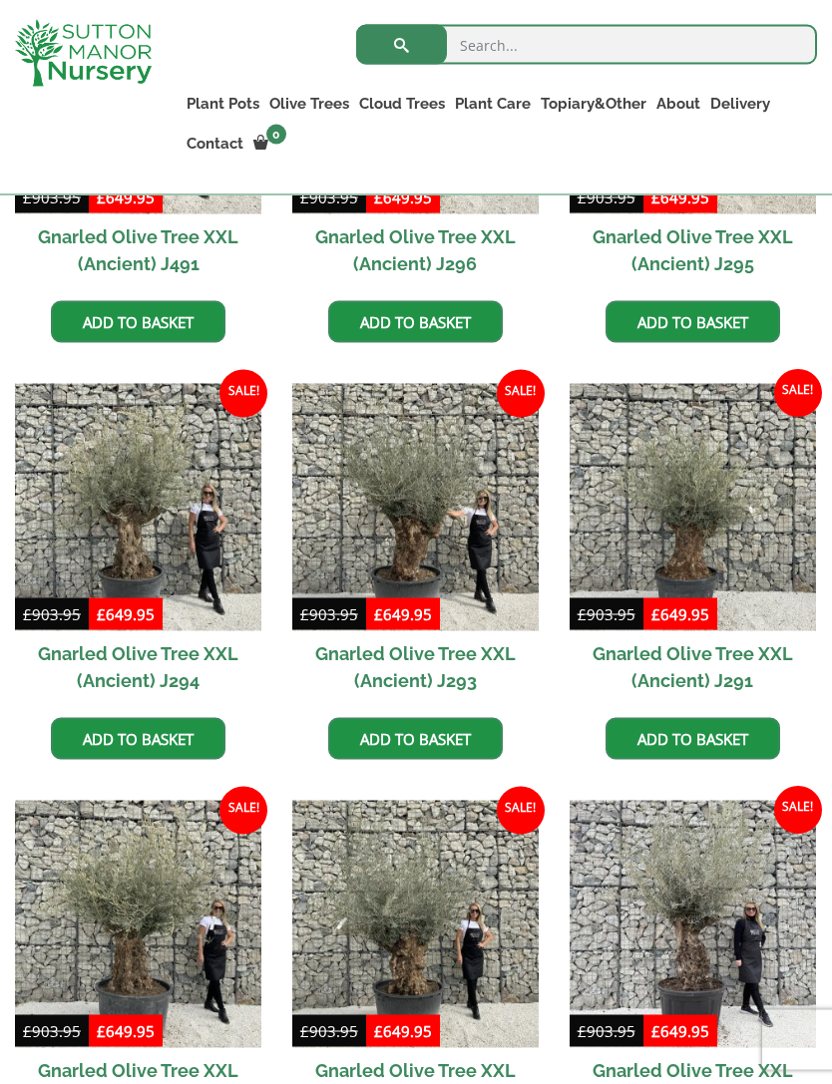
scroll to position [2040, 0]
click at [93, 506] on img at bounding box center [138, 506] width 246 height 246
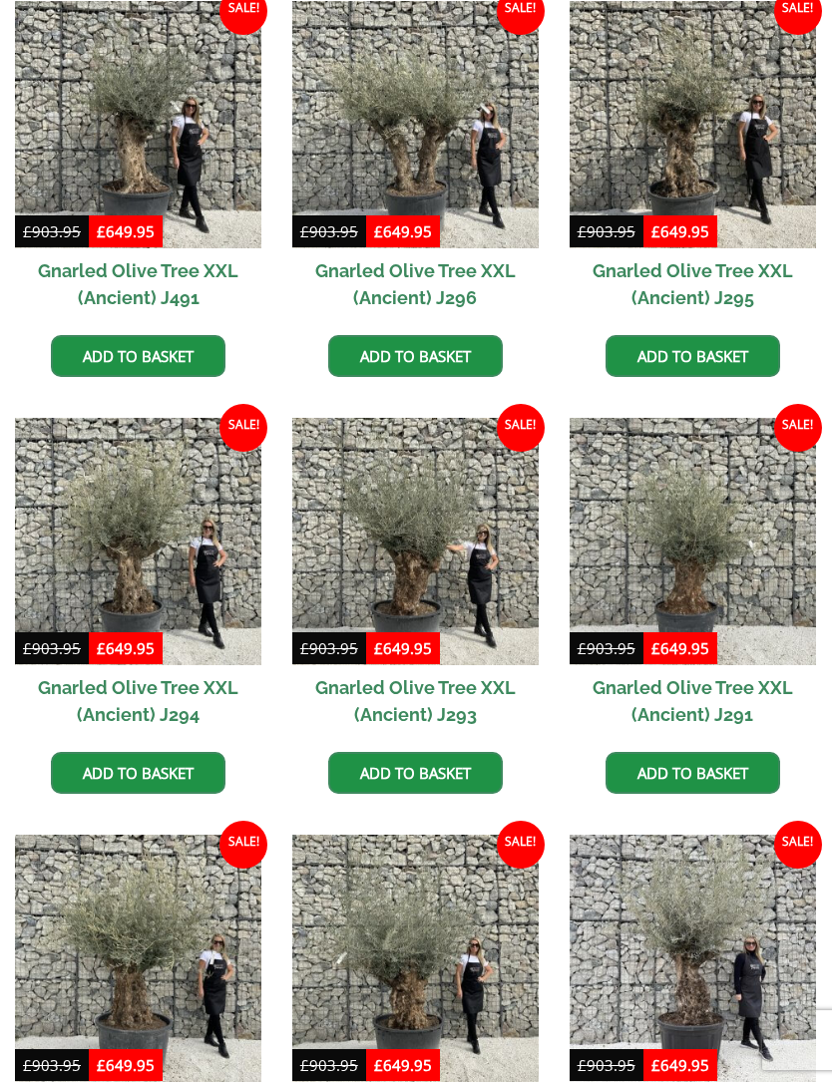
scroll to position [2104, 0]
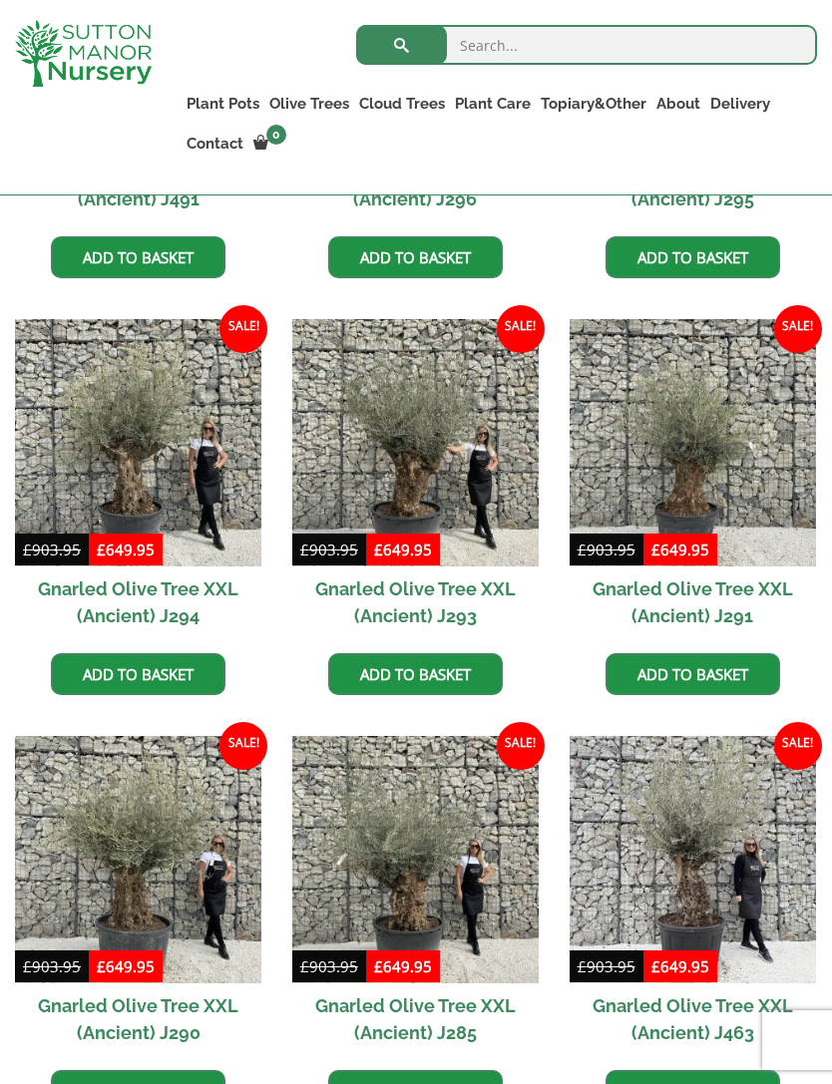
click at [0, 0] on link "Gnarled Olive Trees" at bounding box center [0, 0] width 0 height 0
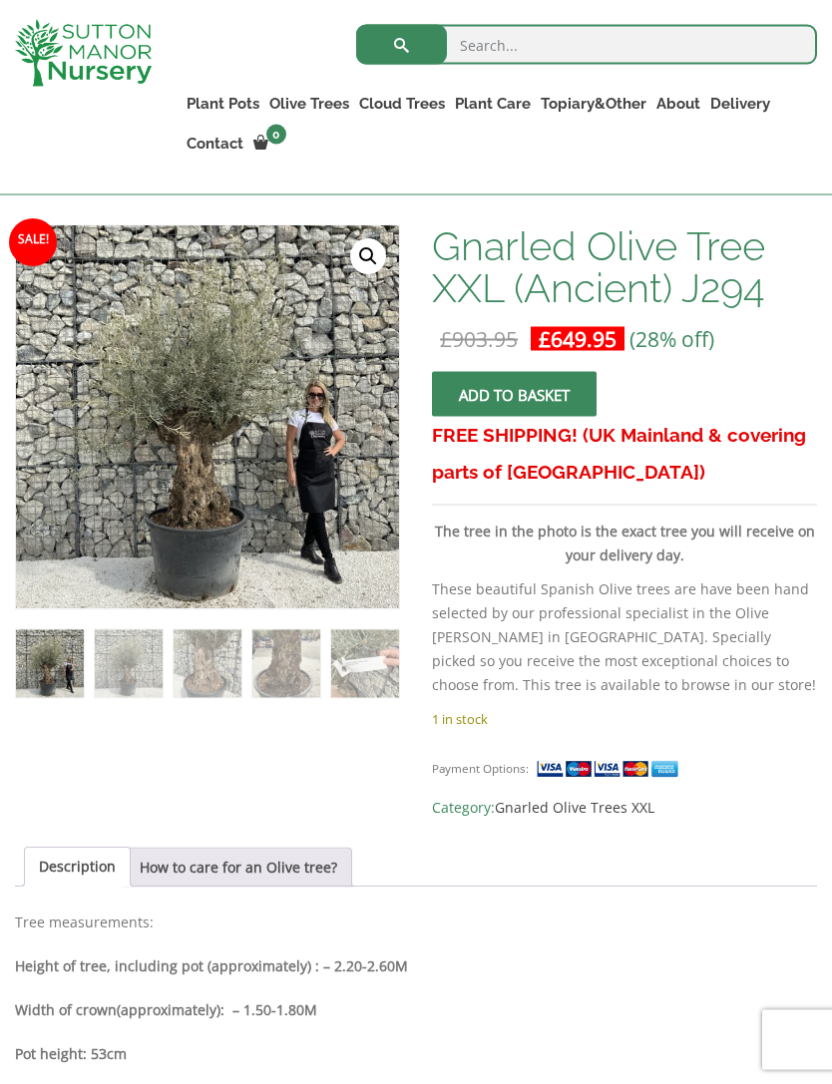
scroll to position [327, 0]
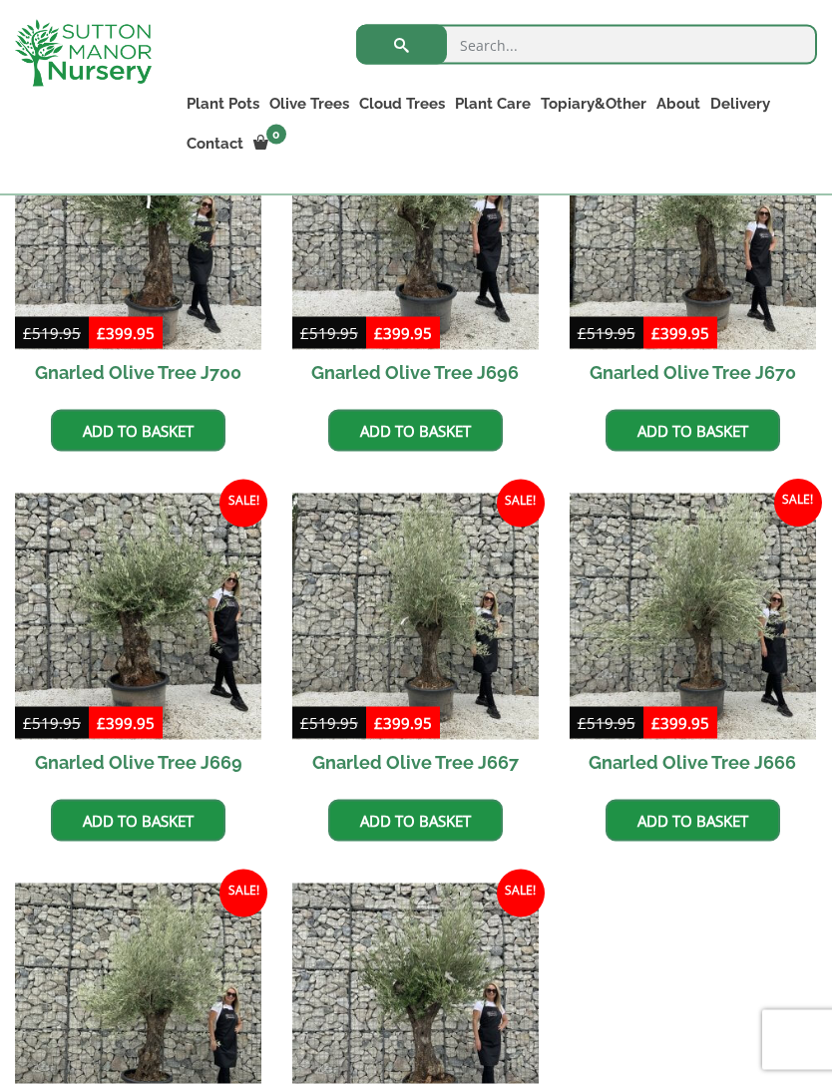
scroll to position [1043, 0]
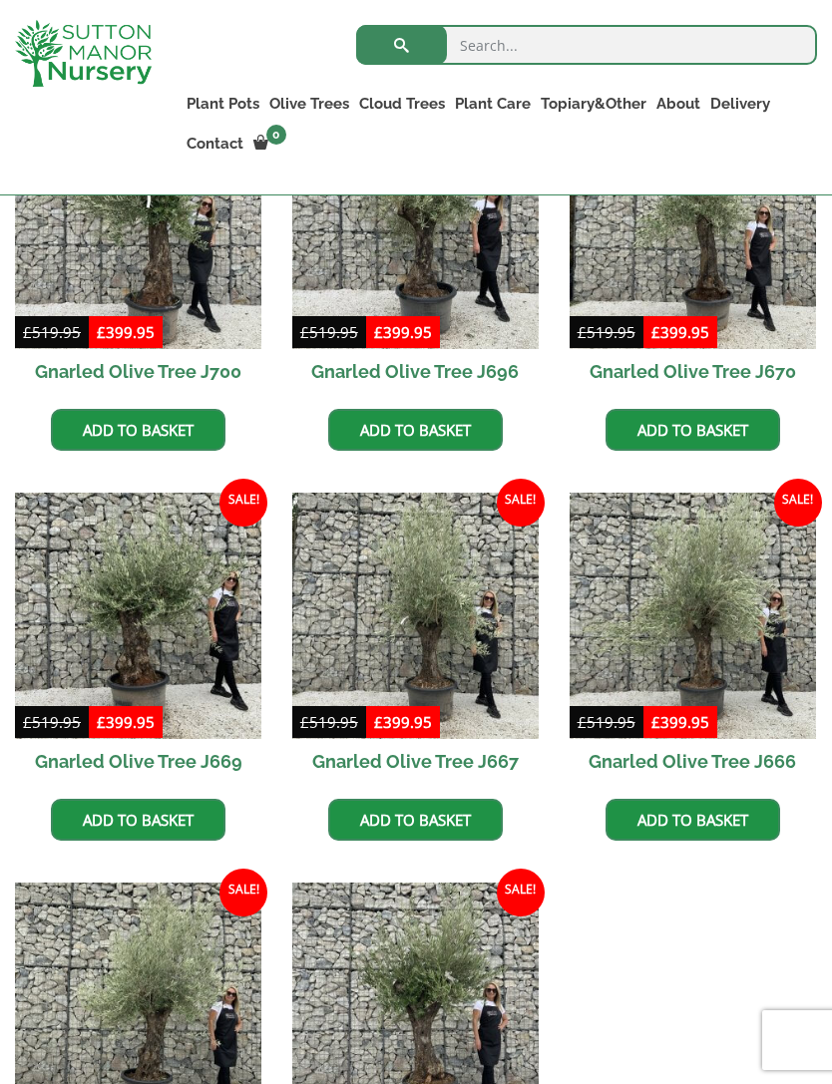
click at [124, 573] on img at bounding box center [138, 616] width 246 height 246
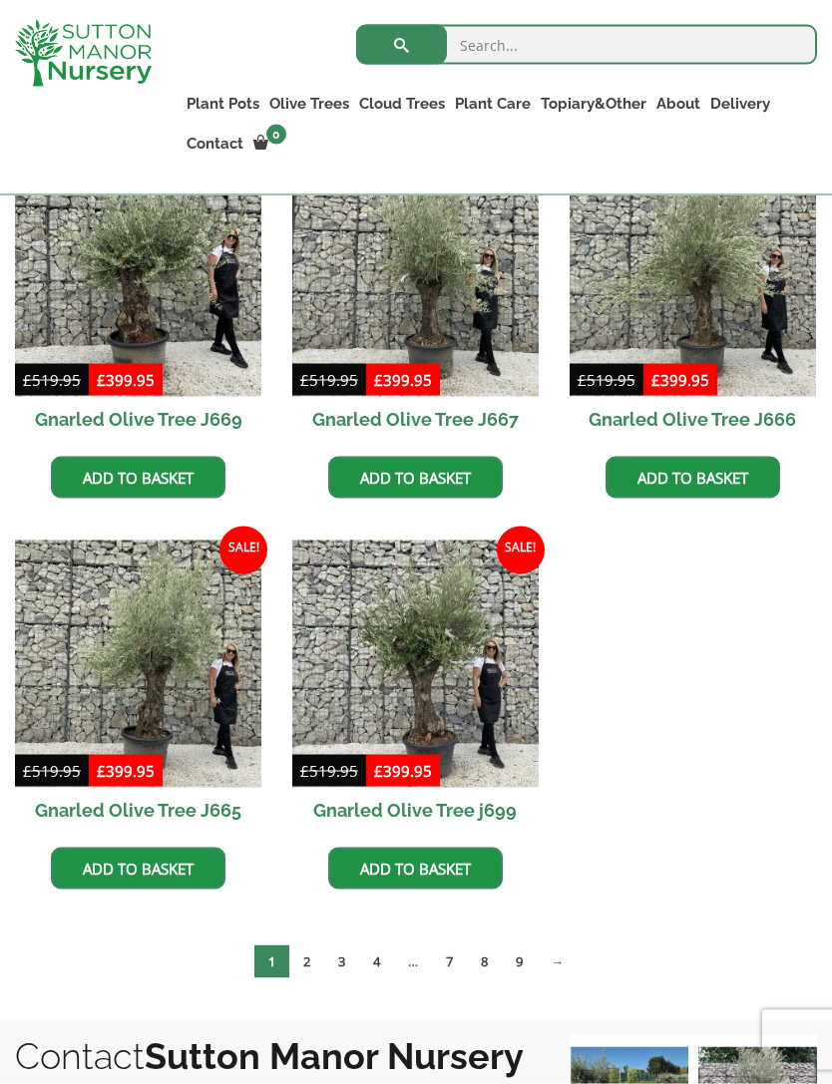
scroll to position [1386, 0]
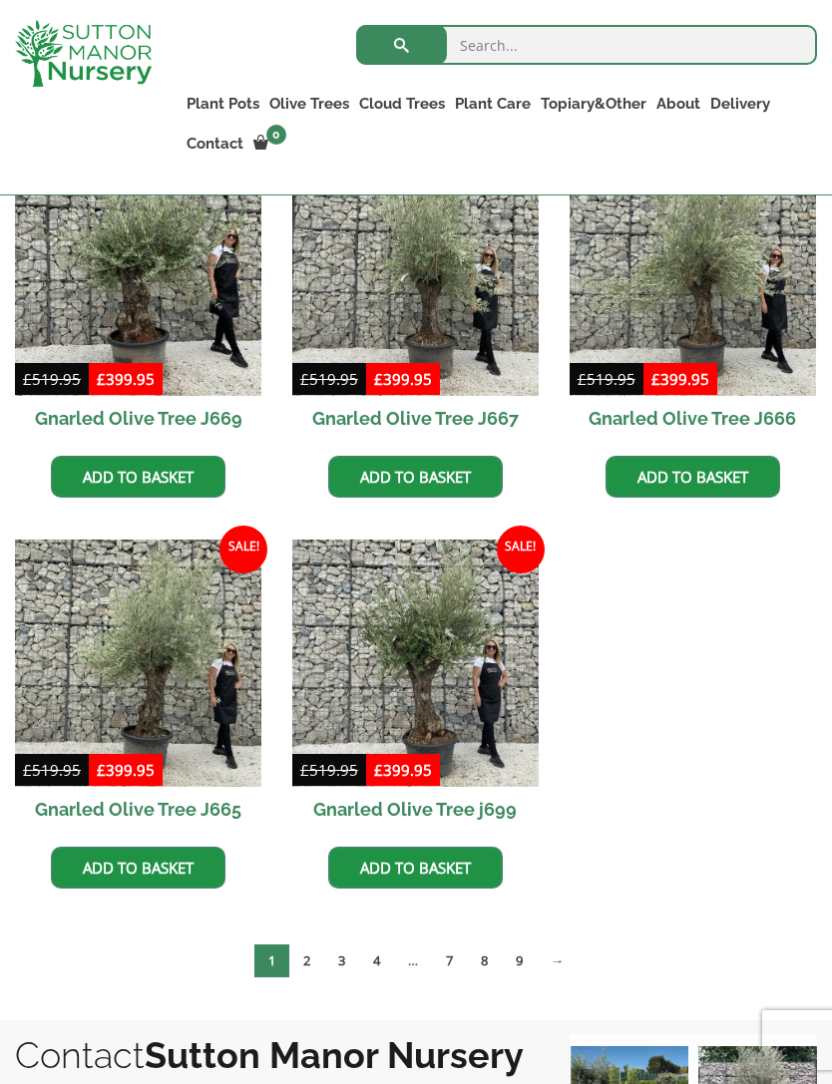
click at [289, 944] on link "2" at bounding box center [306, 960] width 35 height 33
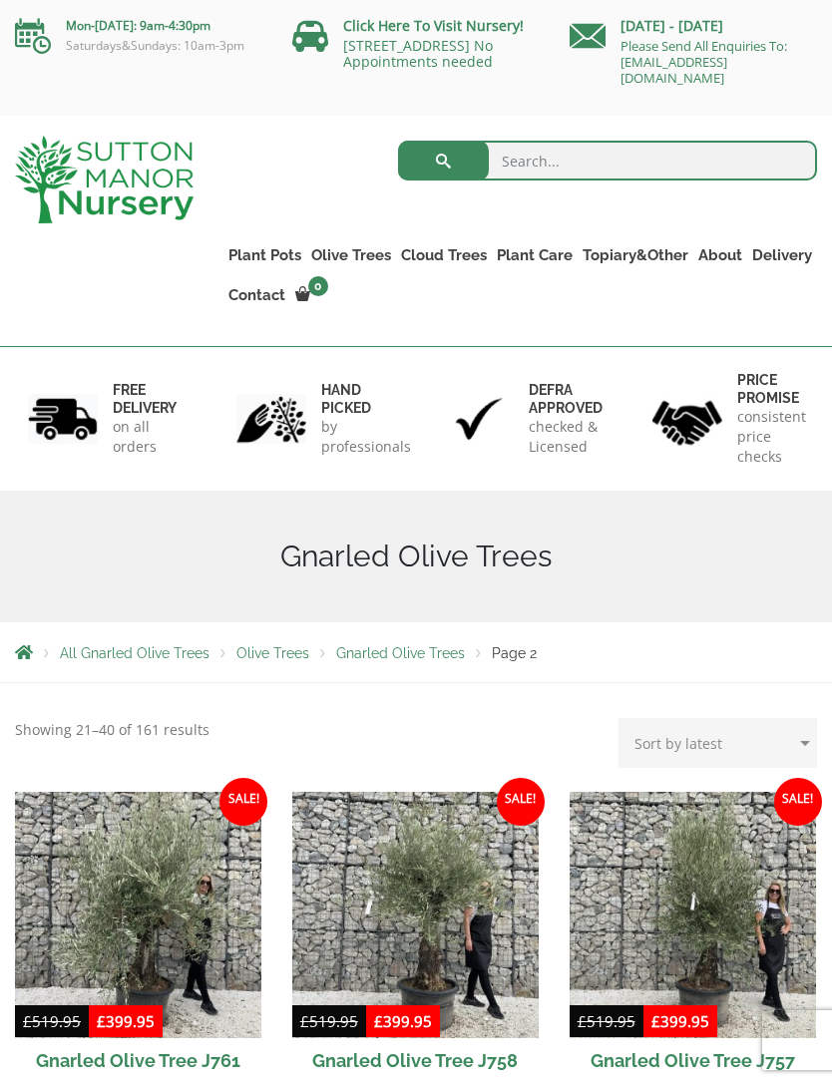
scroll to position [74, 0]
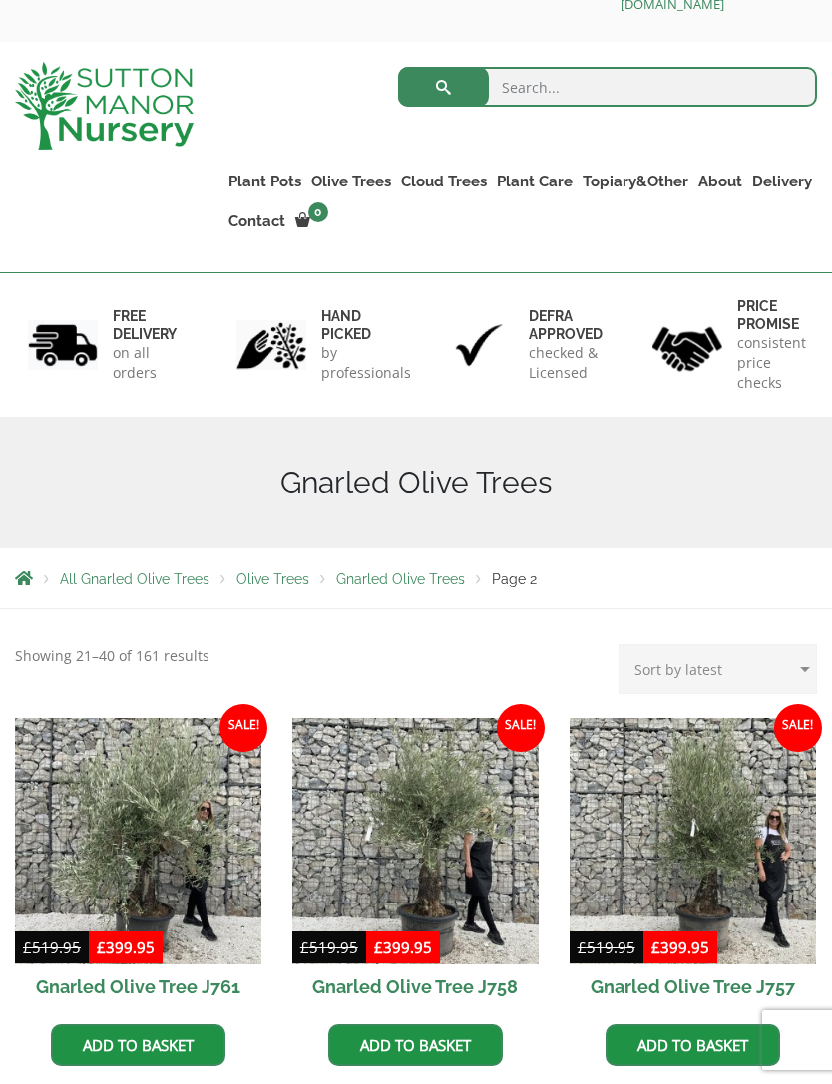
click at [122, 830] on img at bounding box center [138, 841] width 246 height 246
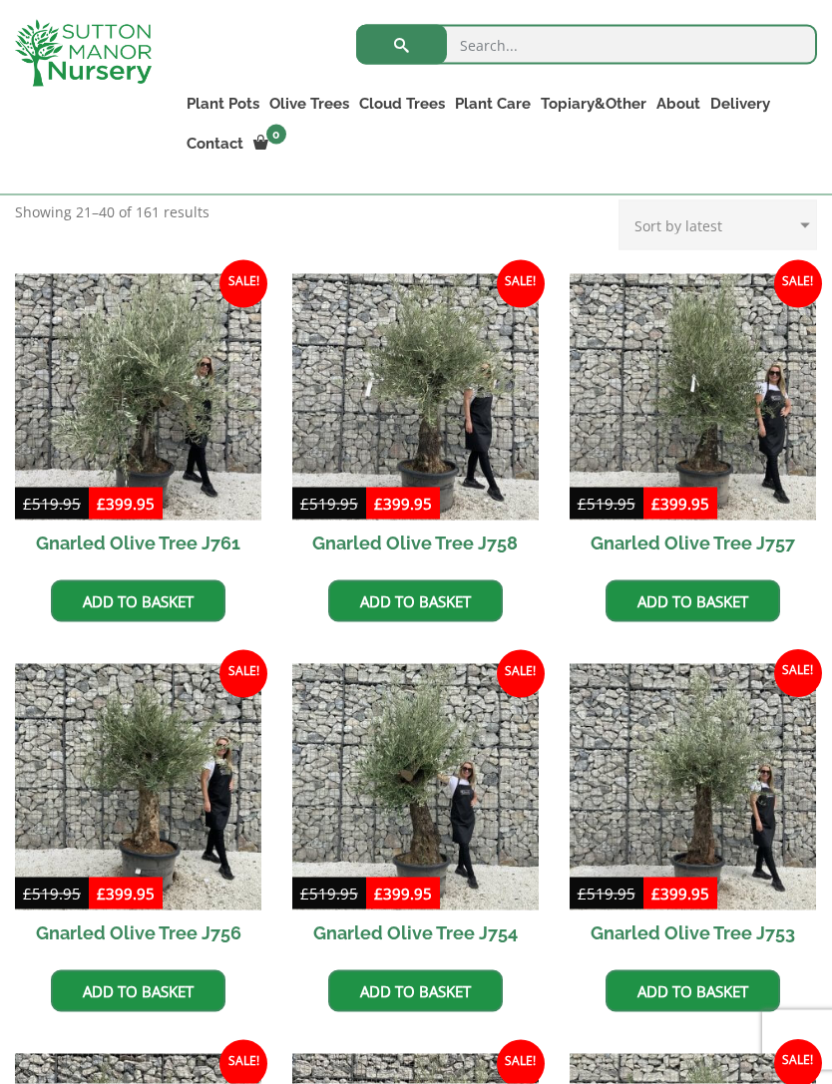
scroll to position [231, 0]
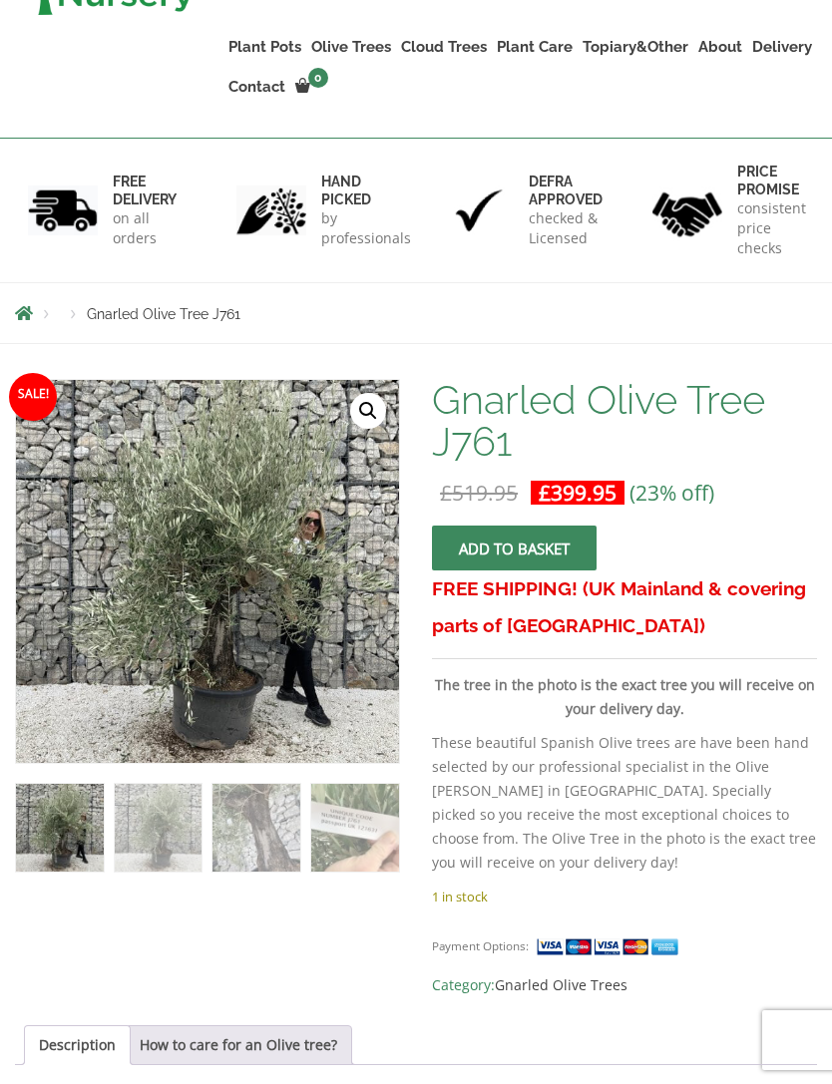
scroll to position [273, 0]
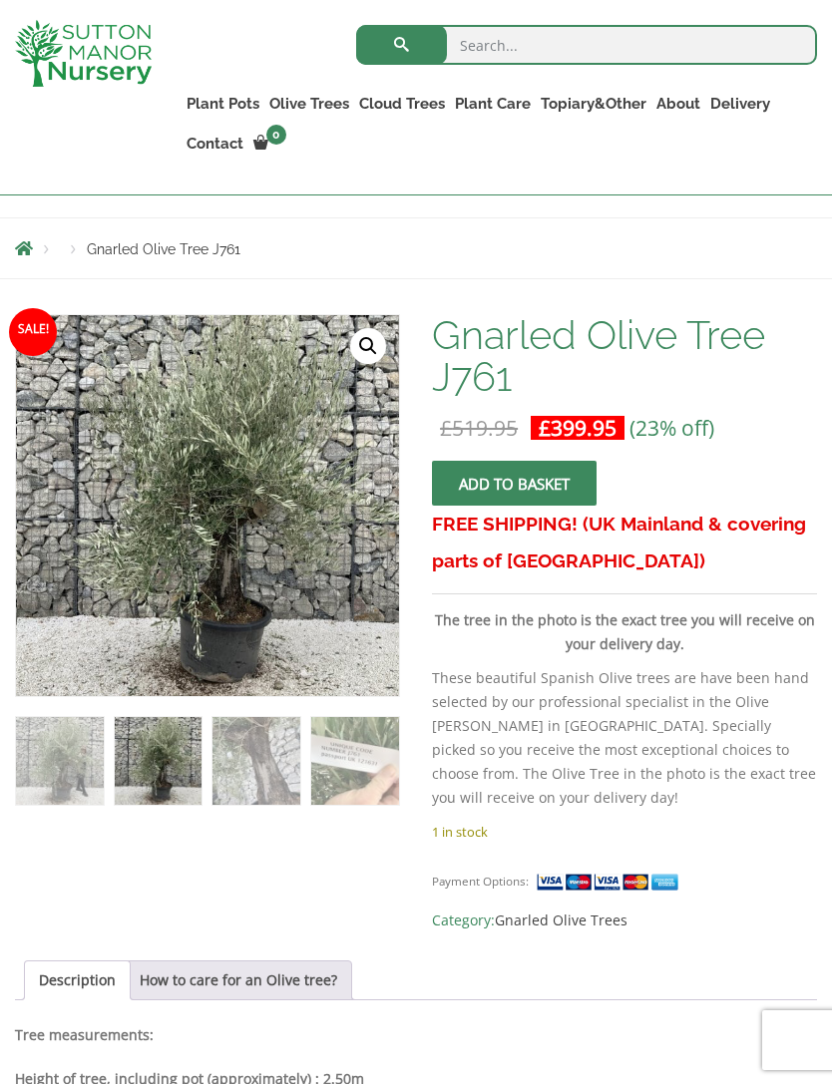
click at [0, 575] on div "Sale! 🔍 Gnarled Olive Tree J761 £ 519.95 Original price was: £519.95. £ 399.95 …" at bounding box center [416, 1063] width 832 height 1528
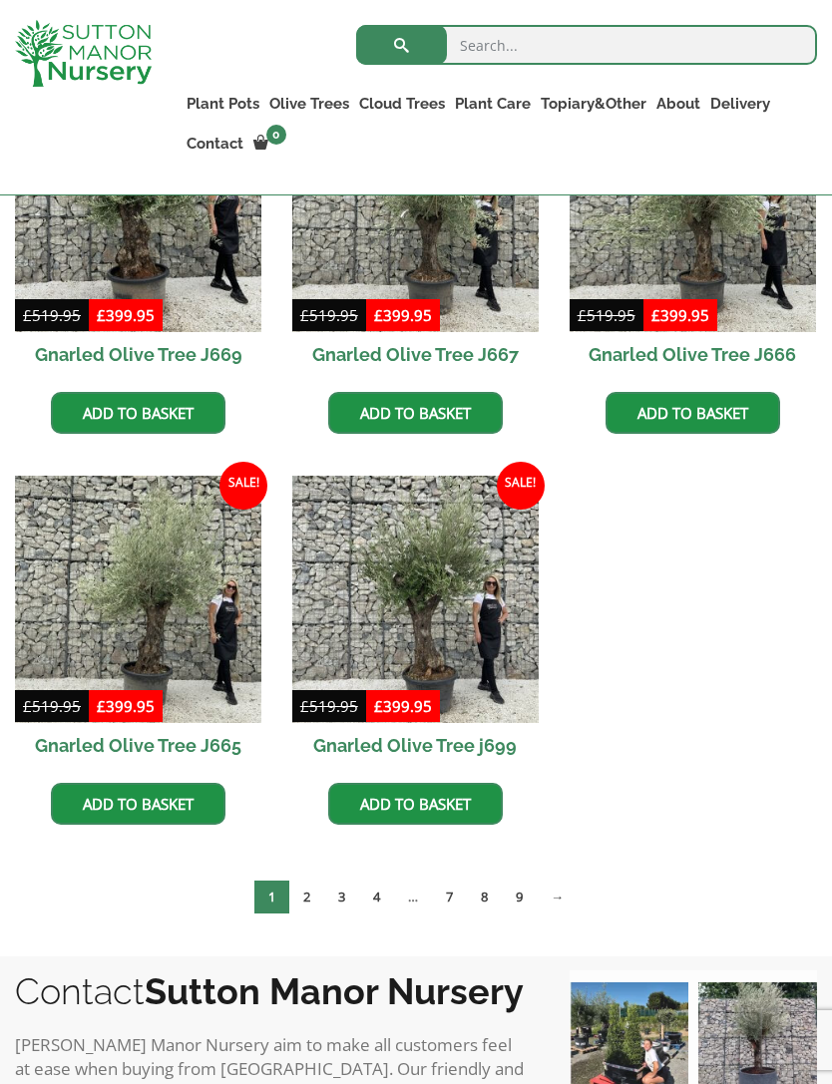
click at [0, 0] on link "Gnarled Multi Stem Olives" at bounding box center [0, 0] width 0 height 0
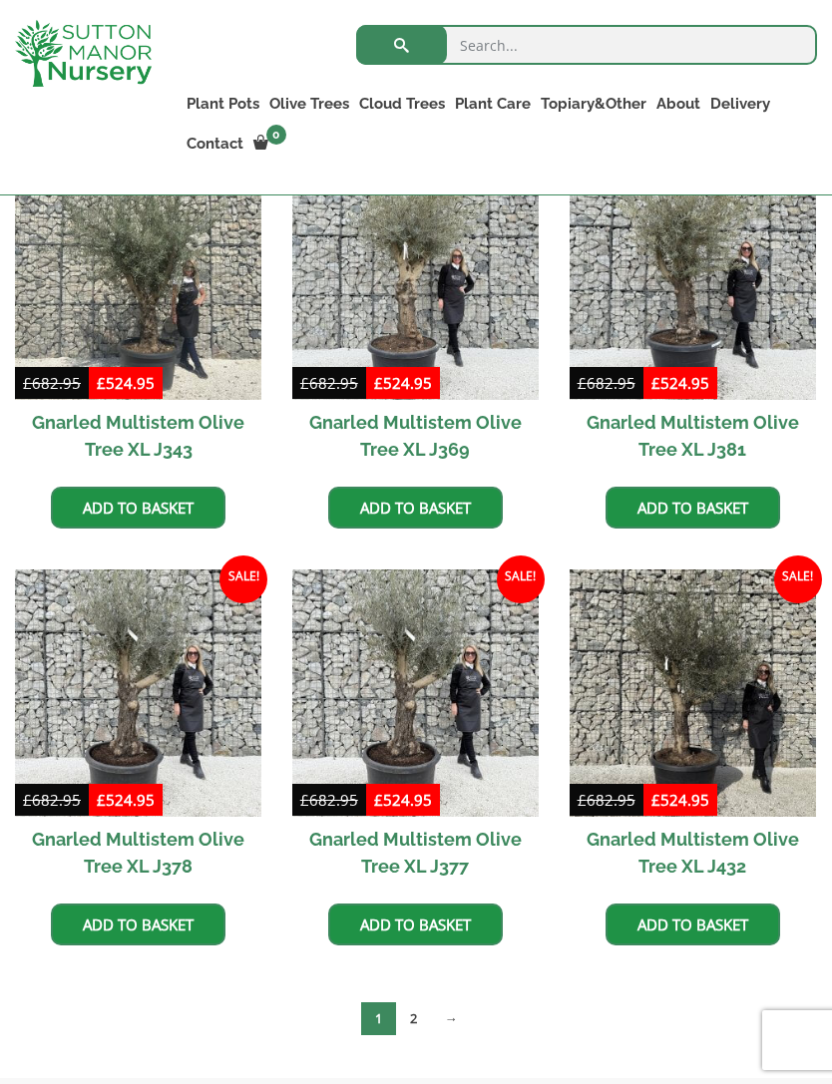
scroll to position [2713, 0]
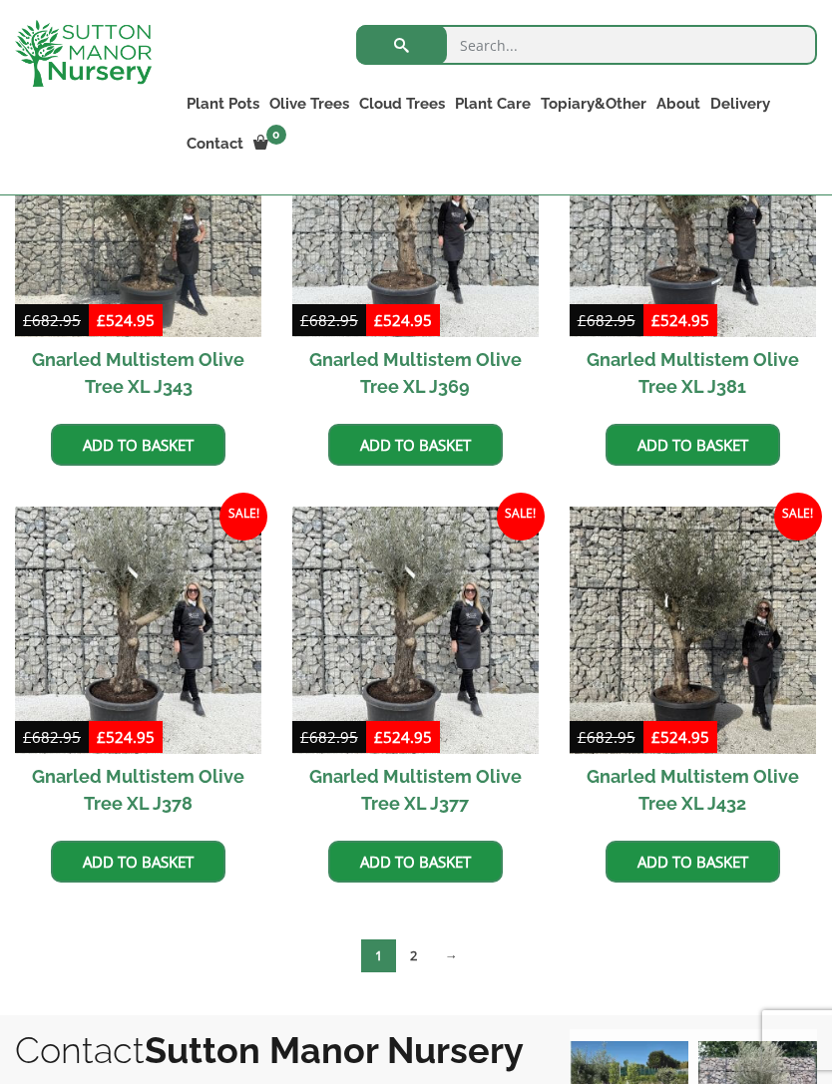
click at [403, 946] on link "2" at bounding box center [413, 955] width 35 height 33
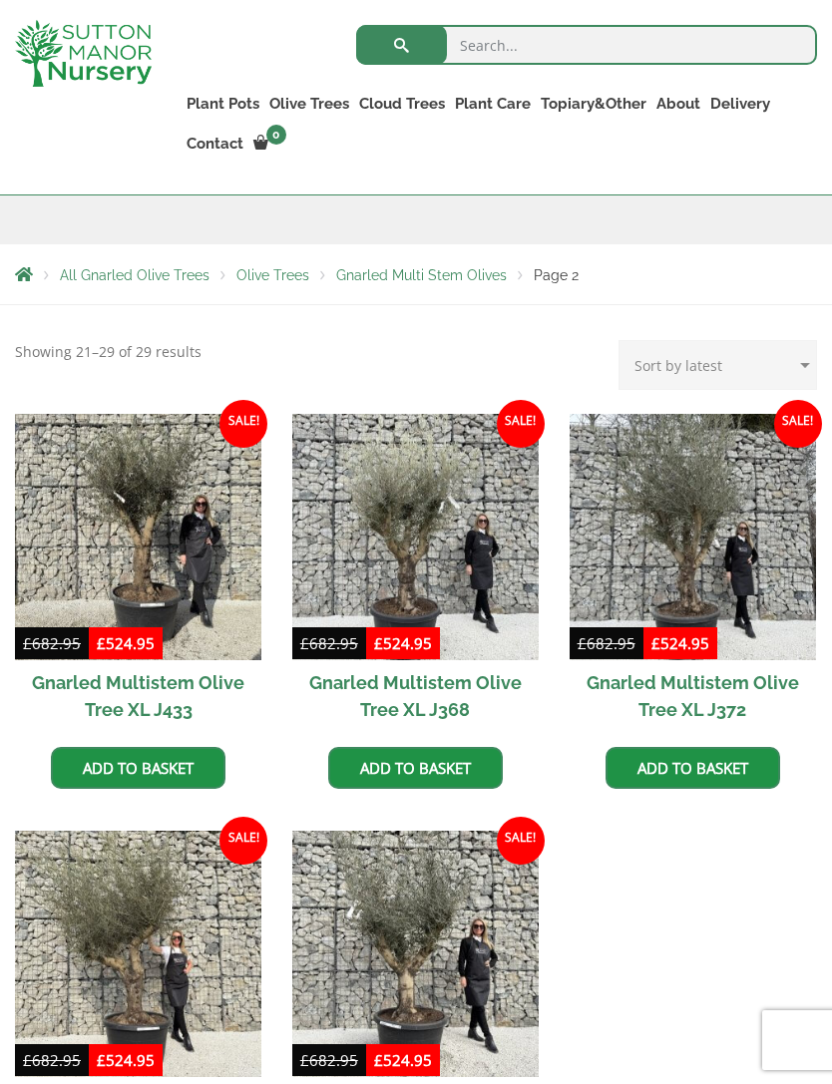
scroll to position [338, 0]
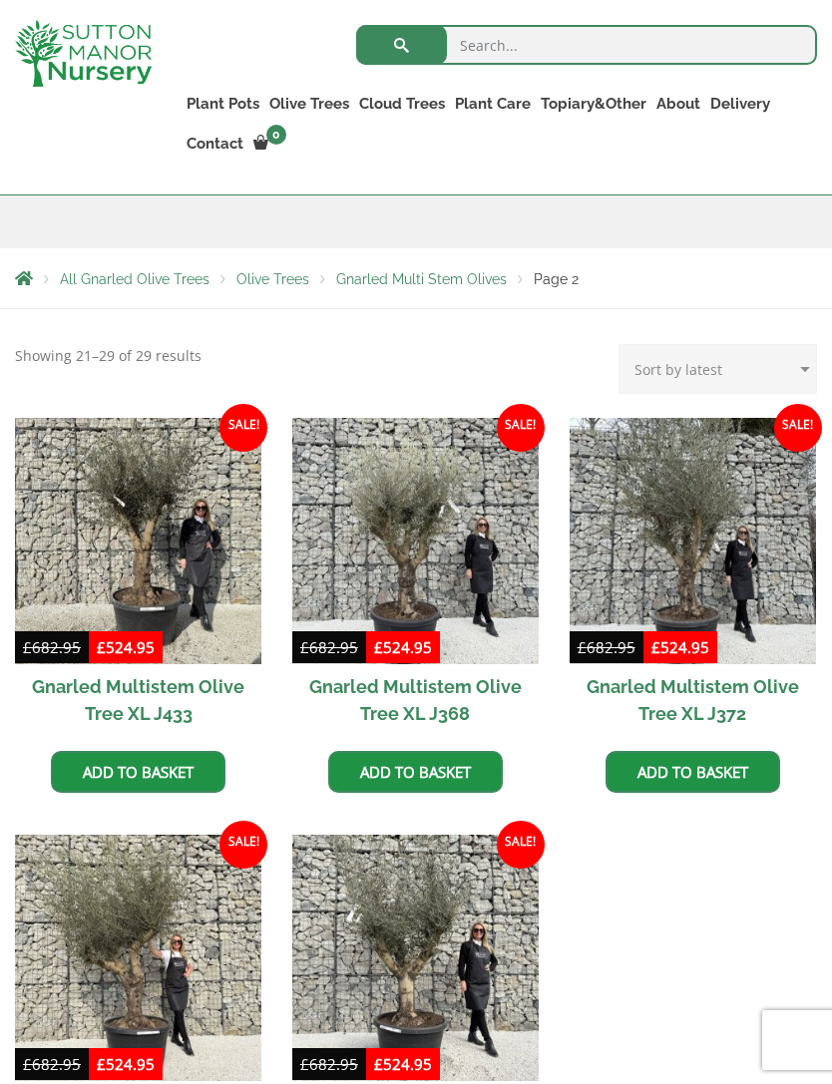
click at [741, 675] on h2 "Gnarled Multistem Olive Tree XL J372" at bounding box center [692, 700] width 246 height 72
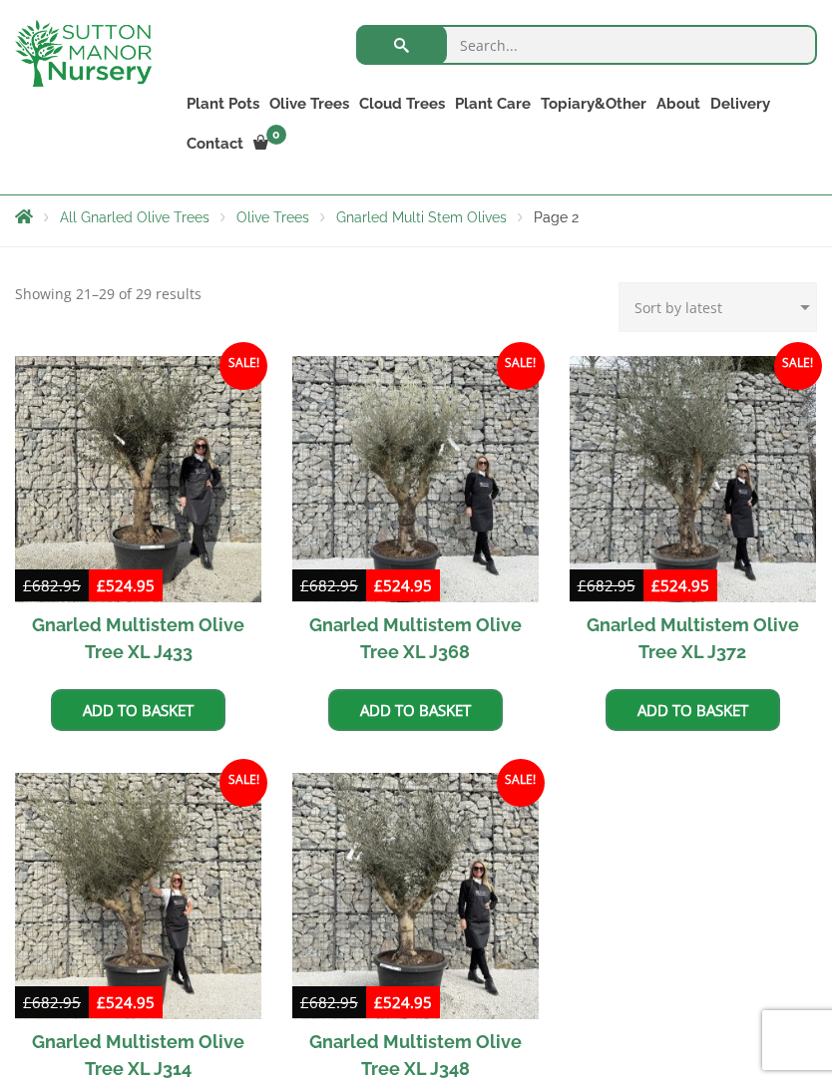
scroll to position [380, 0]
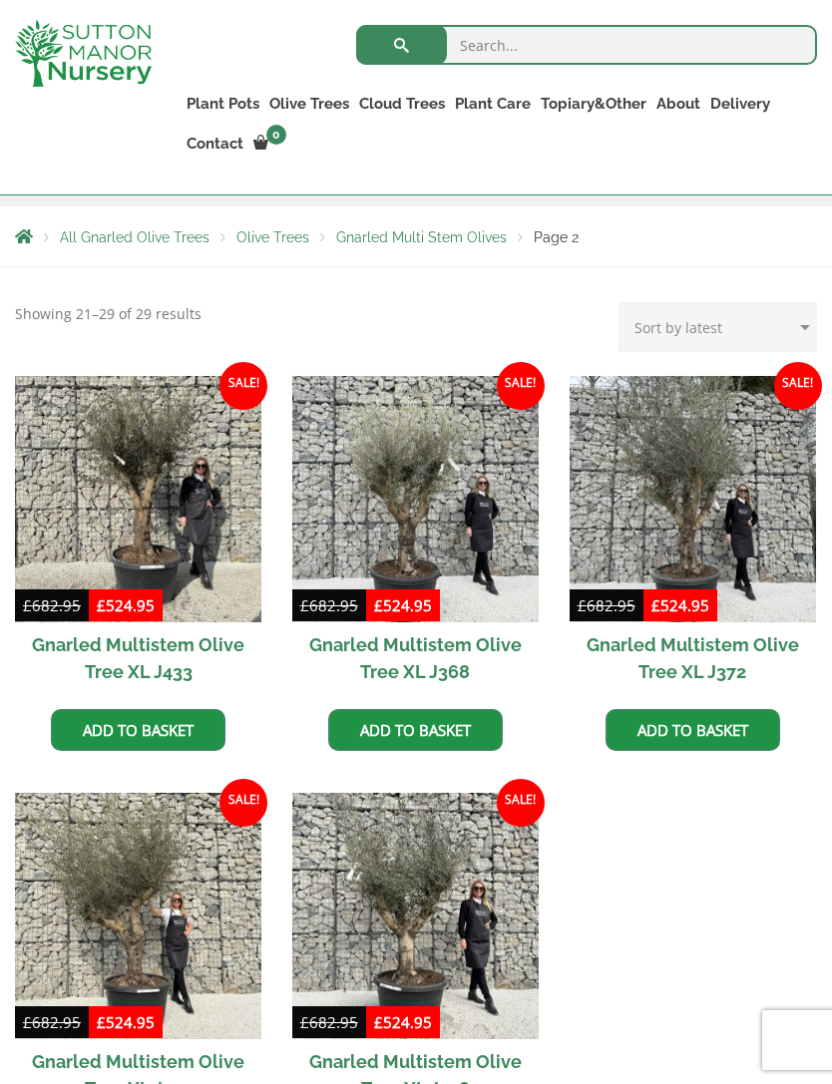
click at [333, 888] on img at bounding box center [415, 916] width 246 height 246
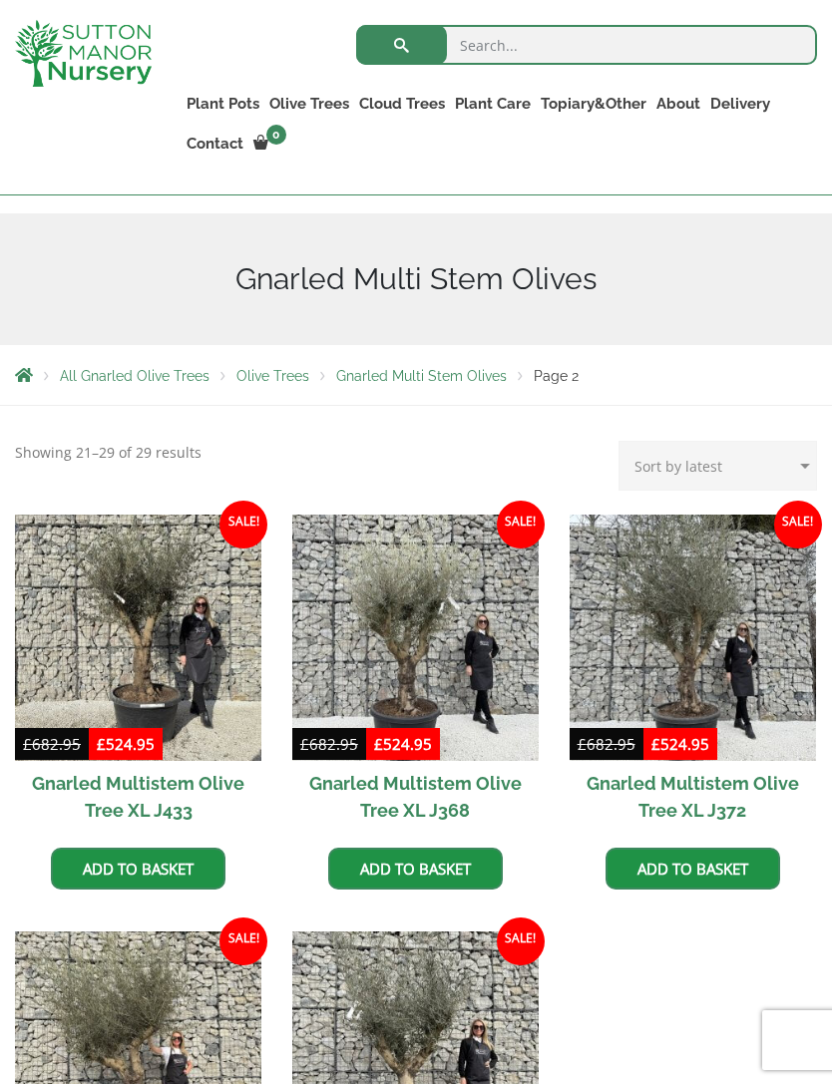
scroll to position [231, 0]
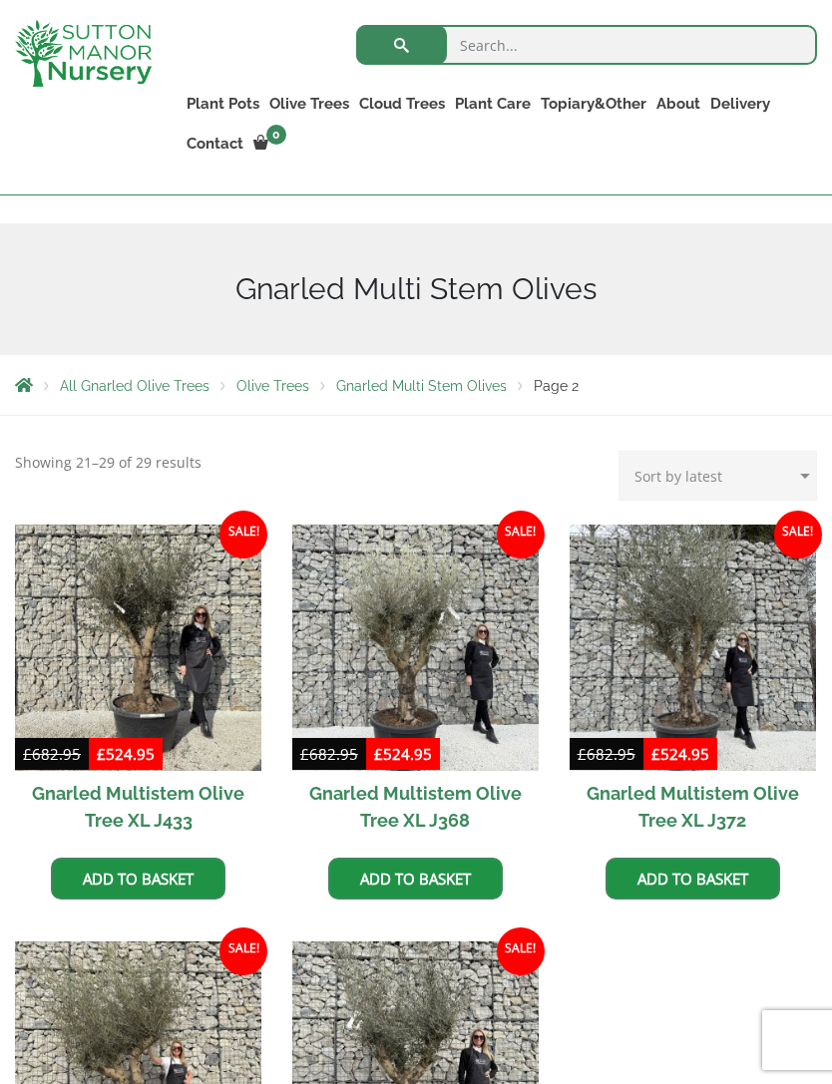
click at [0, 0] on link "Gnarled Plateau Olive Tree XL" at bounding box center [0, 0] width 0 height 0
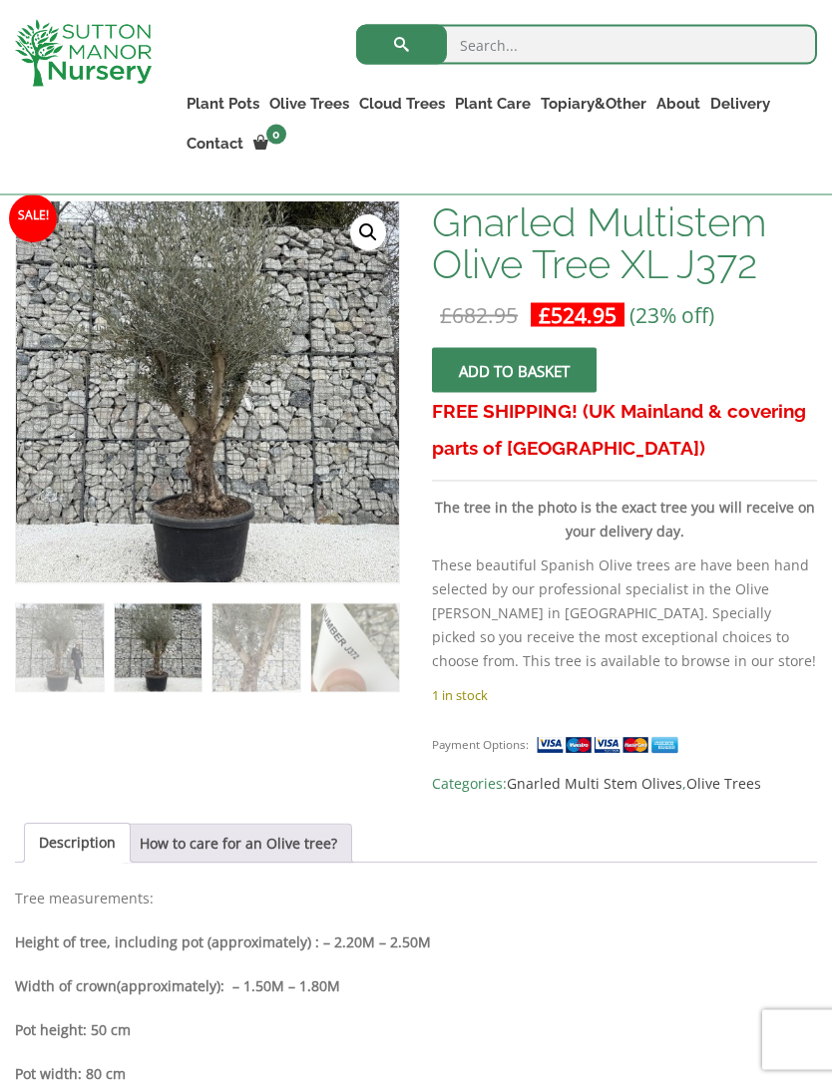
scroll to position [351, 0]
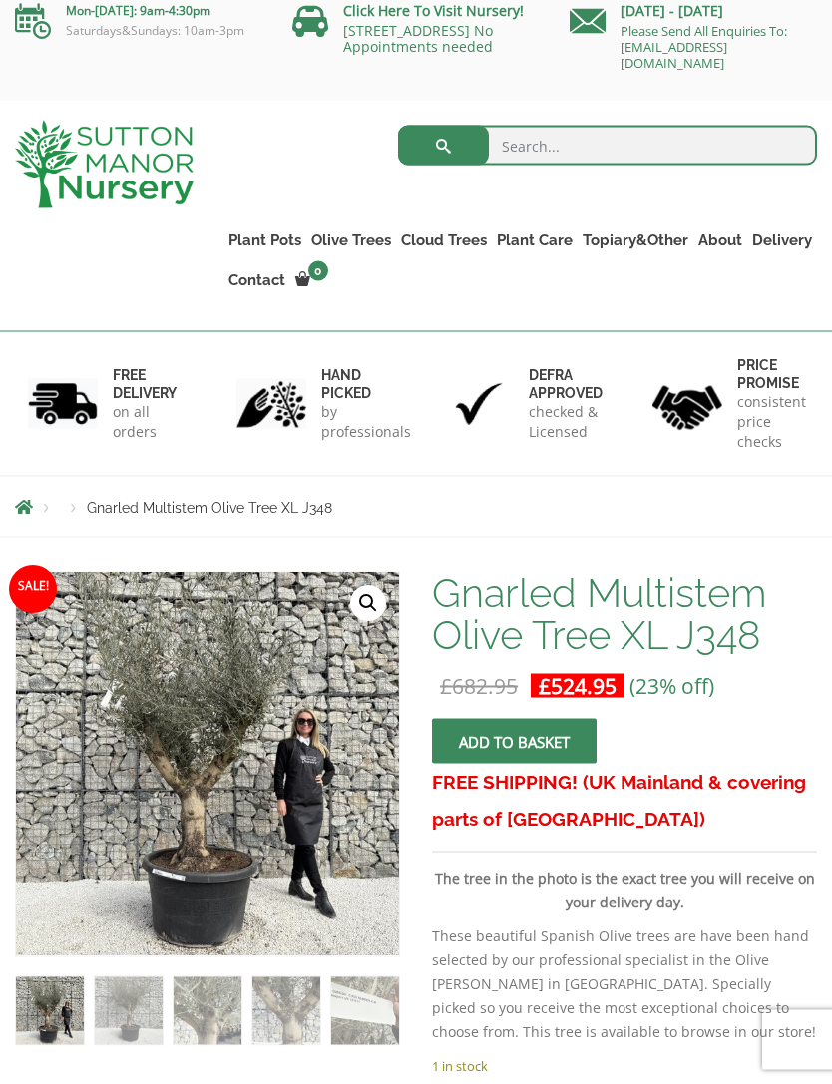
scroll to position [16, 0]
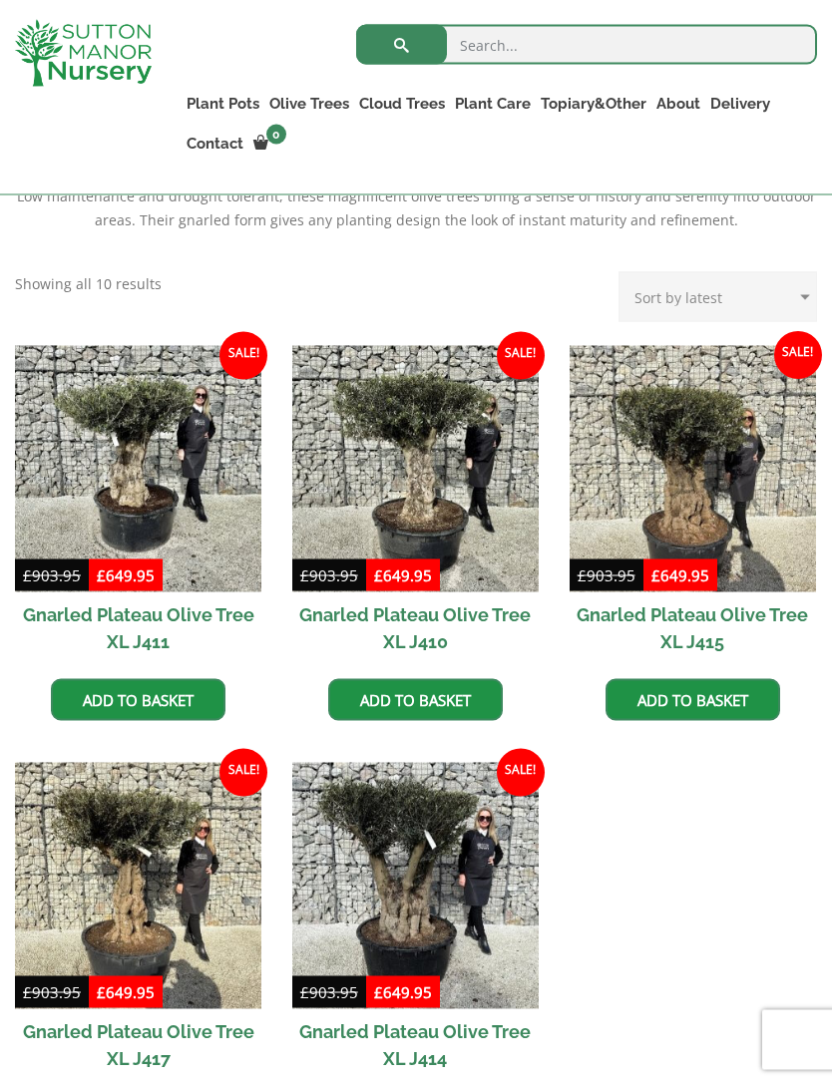
scroll to position [766, 0]
click at [499, 846] on img at bounding box center [415, 886] width 246 height 246
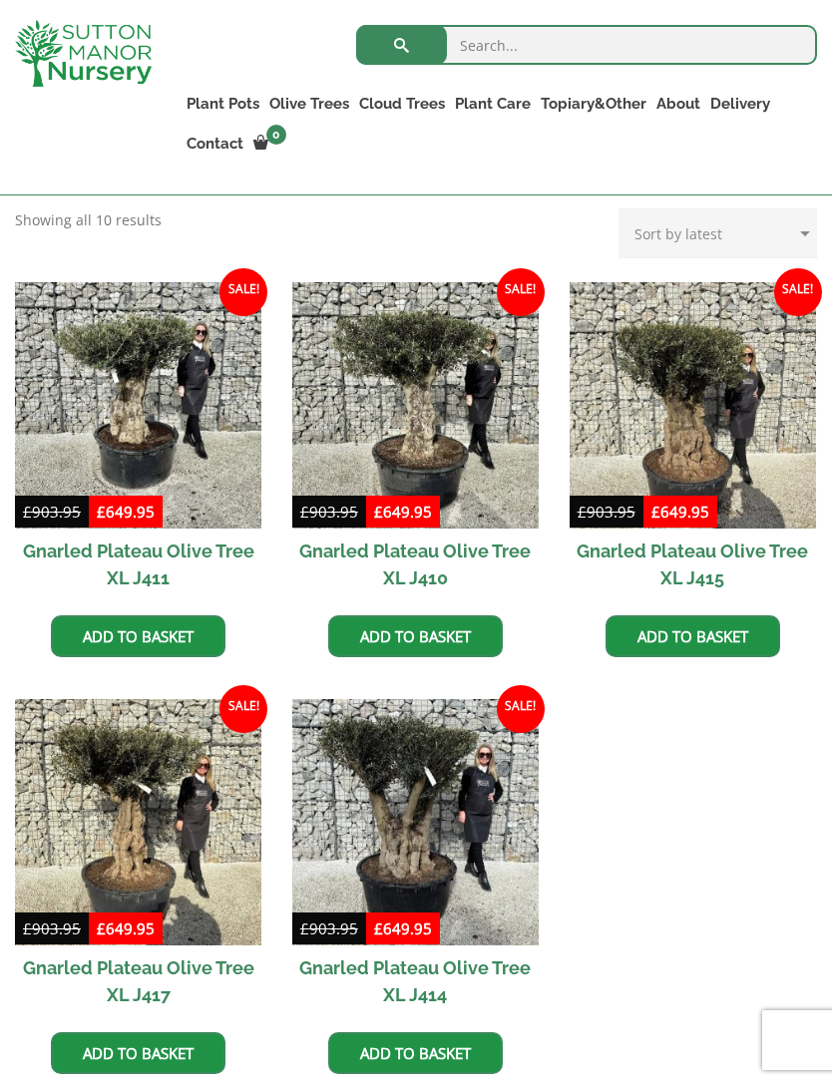
click at [0, 0] on link "Gnarled Olive Trees" at bounding box center [0, 0] width 0 height 0
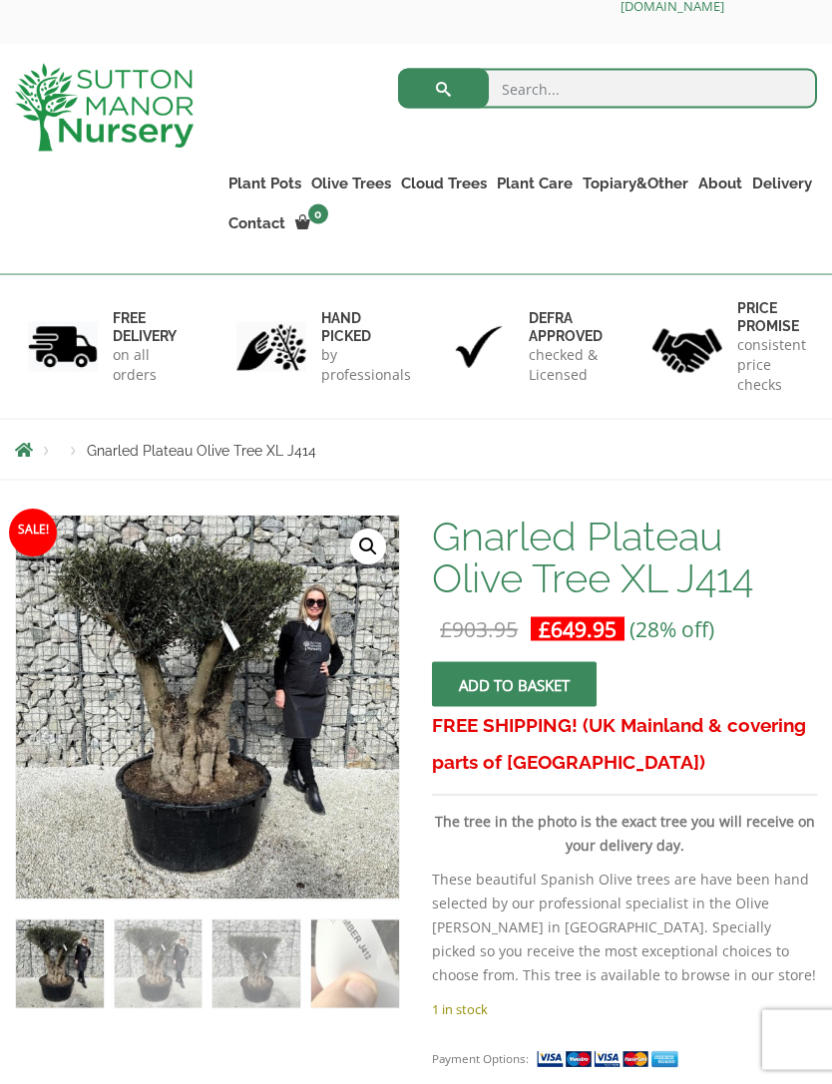
scroll to position [84, 0]
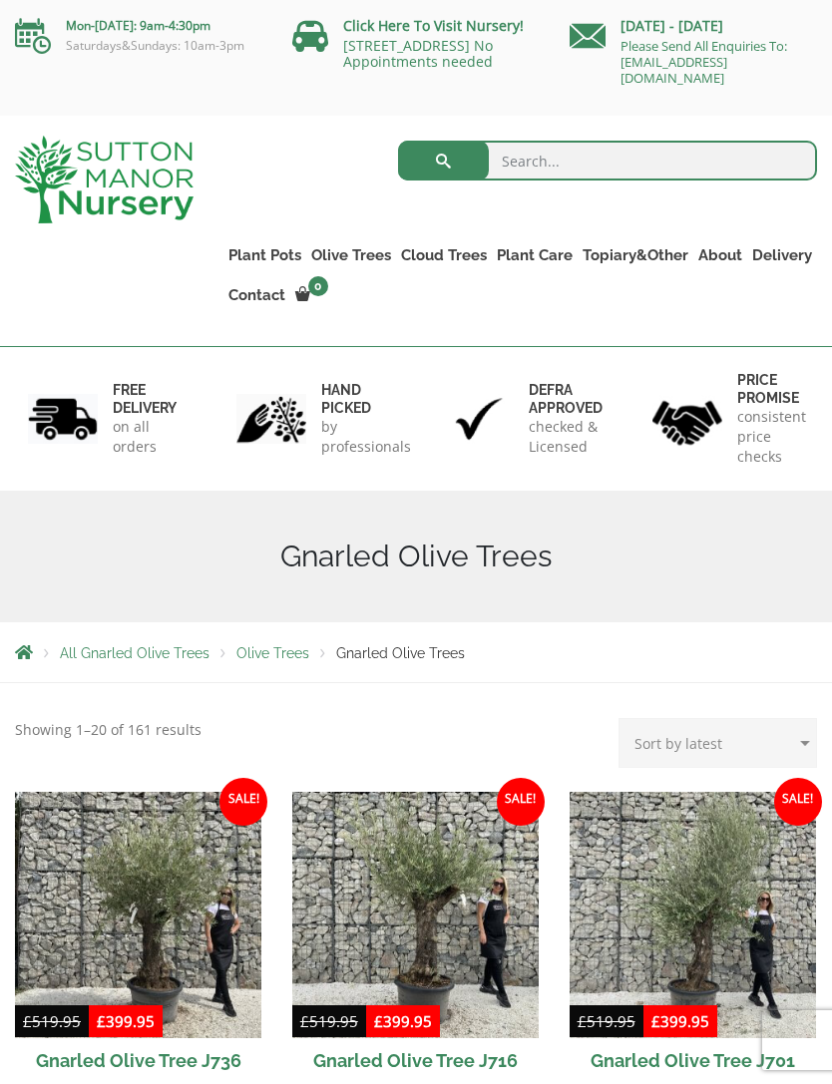
click at [749, 757] on select "Sort by popularity Sort by latest Sort by price: low to high Sort by price: hig…" at bounding box center [717, 743] width 198 height 50
select select "price-desc"
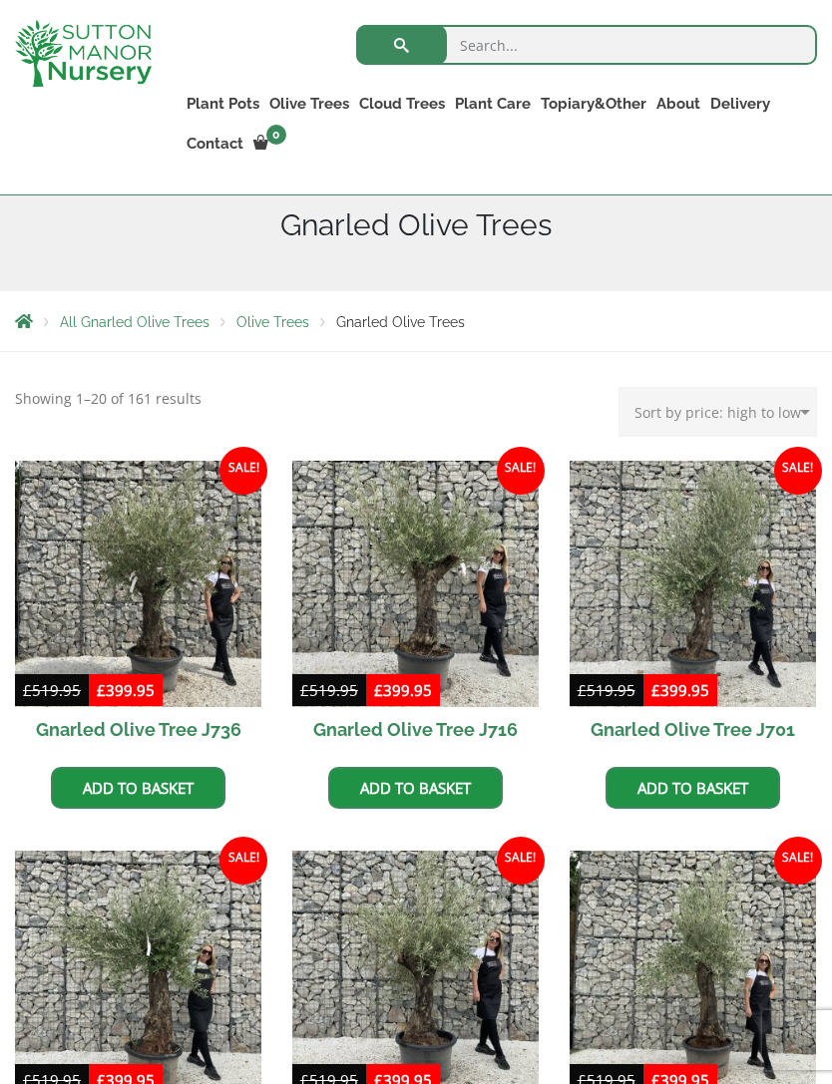
scroll to position [337, 0]
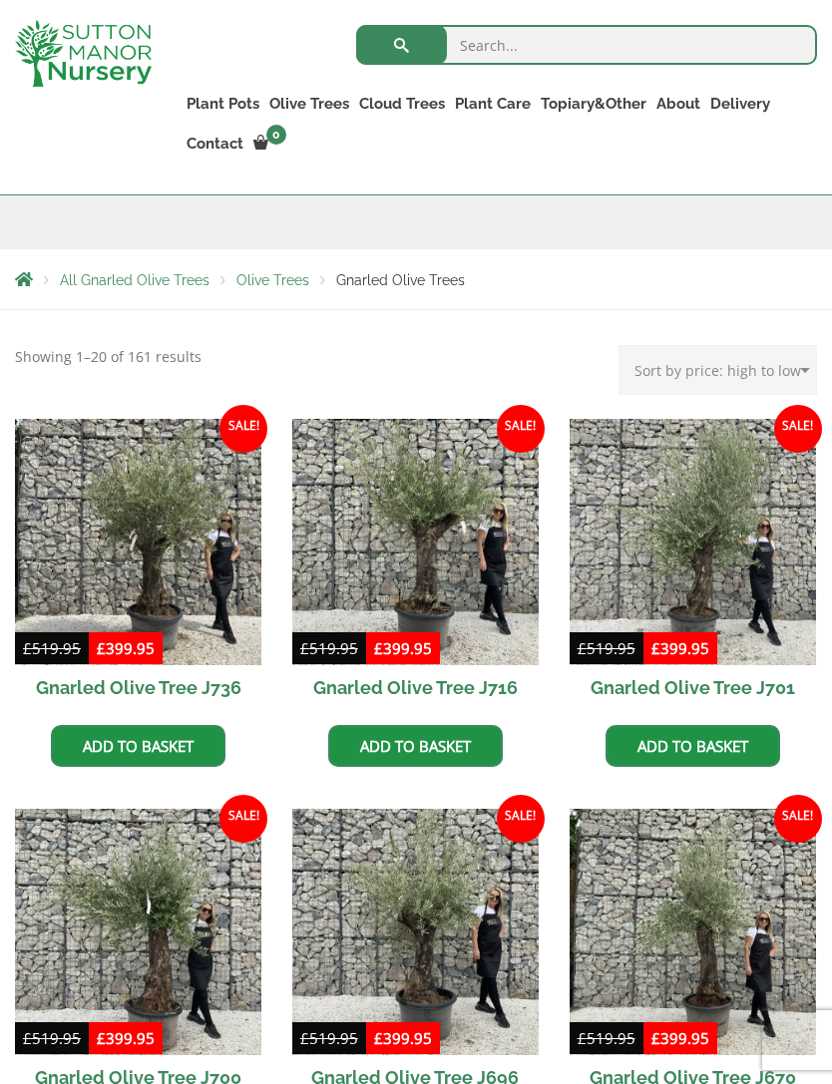
click at [110, 586] on img at bounding box center [138, 542] width 246 height 246
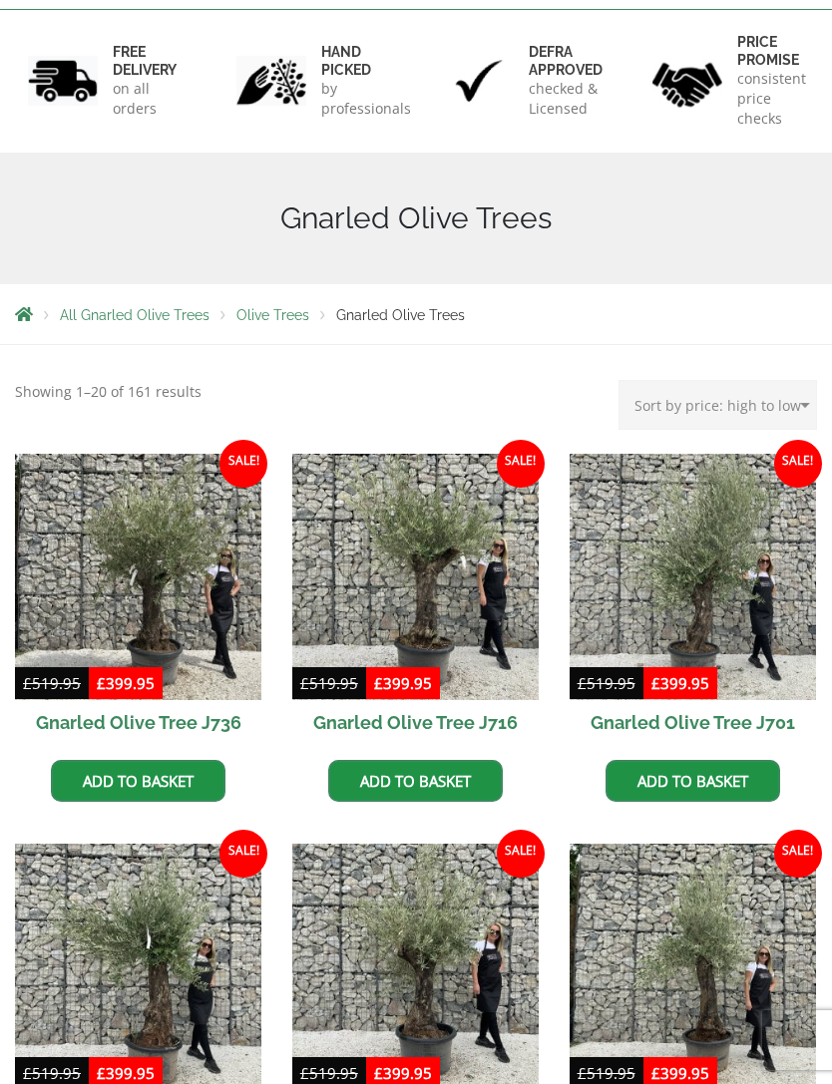
scroll to position [401, 0]
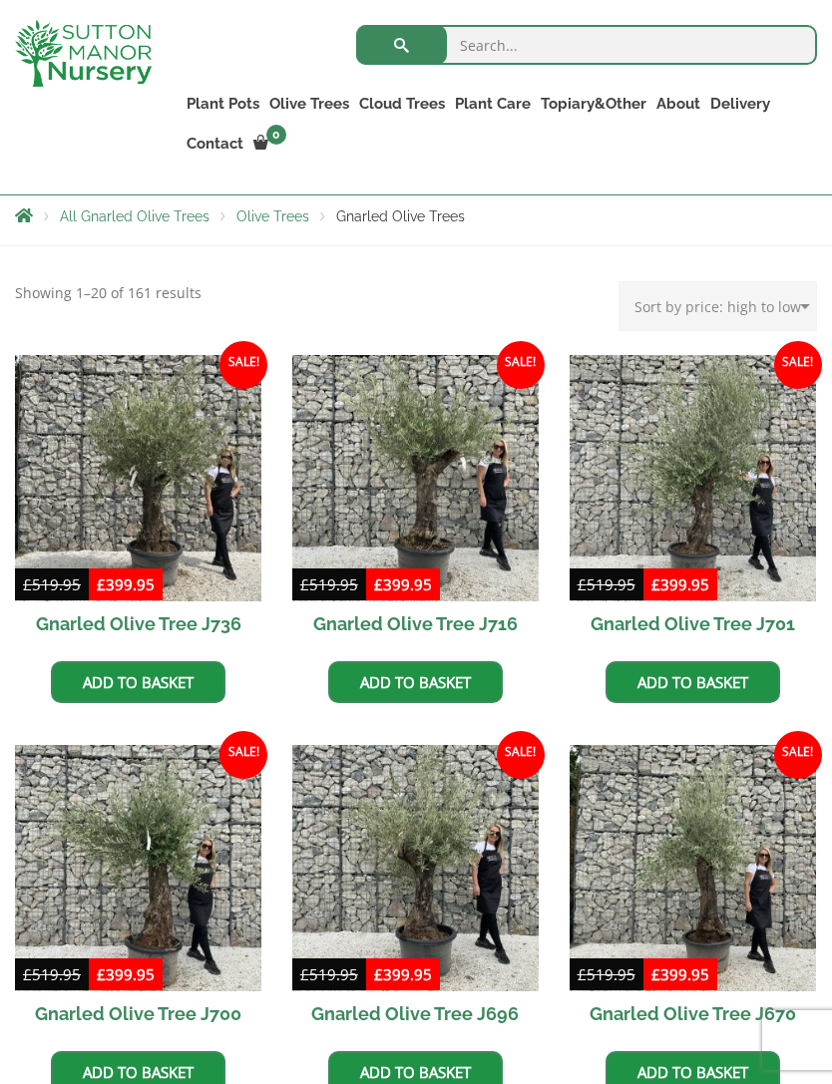
click at [105, 611] on h2 "Gnarled Olive Tree J736" at bounding box center [138, 623] width 246 height 45
click at [500, 508] on img at bounding box center [415, 478] width 246 height 246
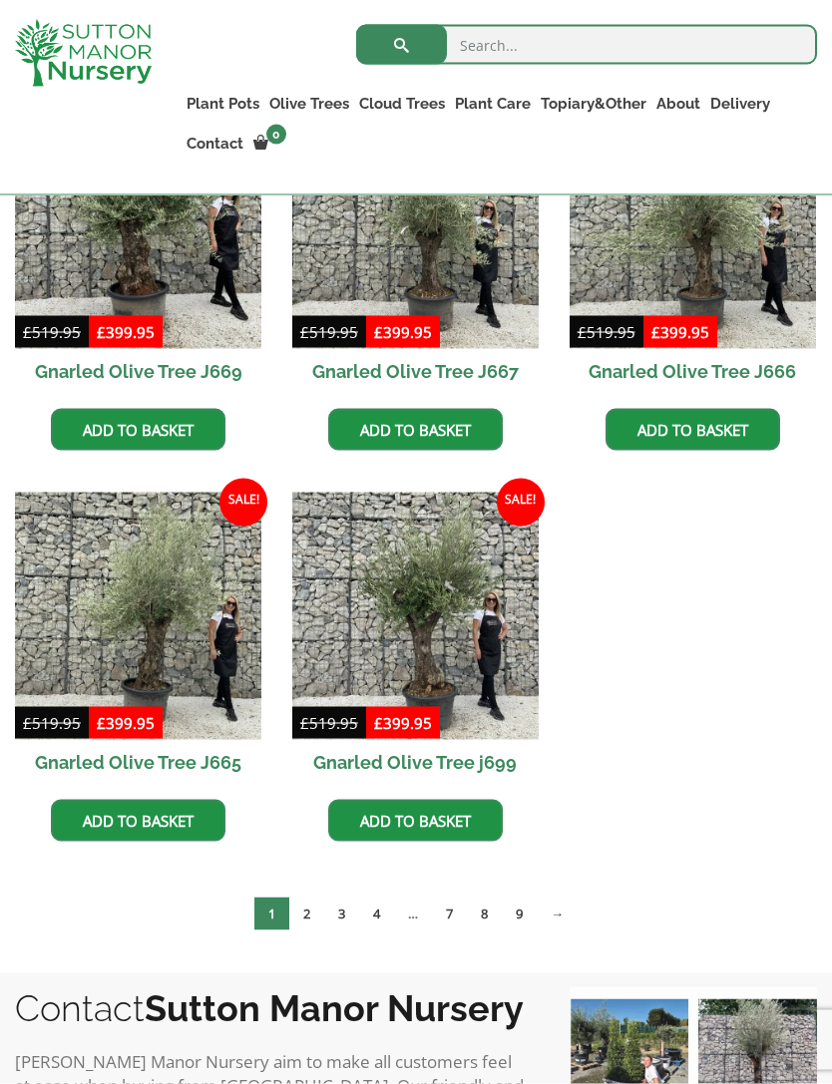
scroll to position [1547, 0]
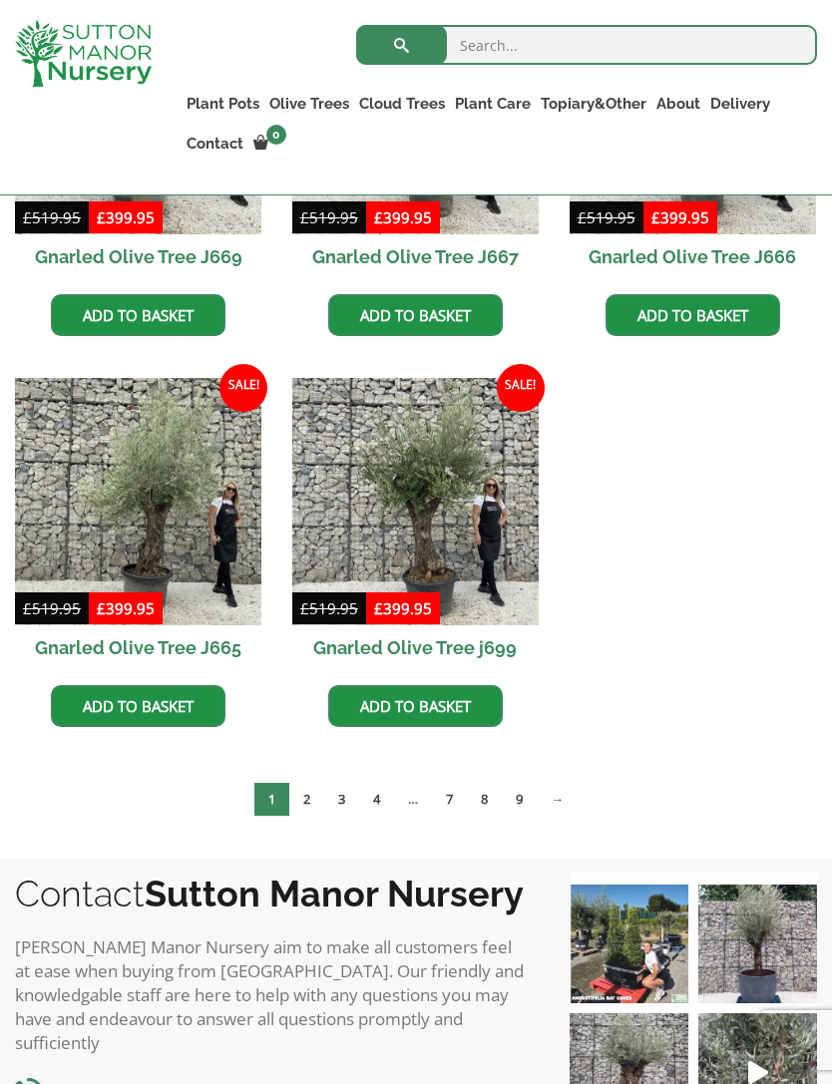
click at [306, 805] on link "2" at bounding box center [306, 799] width 35 height 33
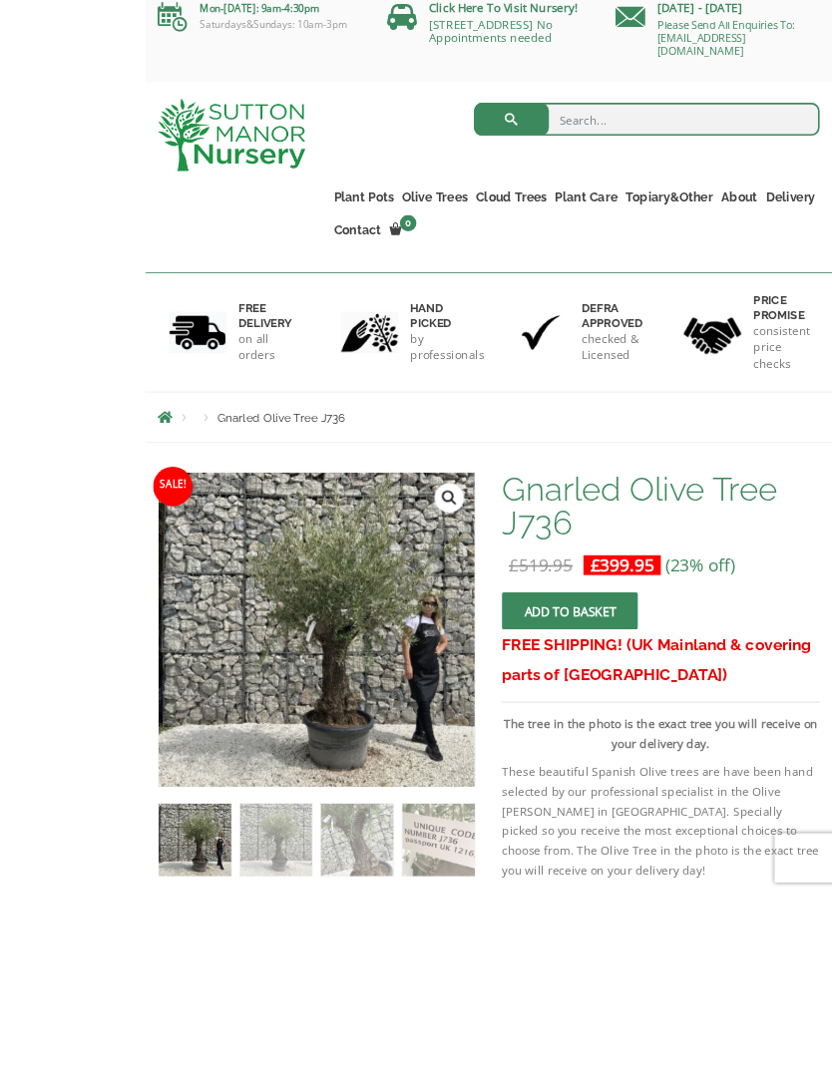
scroll to position [165, 0]
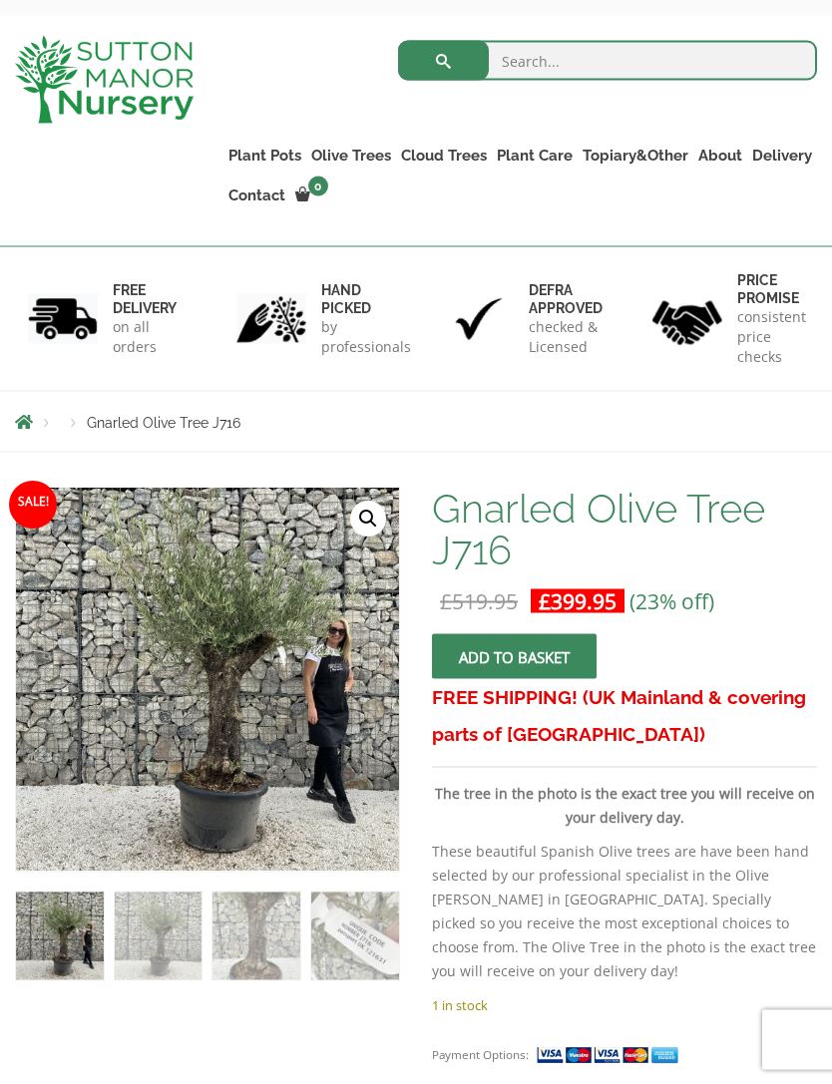
scroll to position [101, 0]
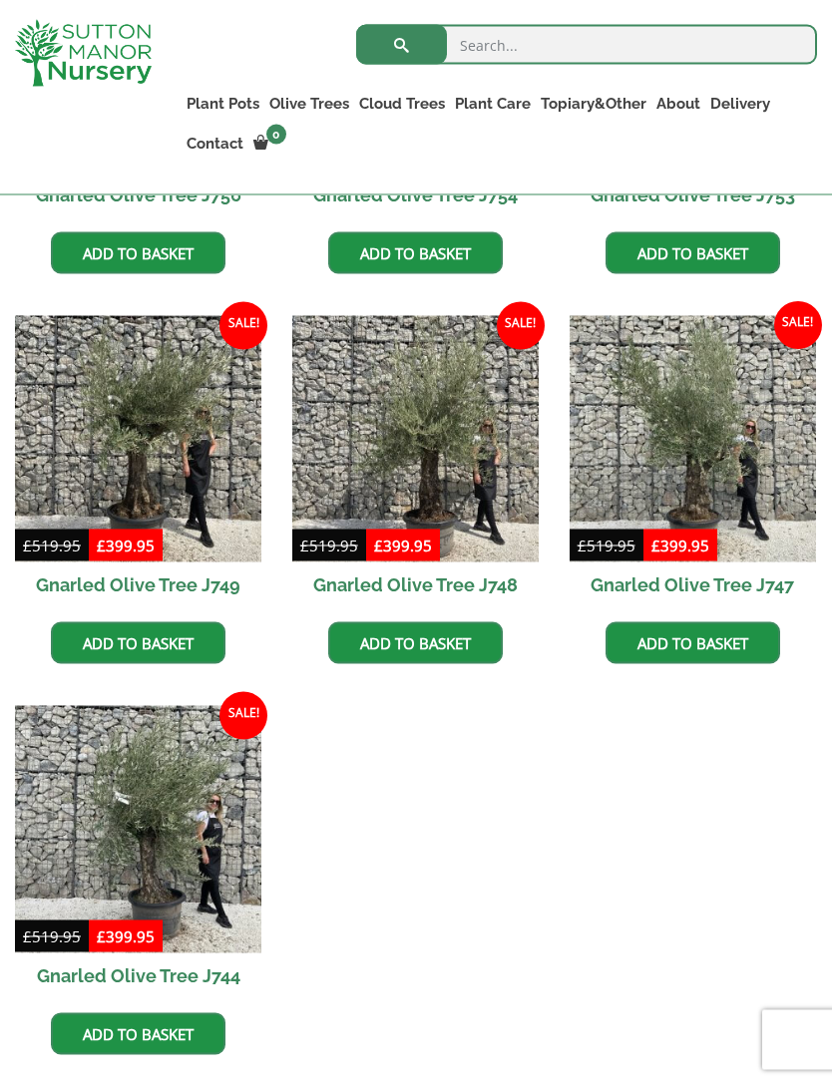
scroll to position [1439, 0]
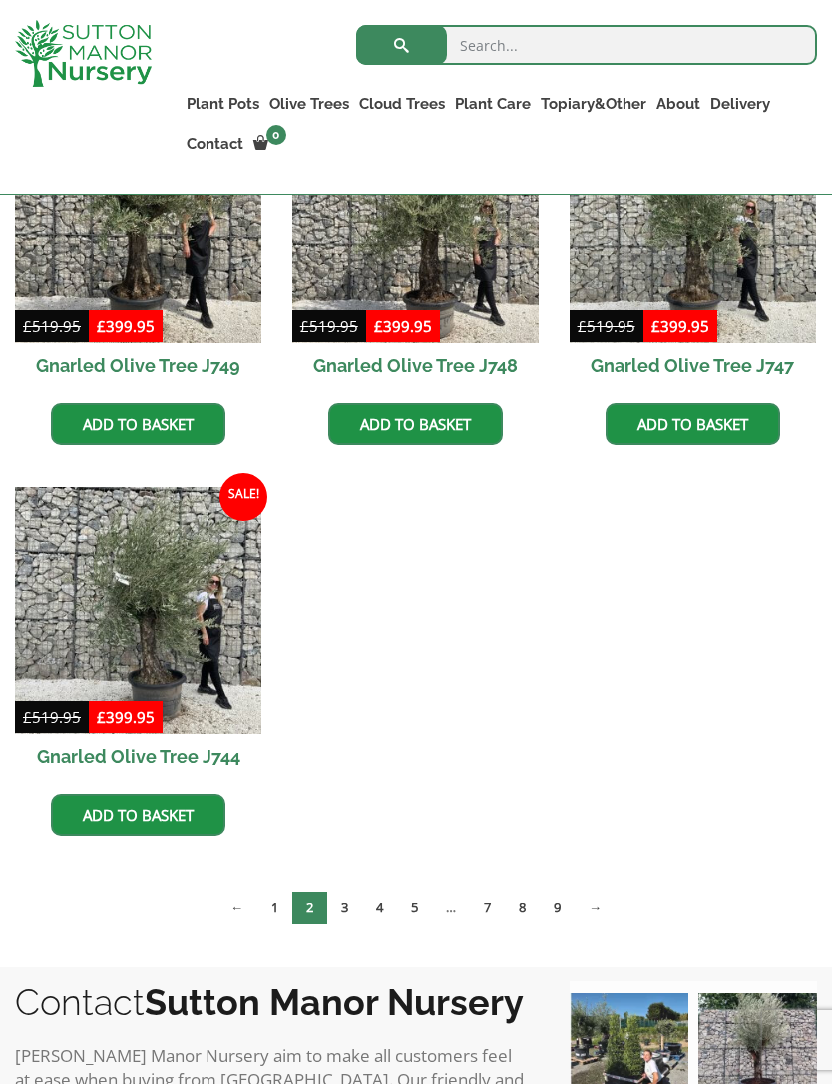
click at [338, 914] on link "3" at bounding box center [344, 907] width 35 height 33
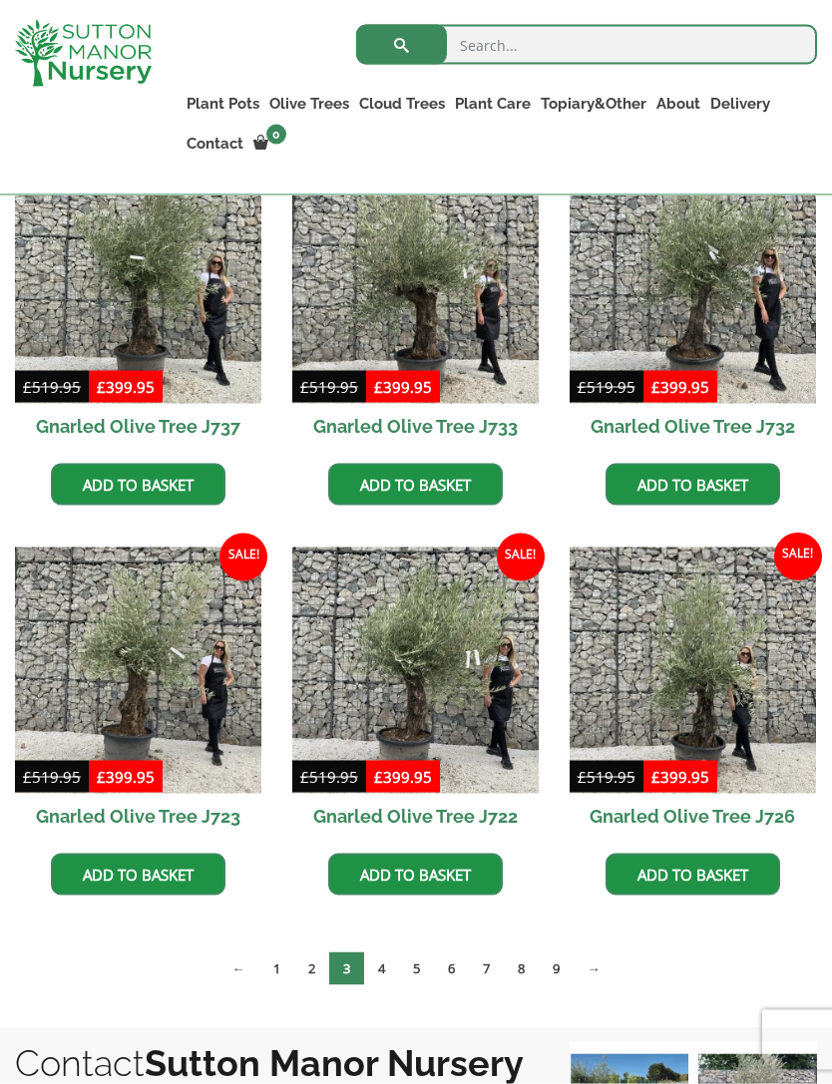
scroll to position [989, 0]
click at [376, 970] on link "4" at bounding box center [381, 967] width 35 height 33
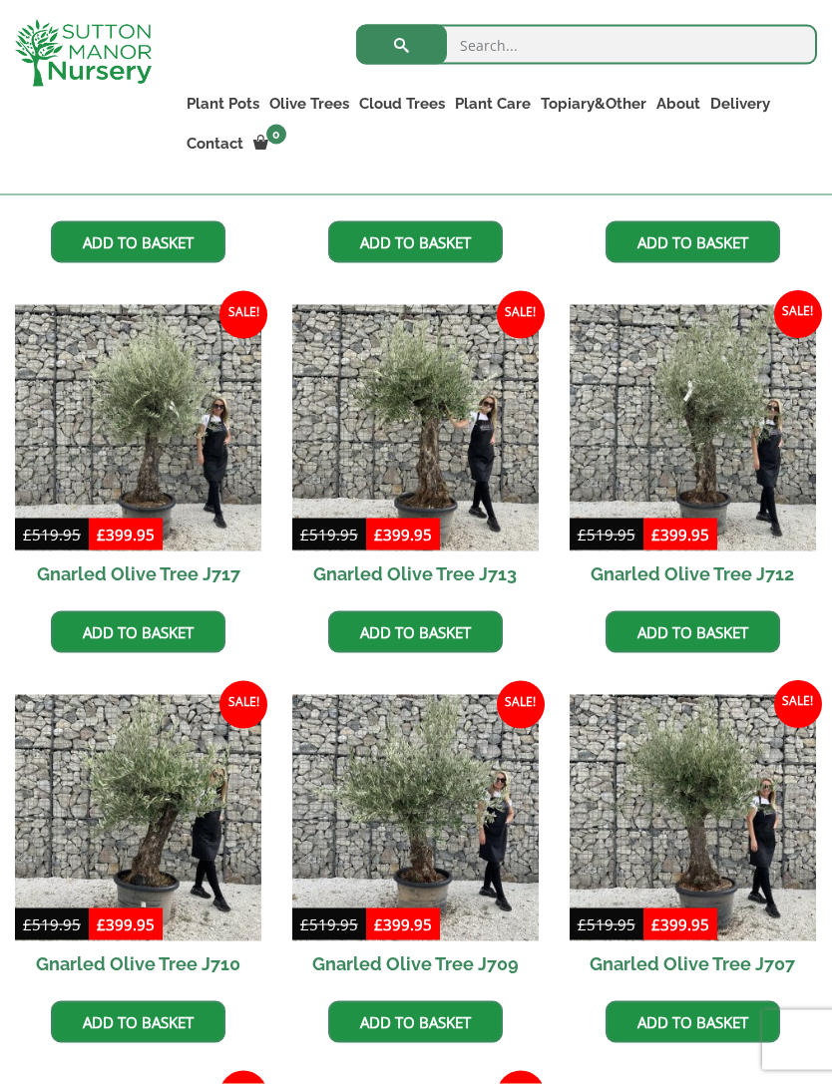
scroll to position [842, 0]
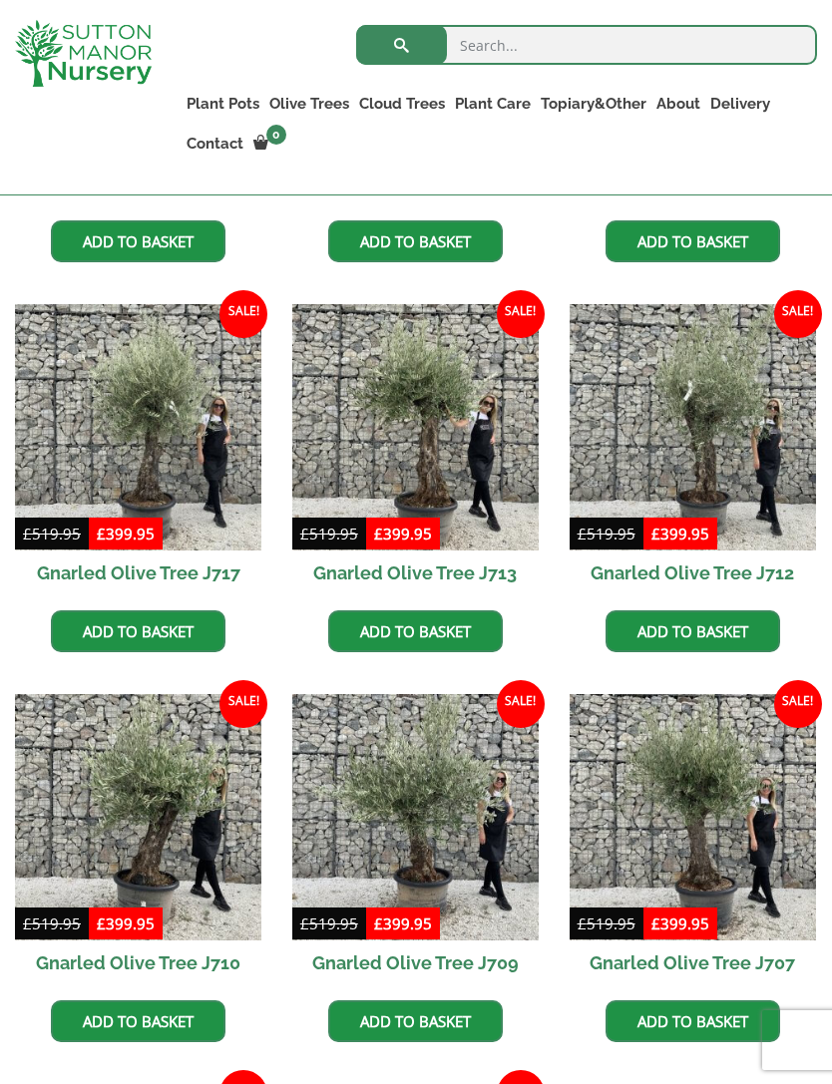
click at [366, 827] on img at bounding box center [415, 817] width 246 height 246
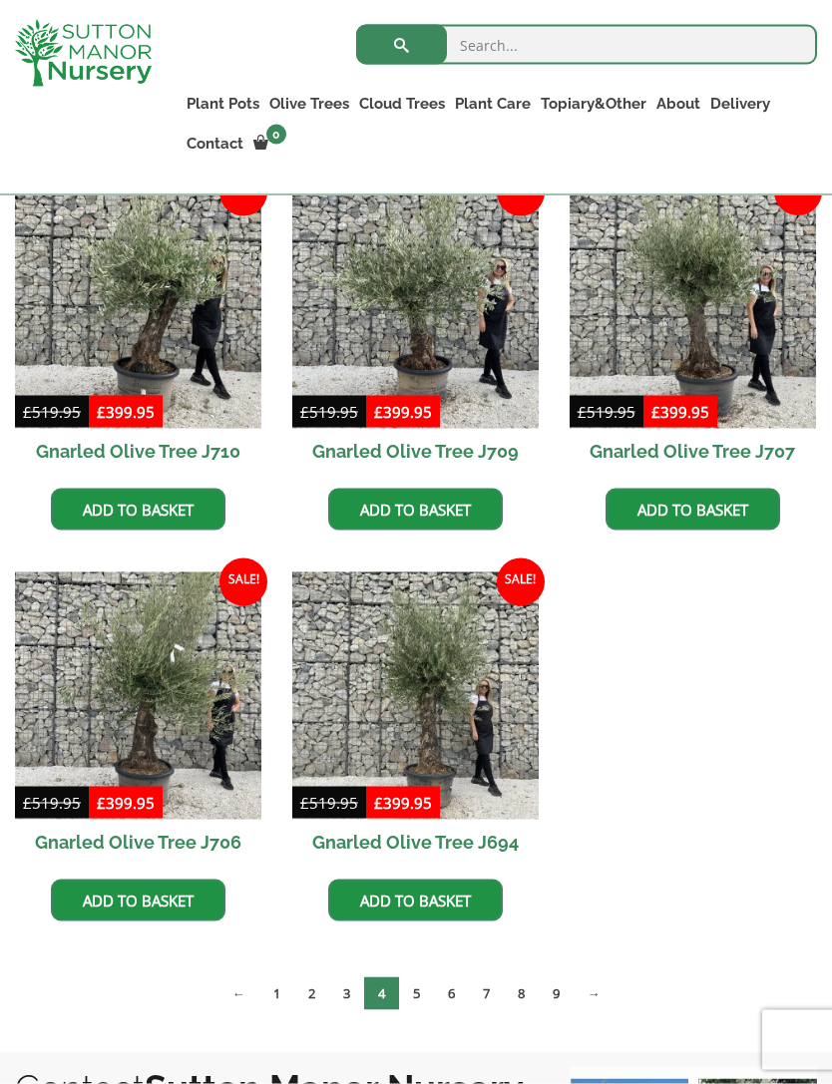
scroll to position [1381, 0]
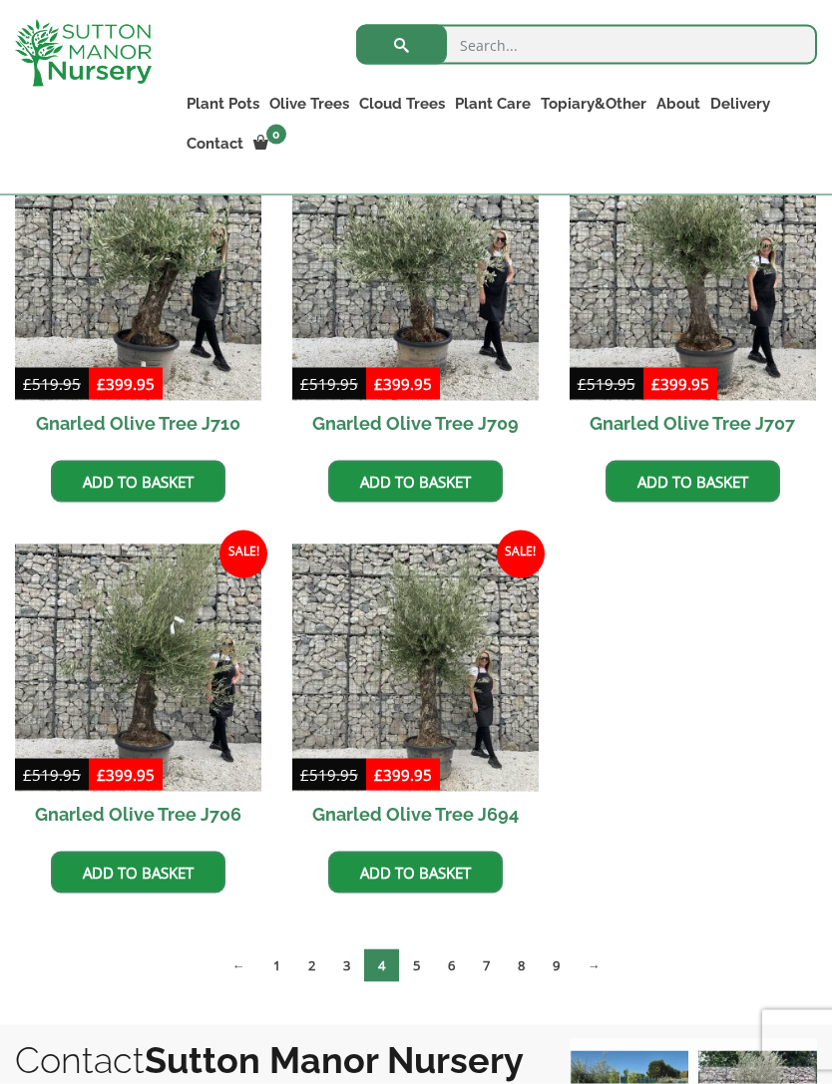
click at [416, 966] on link "5" at bounding box center [416, 965] width 35 height 33
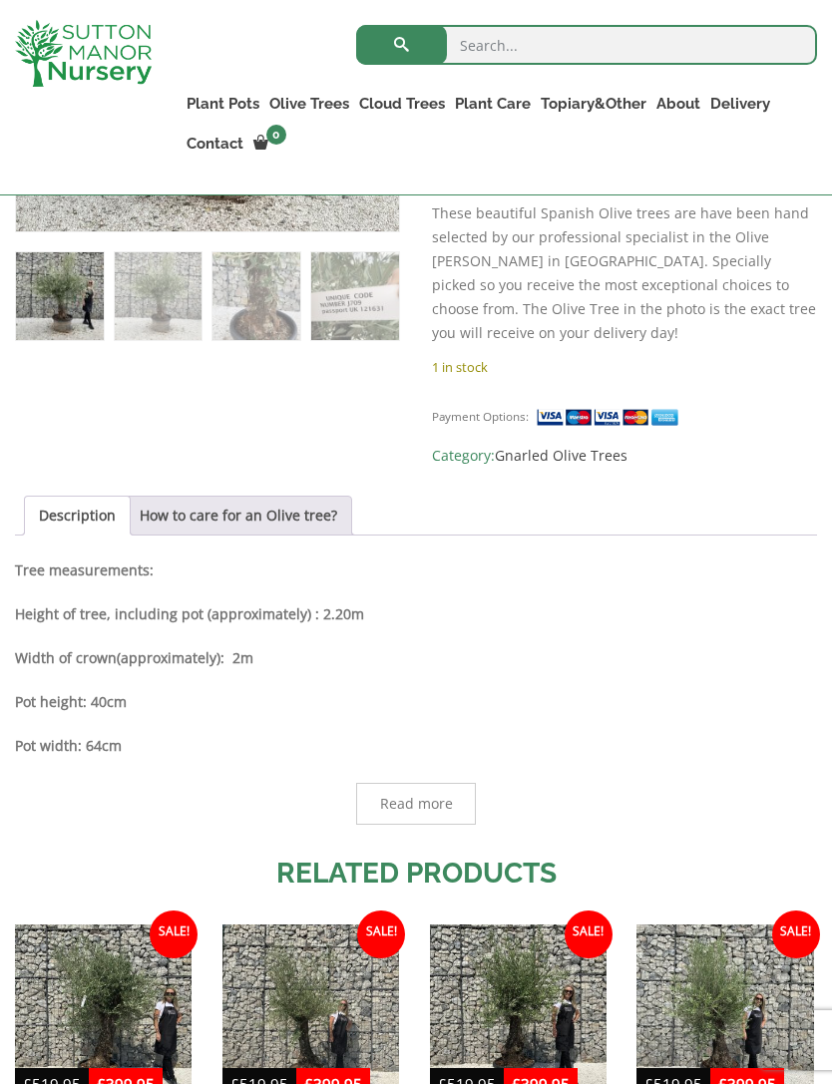
scroll to position [699, 0]
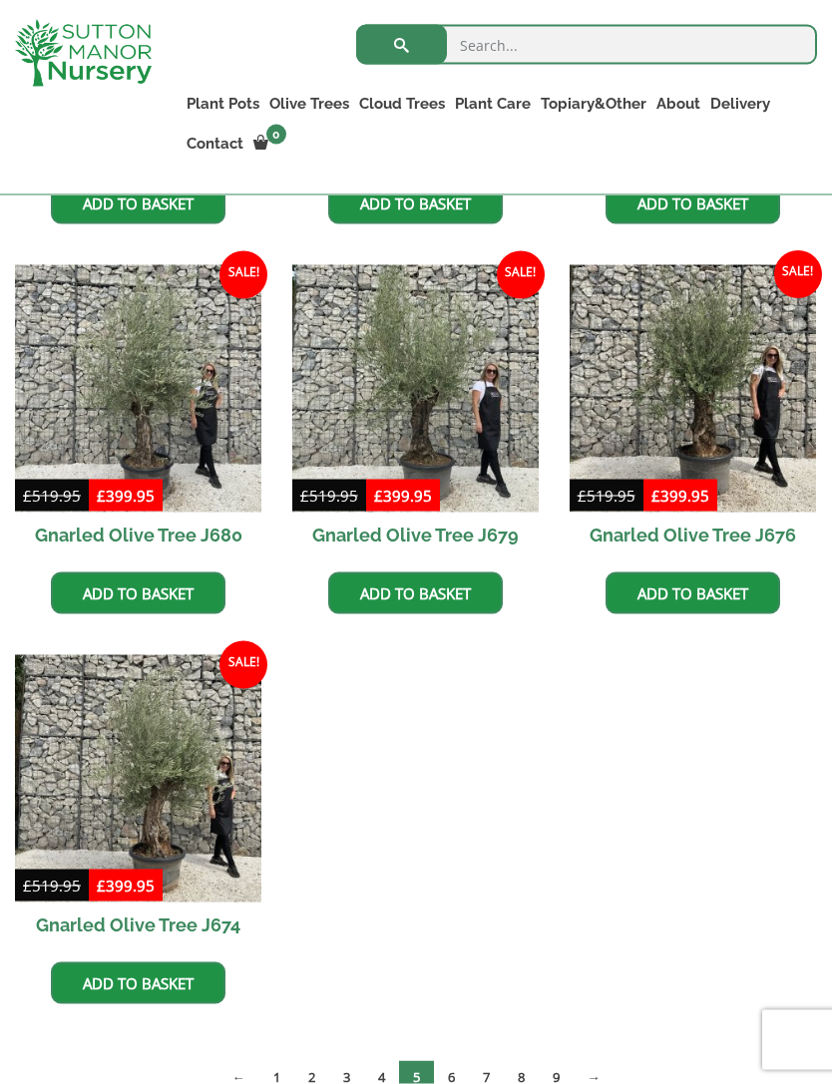
scroll to position [2083, 0]
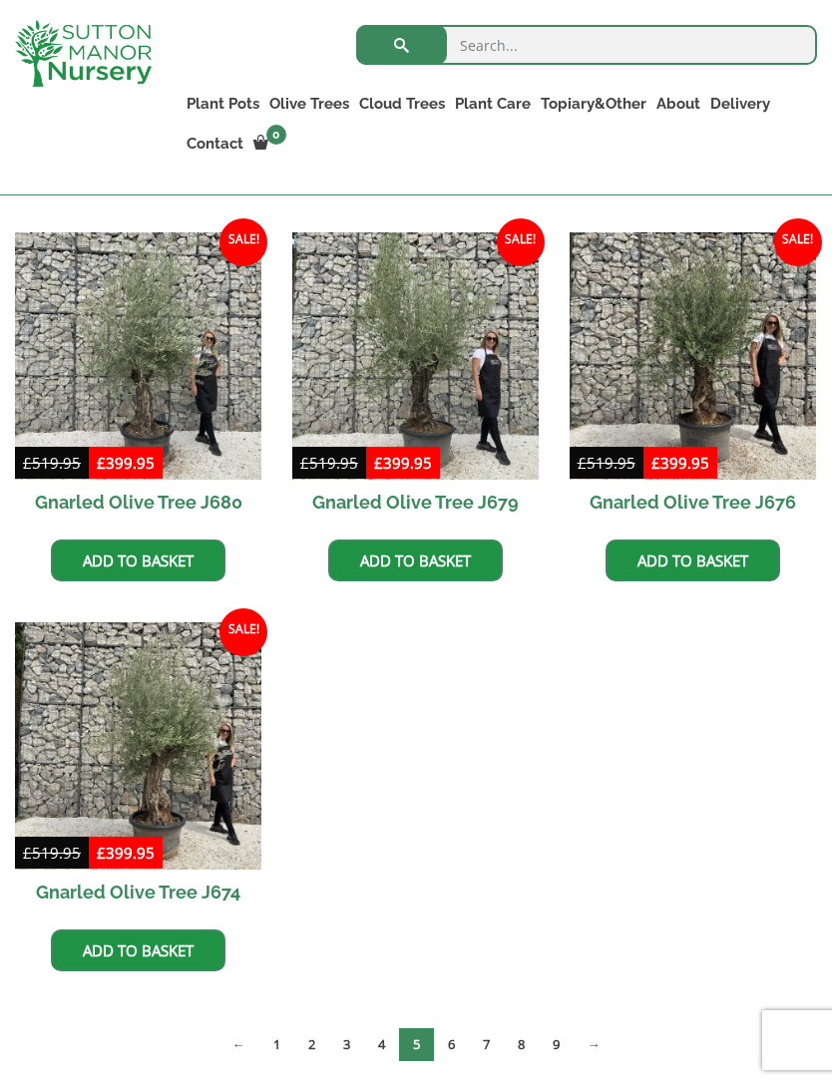
click at [447, 1030] on link "6" at bounding box center [451, 1044] width 35 height 33
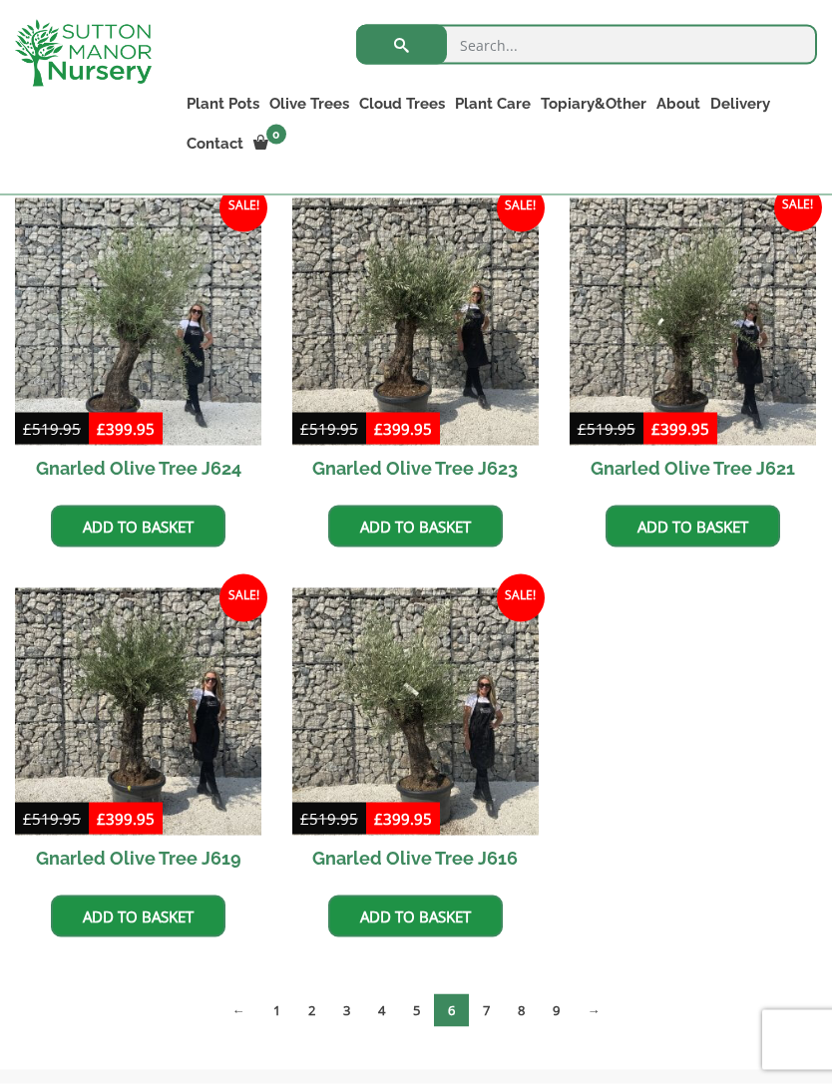
scroll to position [2118, 0]
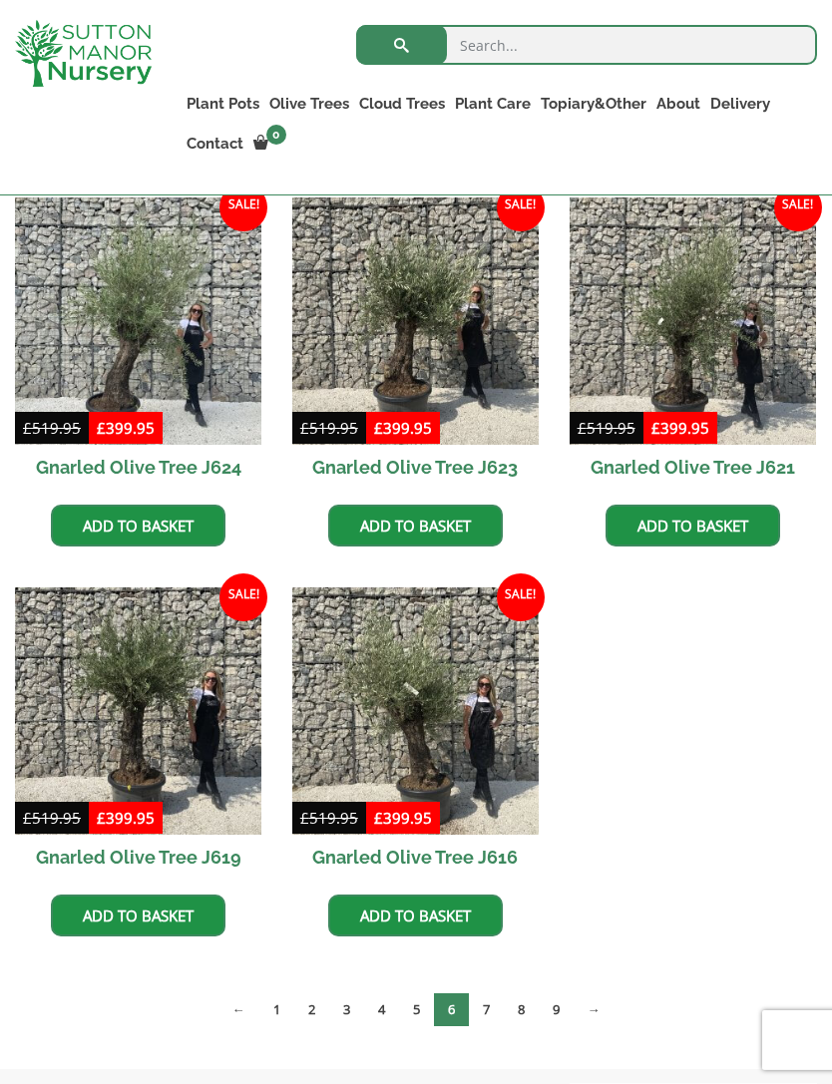
click at [480, 1013] on link "7" at bounding box center [486, 1009] width 35 height 33
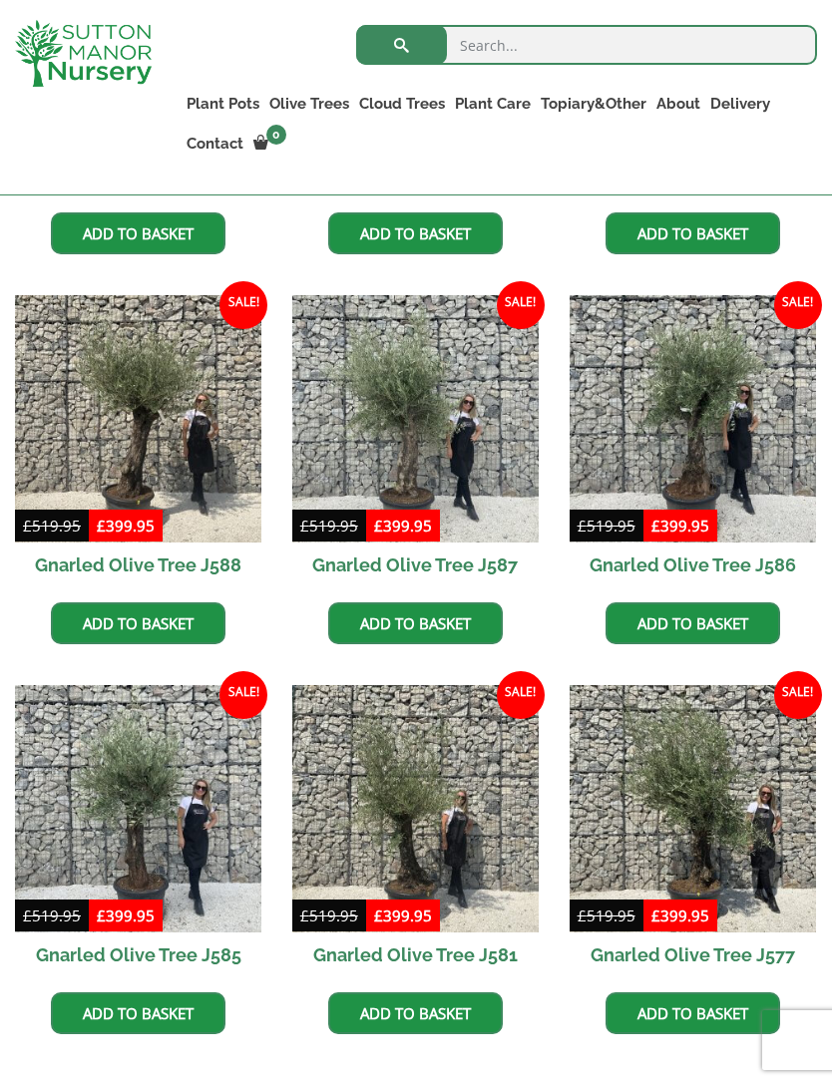
scroll to position [2217, 0]
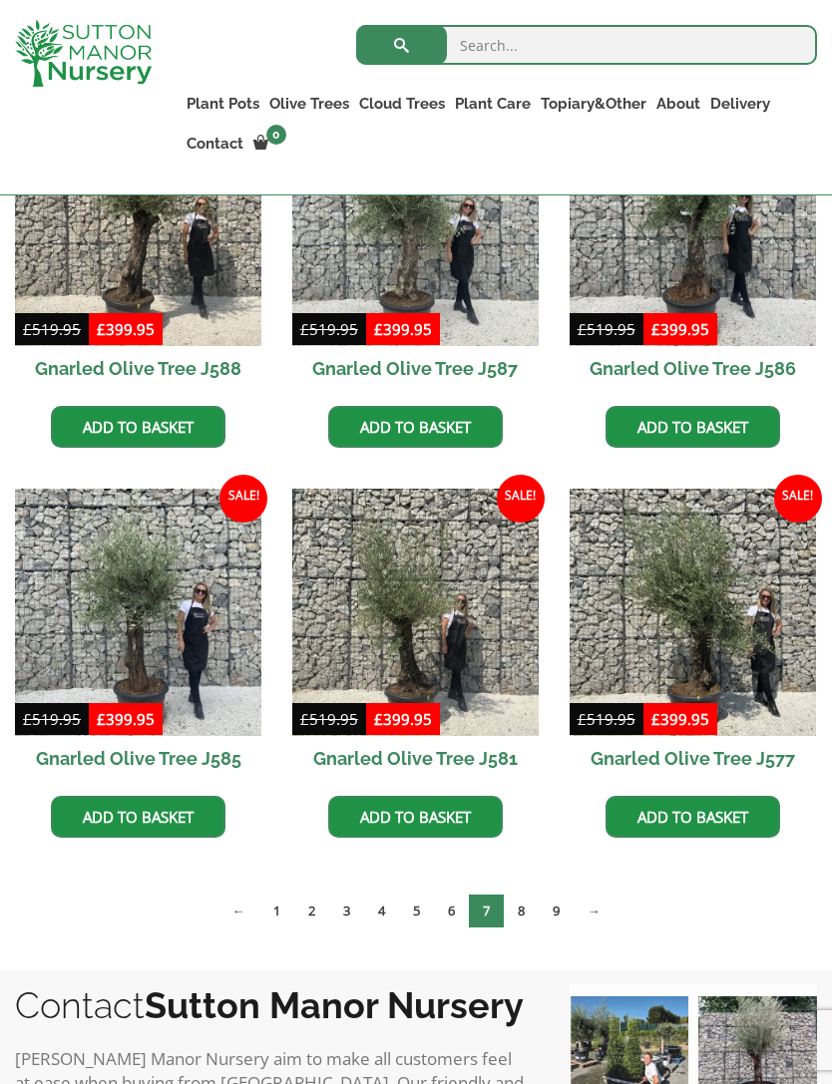
click at [525, 910] on link "8" at bounding box center [521, 910] width 35 height 33
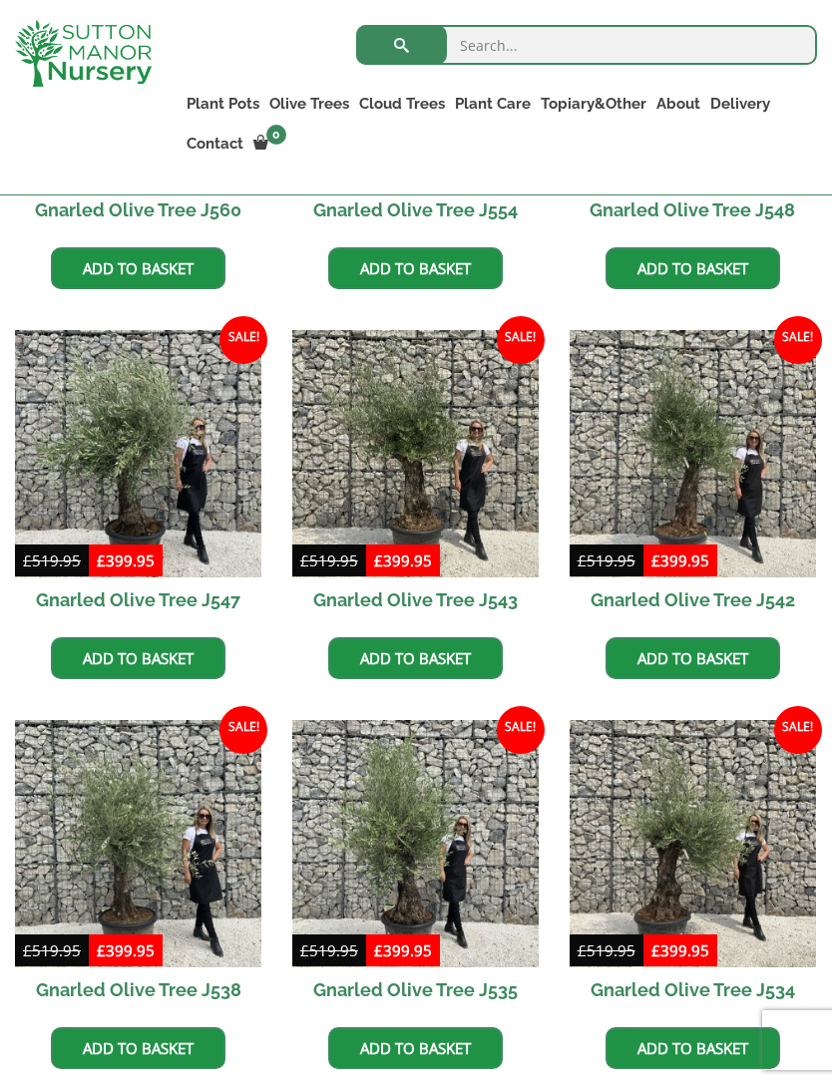
scroll to position [2116, 0]
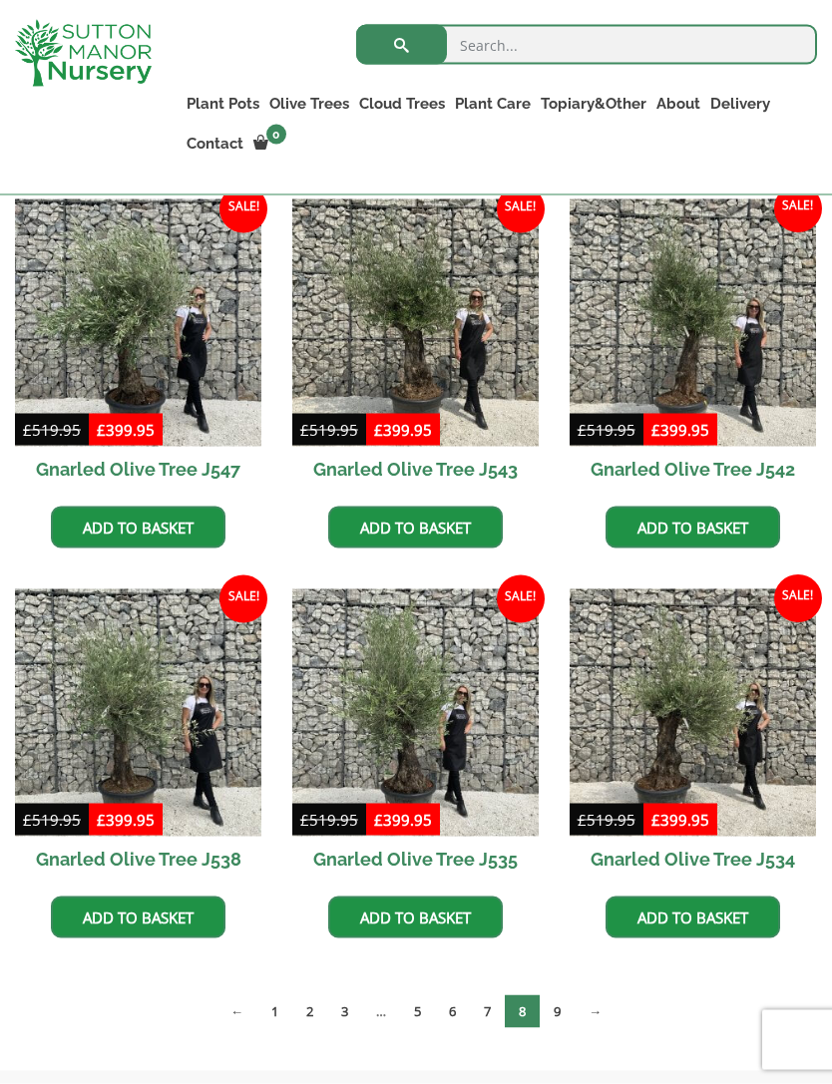
click at [554, 1013] on link "9" at bounding box center [556, 1011] width 35 height 33
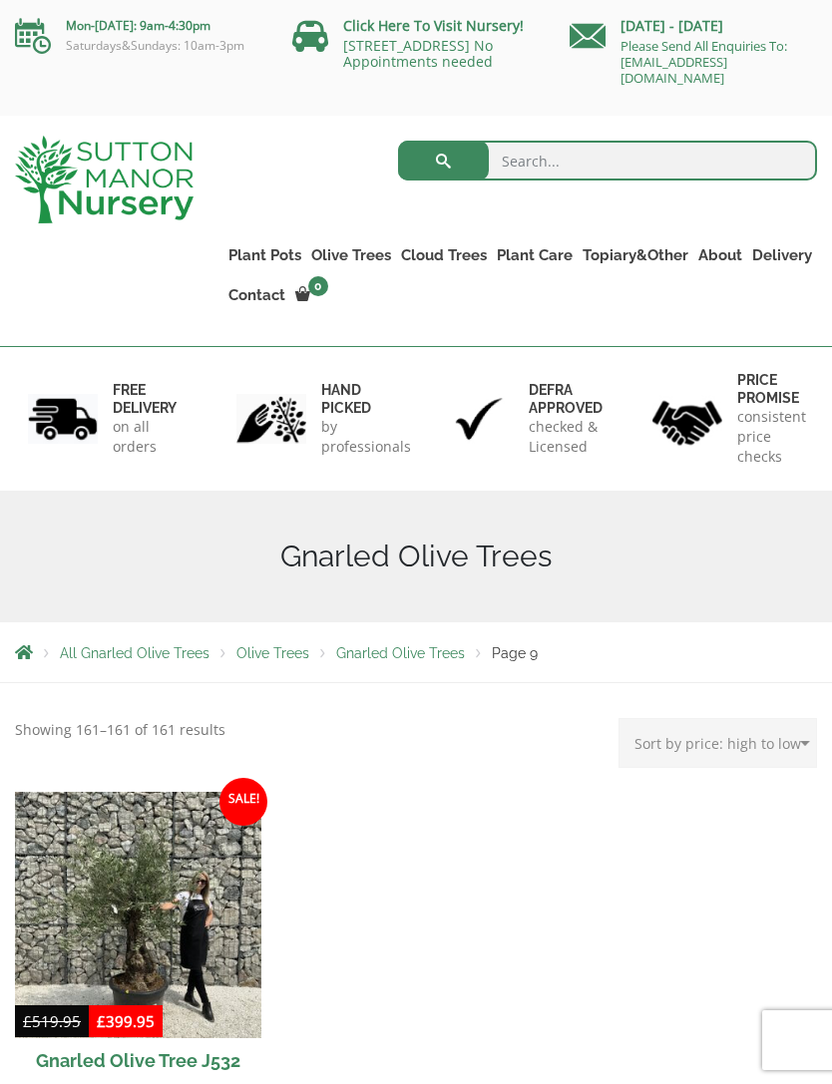
click at [0, 0] on link "Gnarled Olive Trees" at bounding box center [0, 0] width 0 height 0
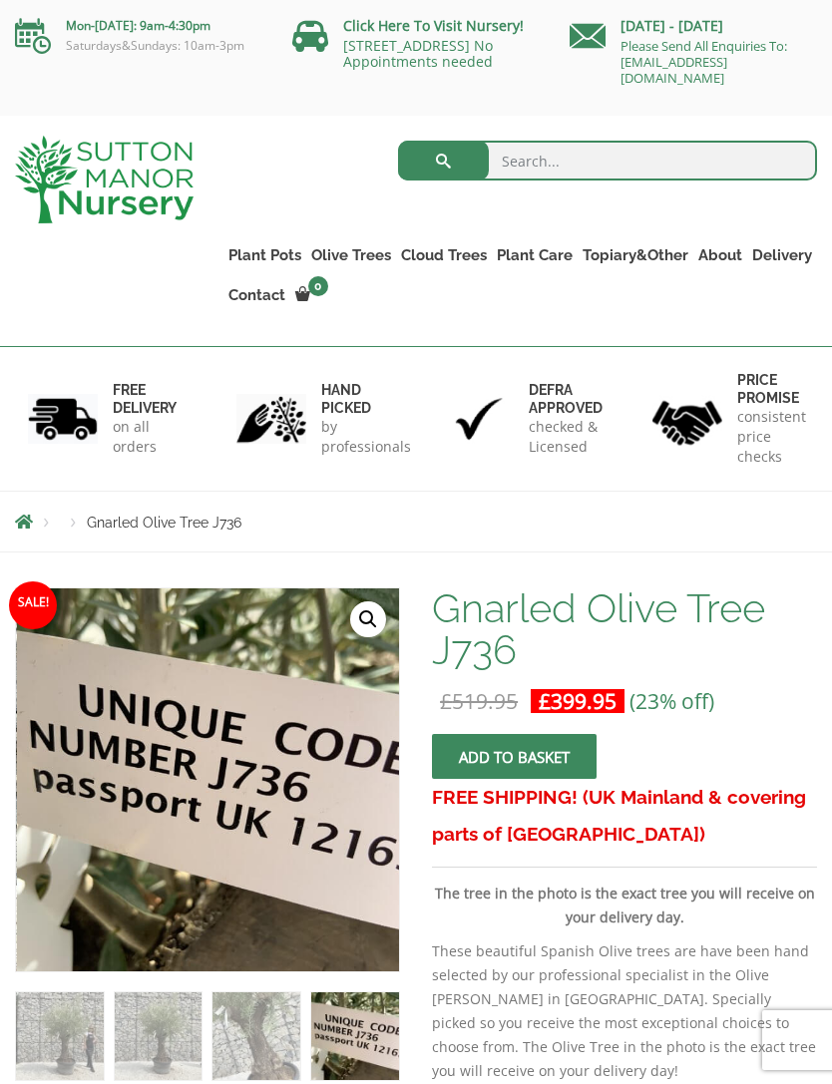
click at [0, 0] on link "Gnarled Olive Trees XXL" at bounding box center [0, 0] width 0 height 0
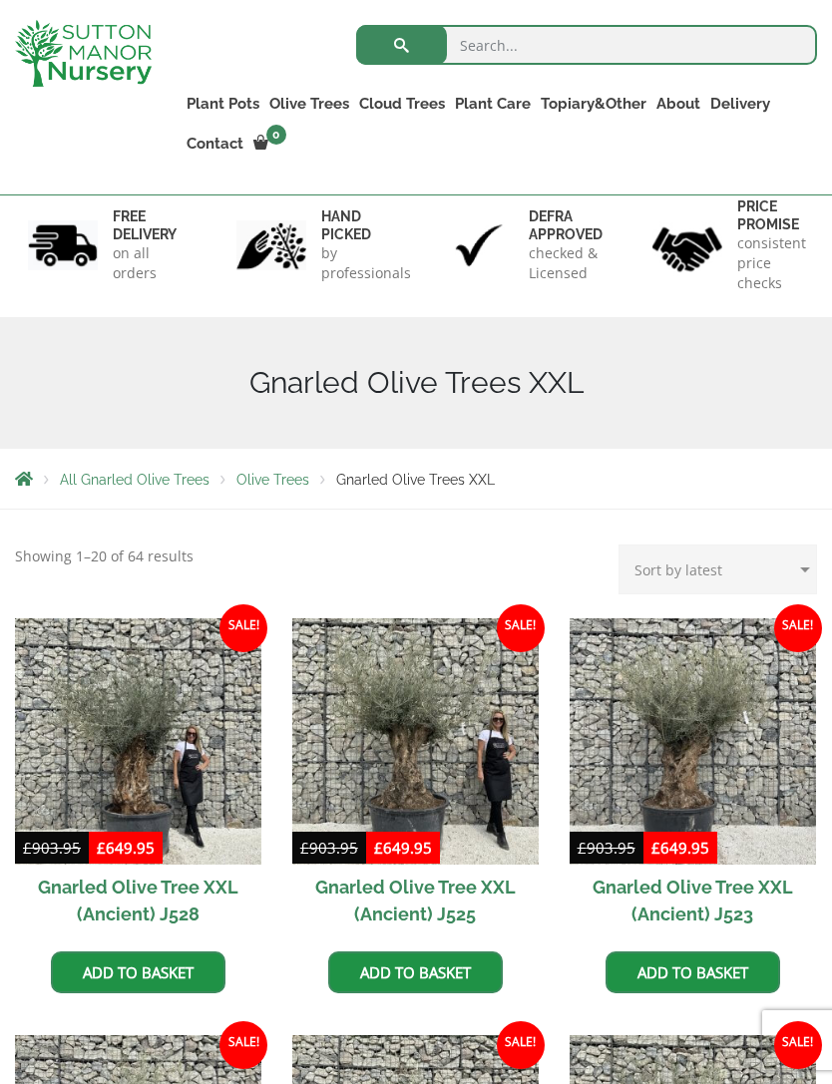
scroll to position [234, 0]
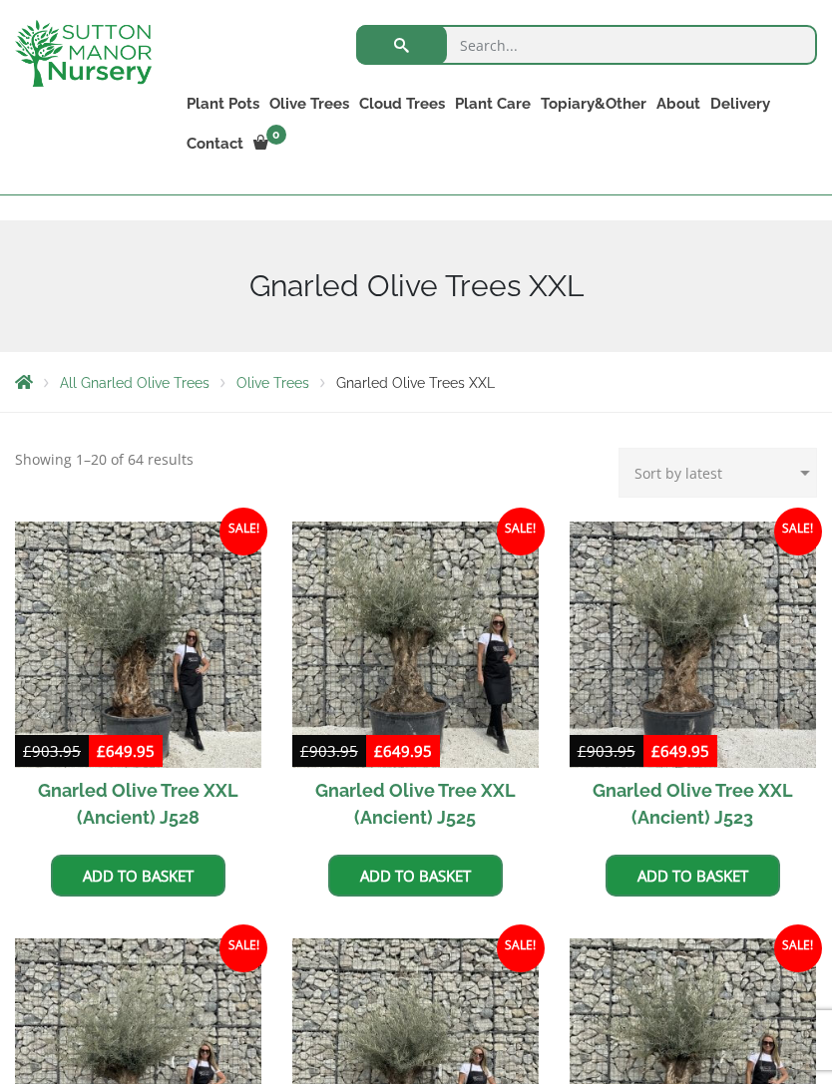
click at [487, 573] on img at bounding box center [415, 644] width 246 height 246
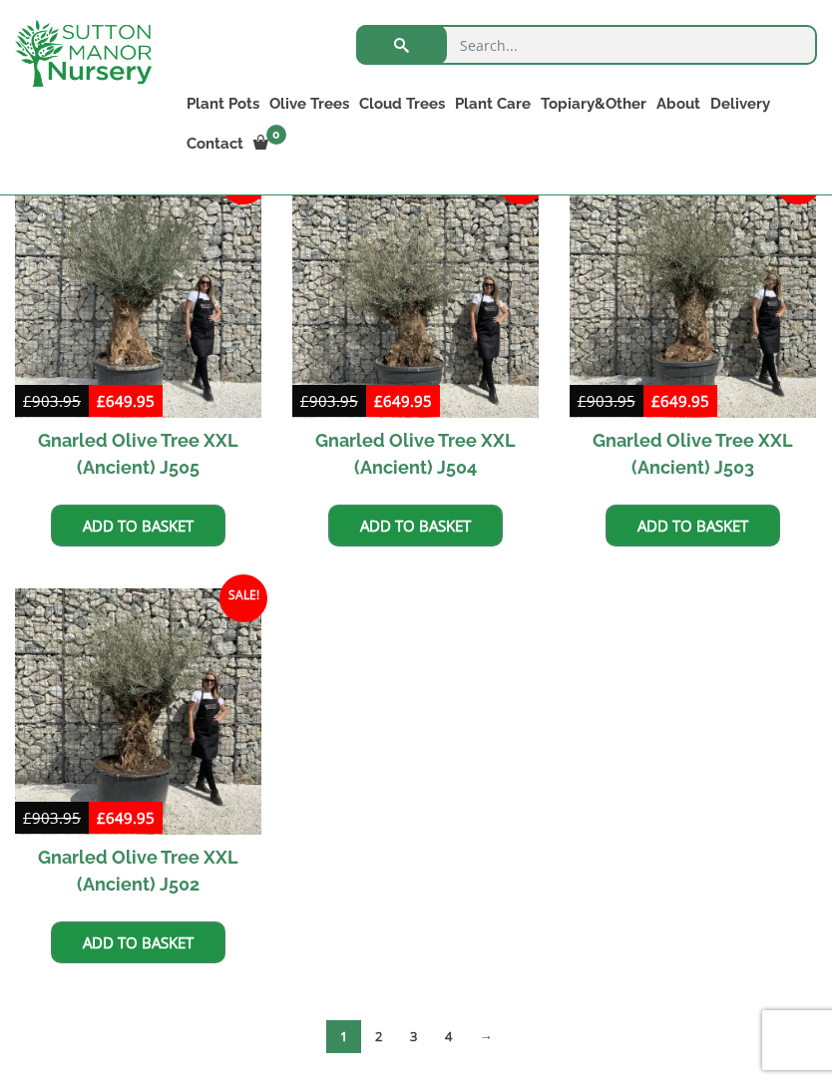
scroll to position [2692, 0]
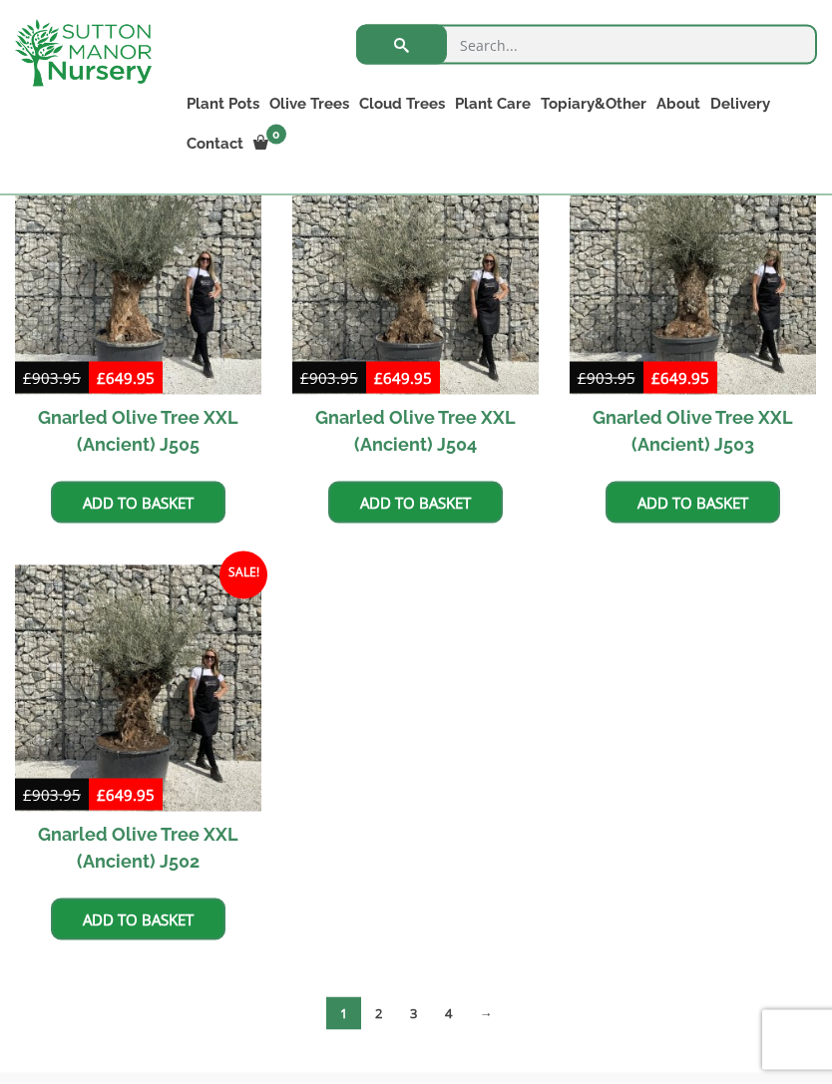
click at [383, 1016] on link "2" at bounding box center [378, 1013] width 35 height 33
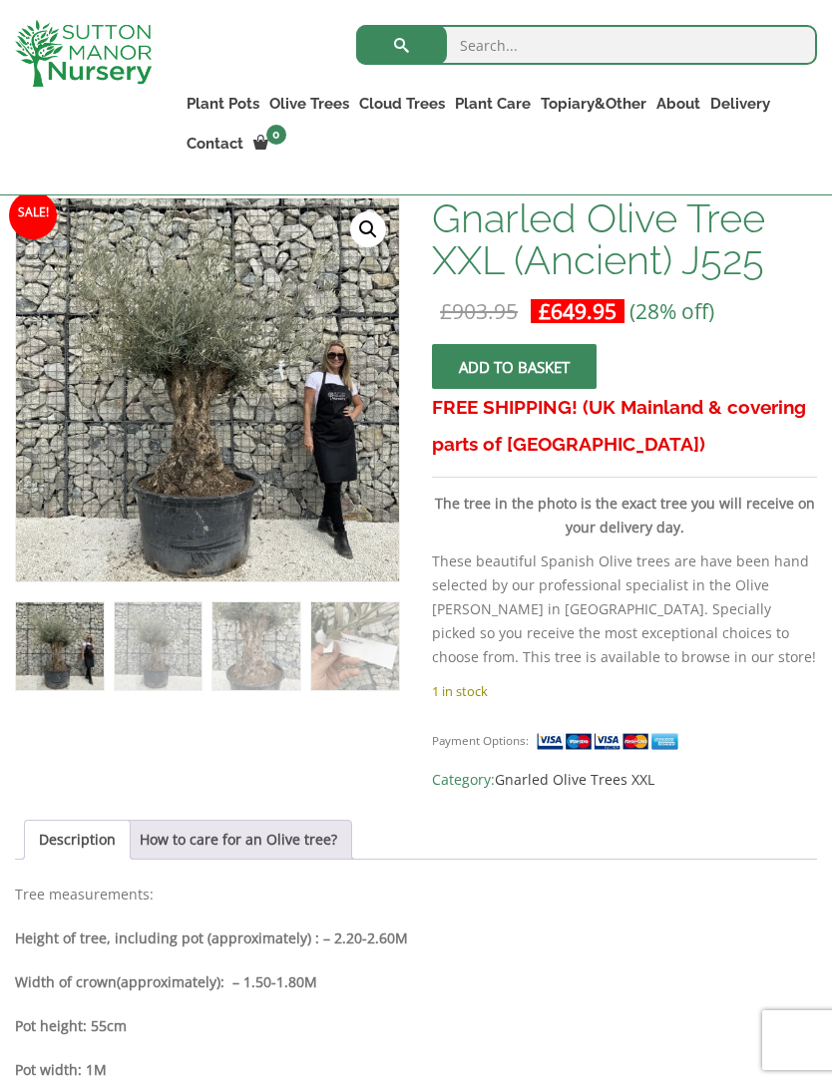
scroll to position [320, 0]
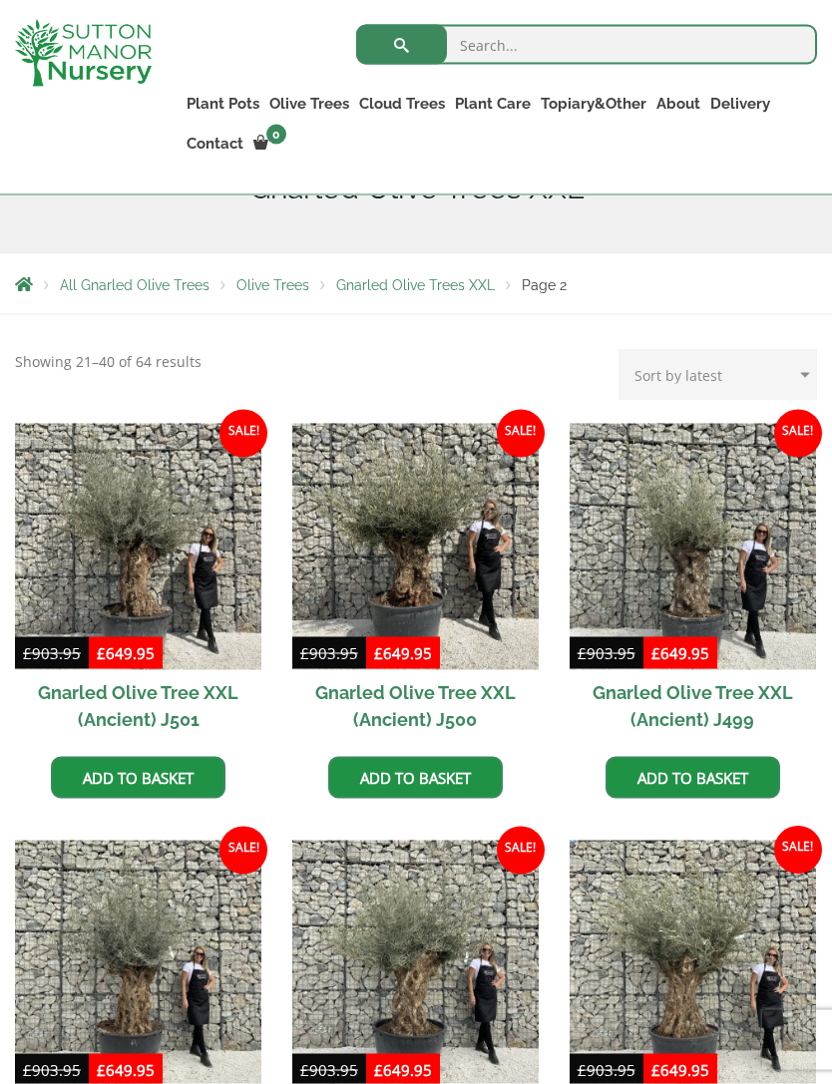
scroll to position [230, 0]
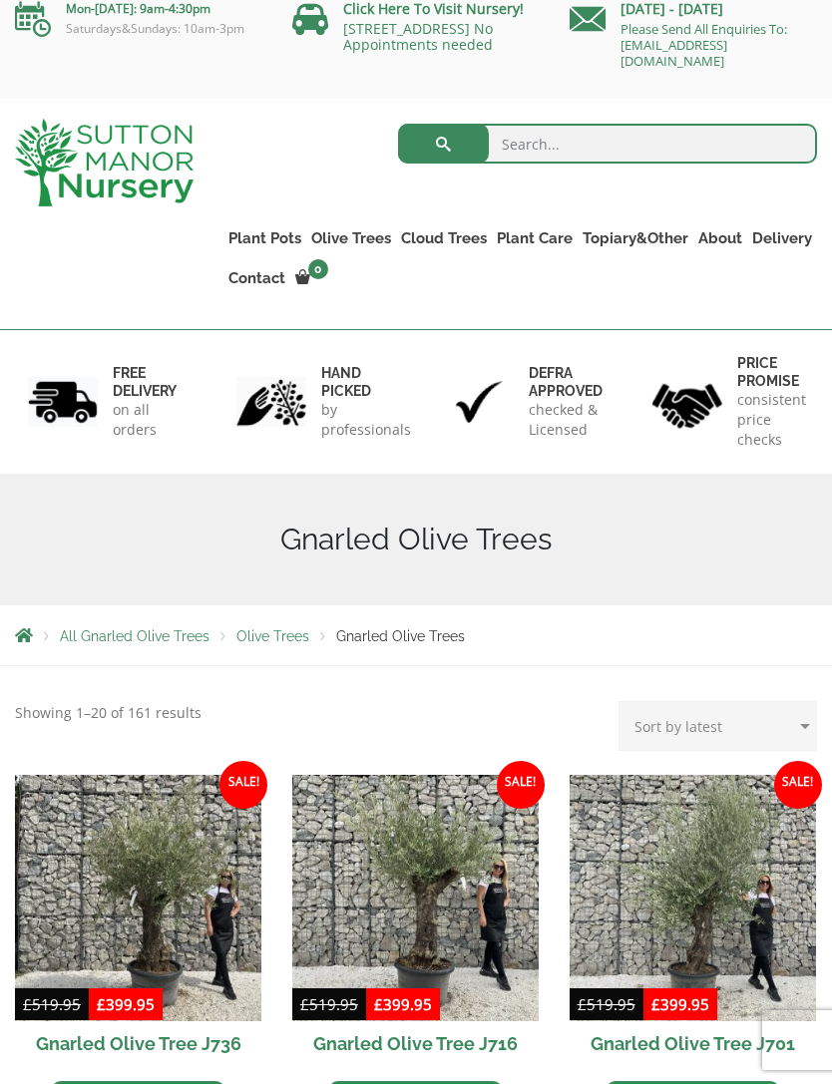
scroll to position [22, 0]
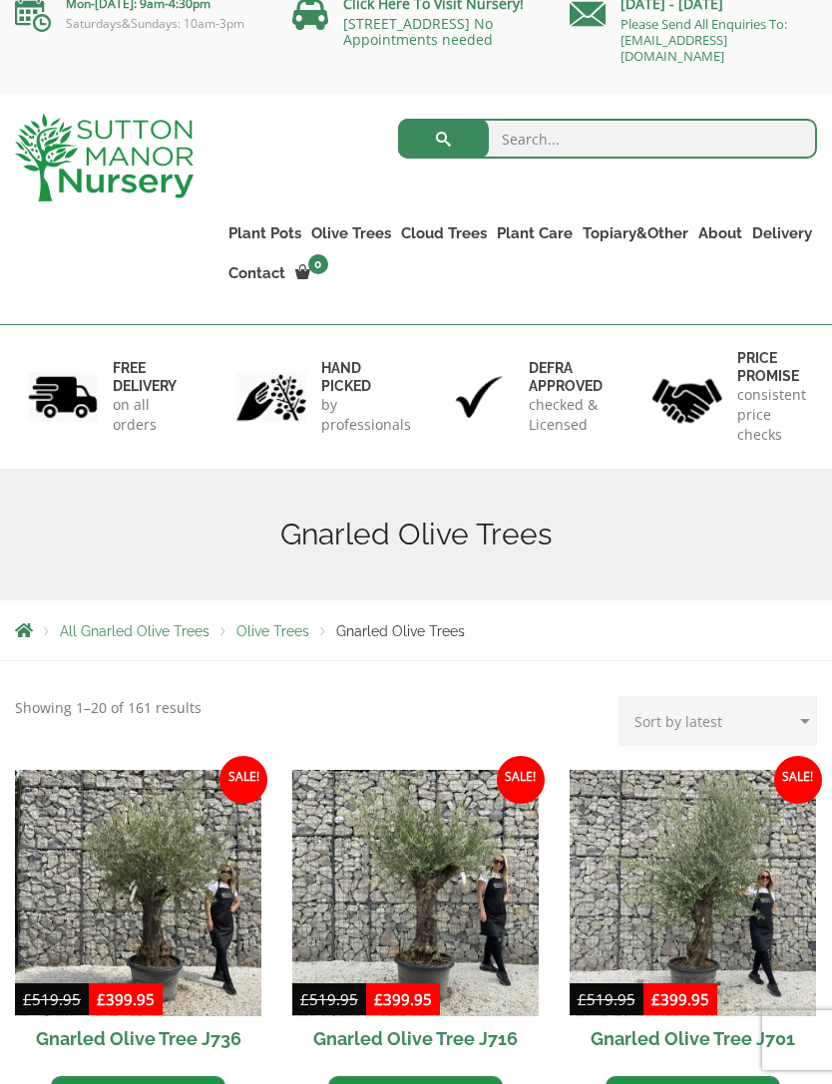
click at [752, 724] on select "Sort by popularity Sort by latest Sort by price: low to high Sort by price: hig…" at bounding box center [717, 721] width 198 height 50
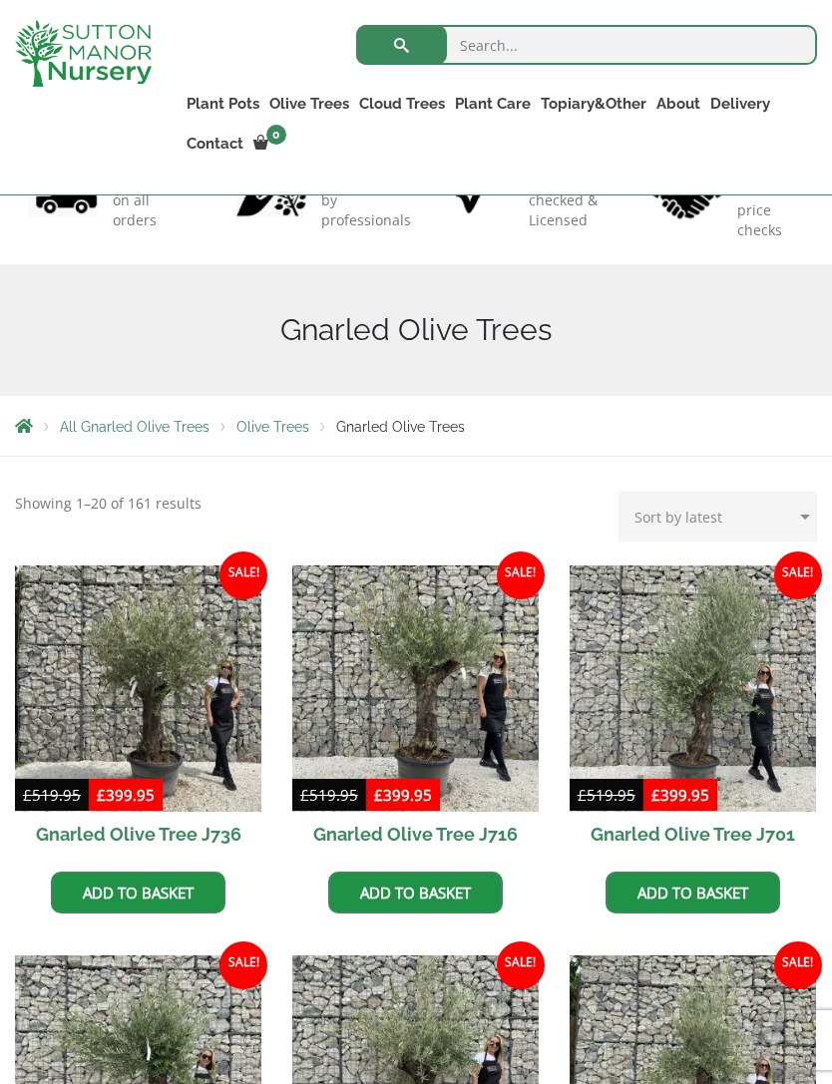
scroll to position [197, 0]
